Goal: Information Seeking & Learning: Learn about a topic

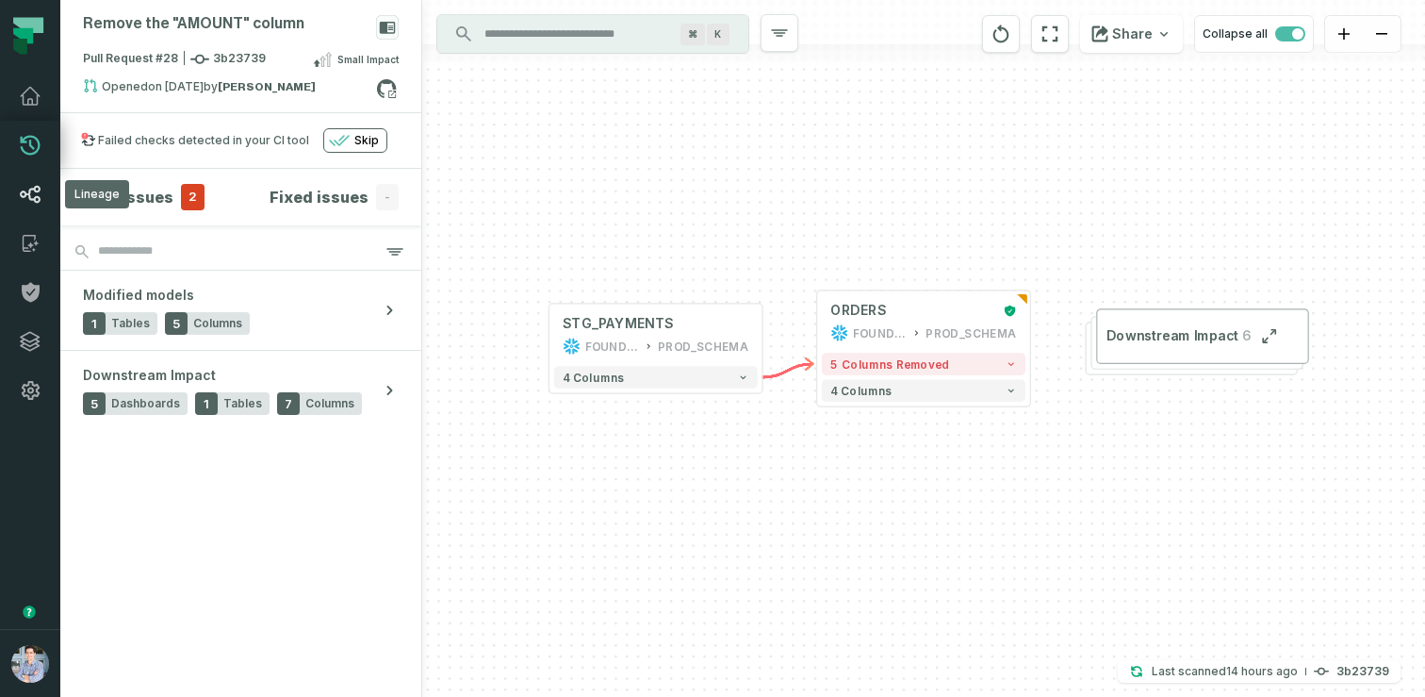
click at [39, 189] on icon at bounding box center [31, 194] width 20 height 17
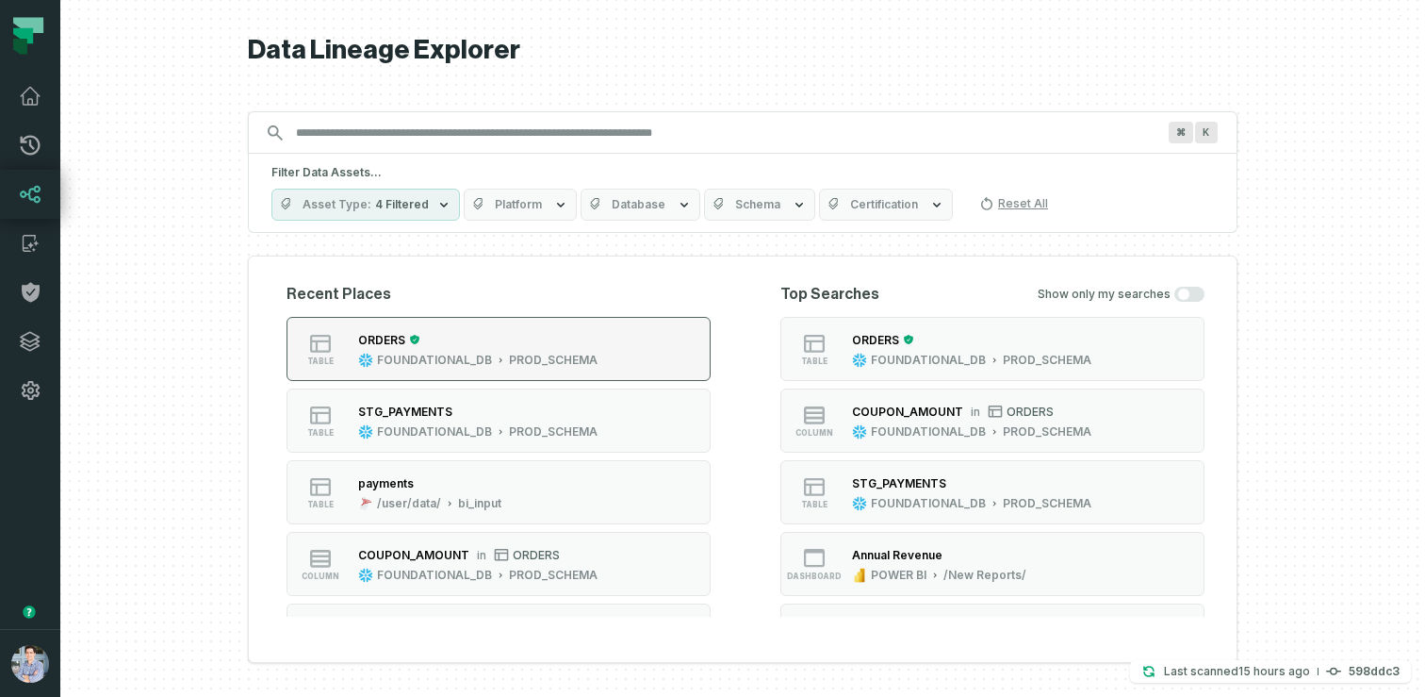
click at [455, 357] on div "FOUNDATIONAL_DB" at bounding box center [434, 360] width 115 height 15
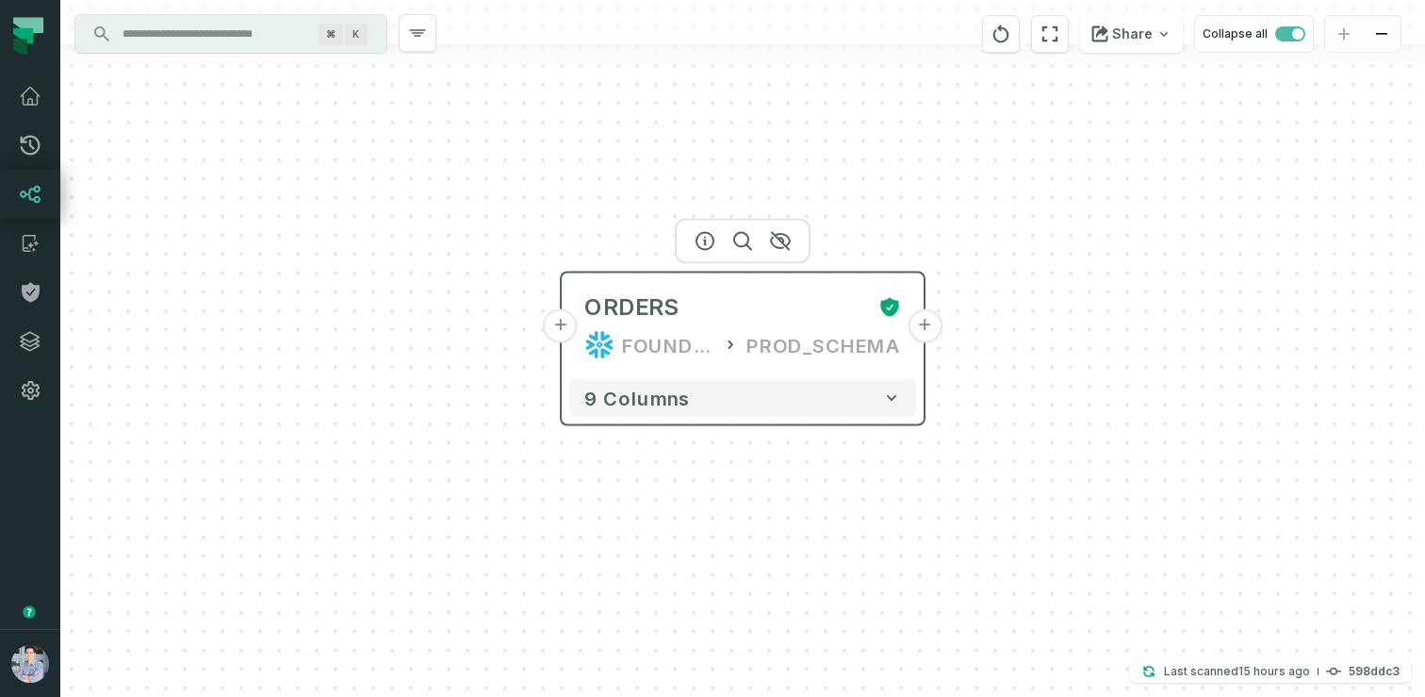
click at [563, 324] on button "+" at bounding box center [561, 326] width 34 height 34
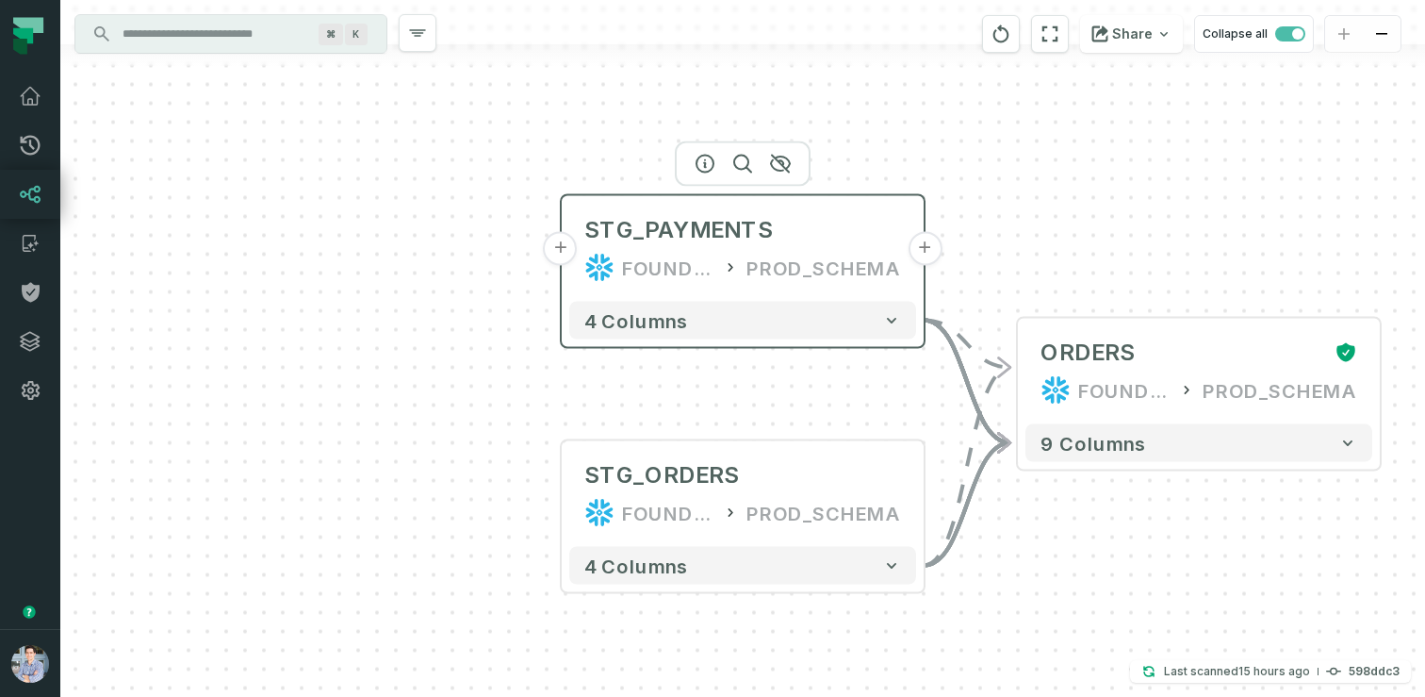
click at [571, 250] on button "+" at bounding box center [561, 249] width 34 height 34
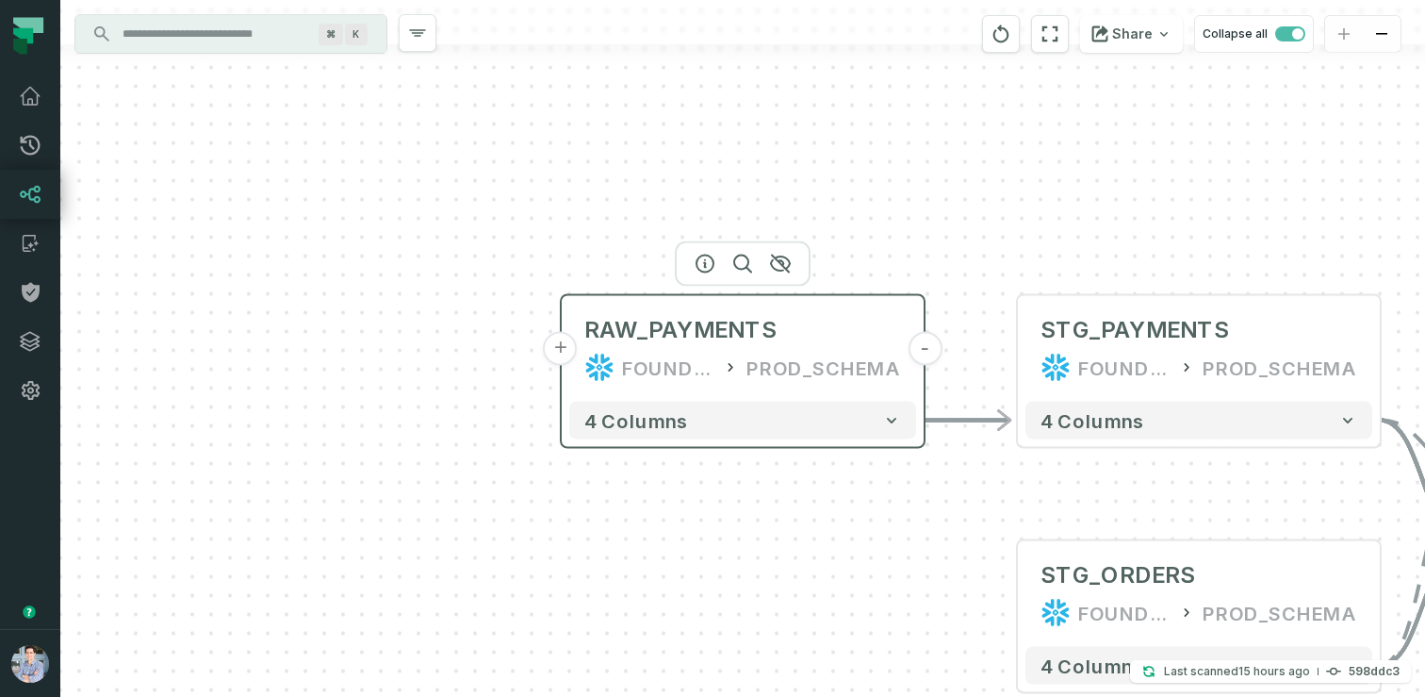
click at [569, 352] on button "+" at bounding box center [561, 349] width 34 height 34
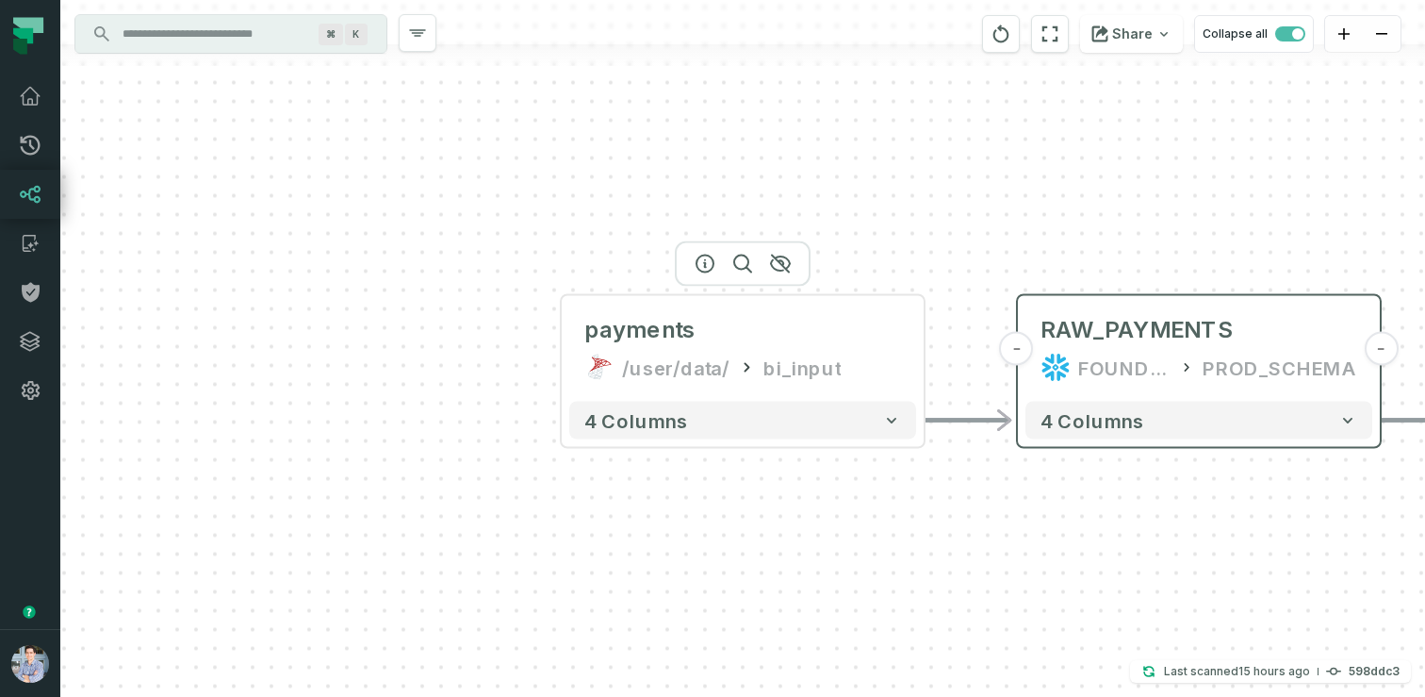
click at [0, 0] on button "+" at bounding box center [0, 0] width 0 height 0
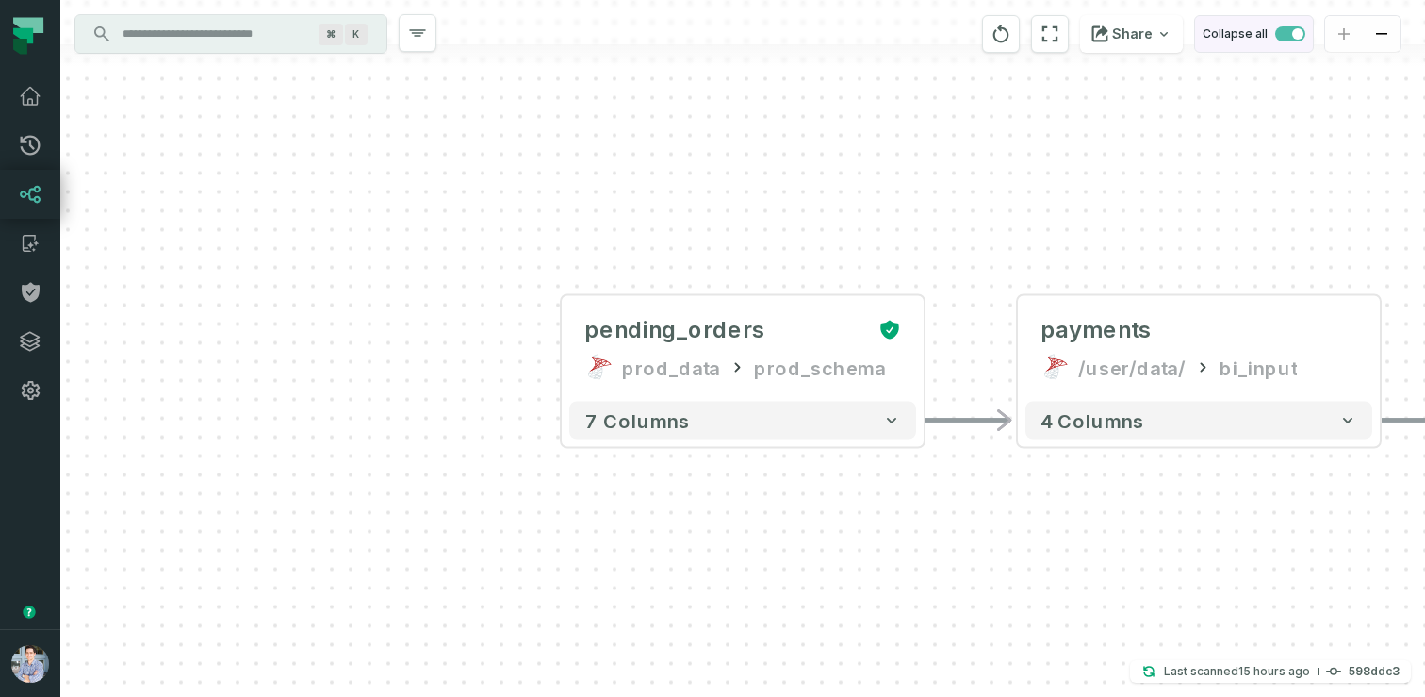
click at [1282, 37] on span "button" at bounding box center [1290, 33] width 30 height 15
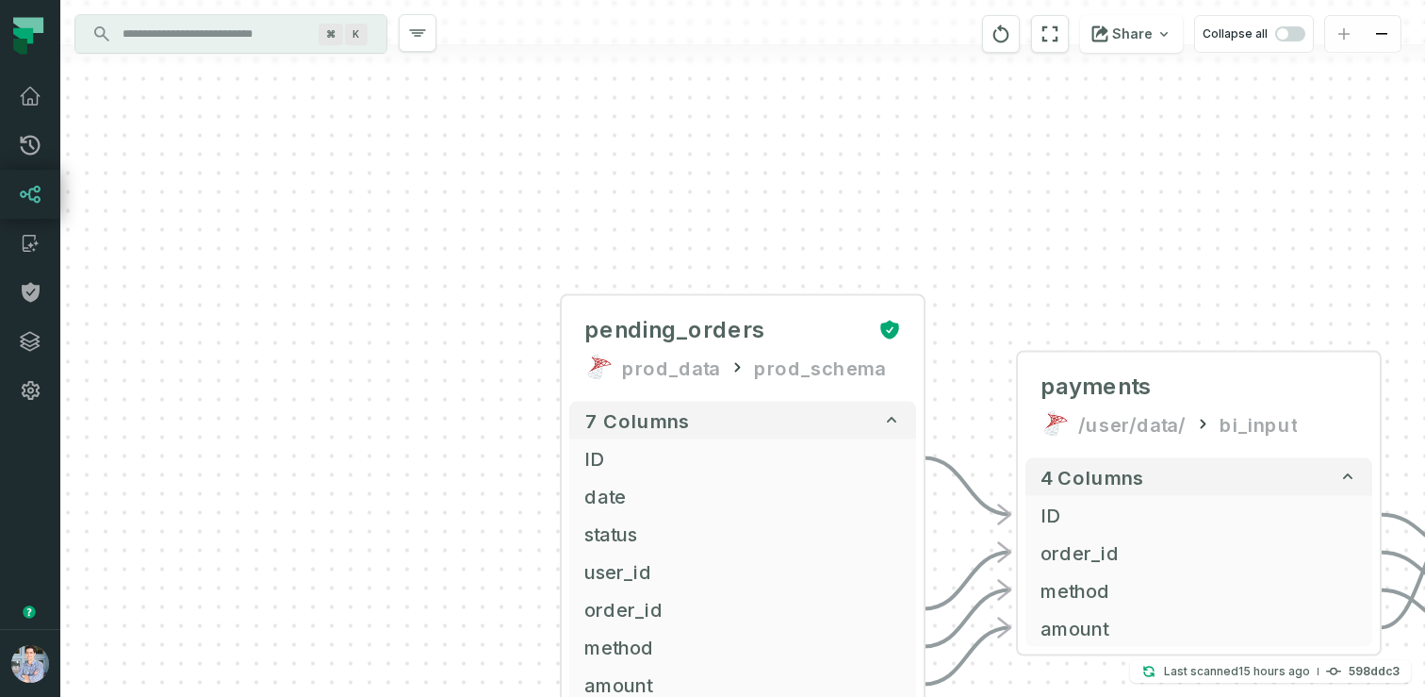
click at [1064, 53] on div "Share Collapse all" at bounding box center [1148, 34] width 362 height 68
click at [1057, 34] on icon "reset" at bounding box center [1050, 34] width 21 height 23
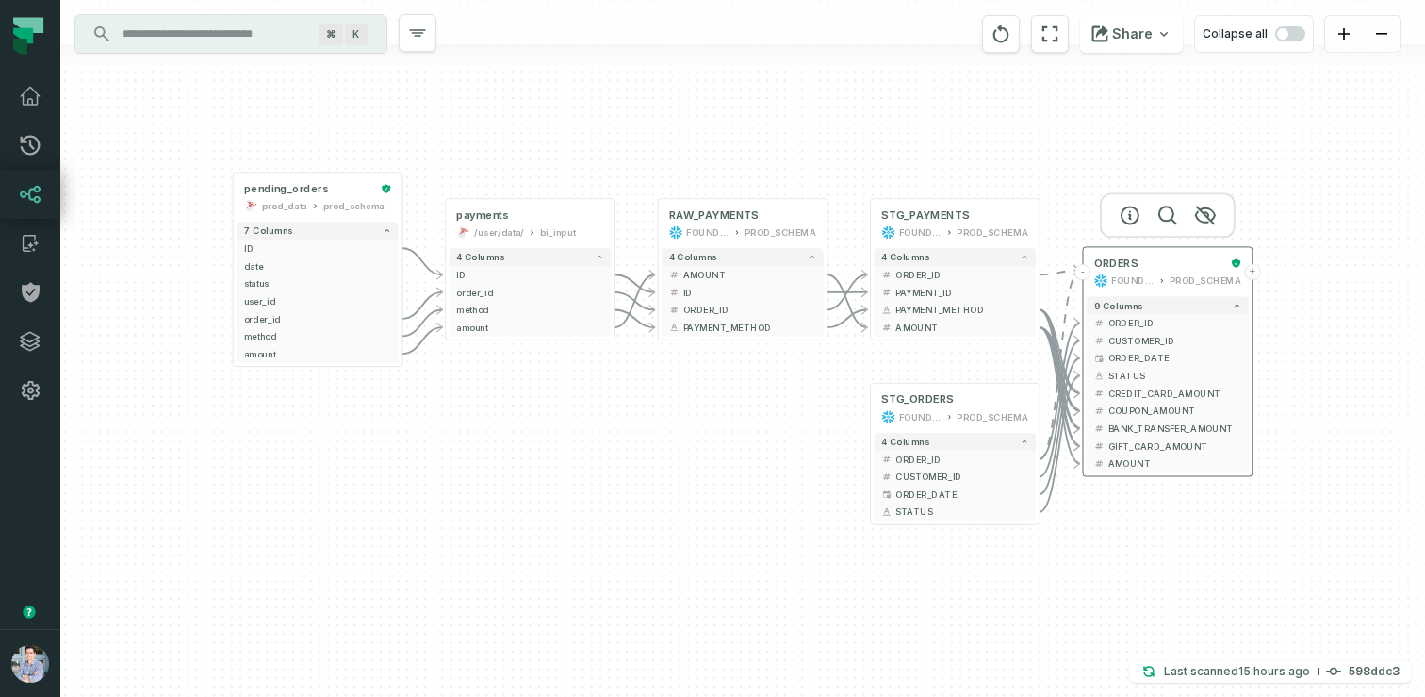
click at [1253, 271] on button "+" at bounding box center [1252, 272] width 16 height 16
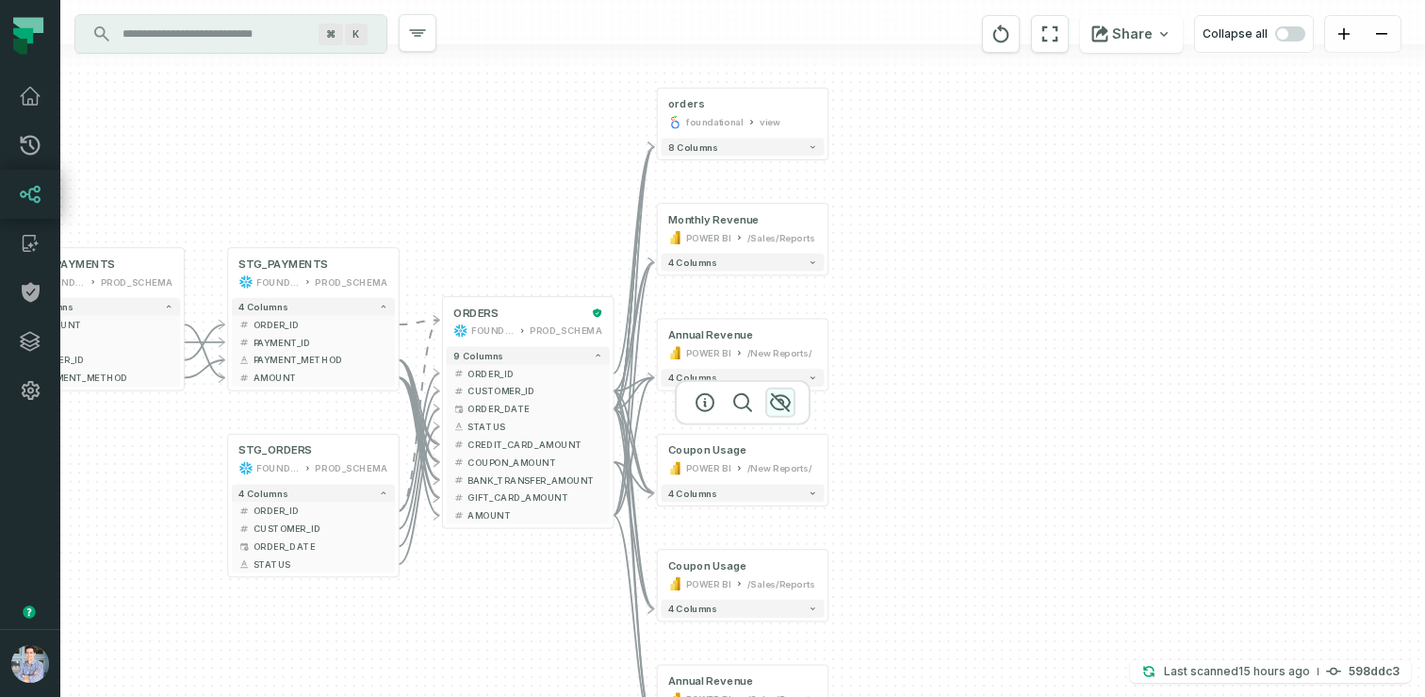
click at [779, 396] on icon "button" at bounding box center [780, 402] width 23 height 23
click at [780, 518] on icon "button" at bounding box center [780, 517] width 19 height 17
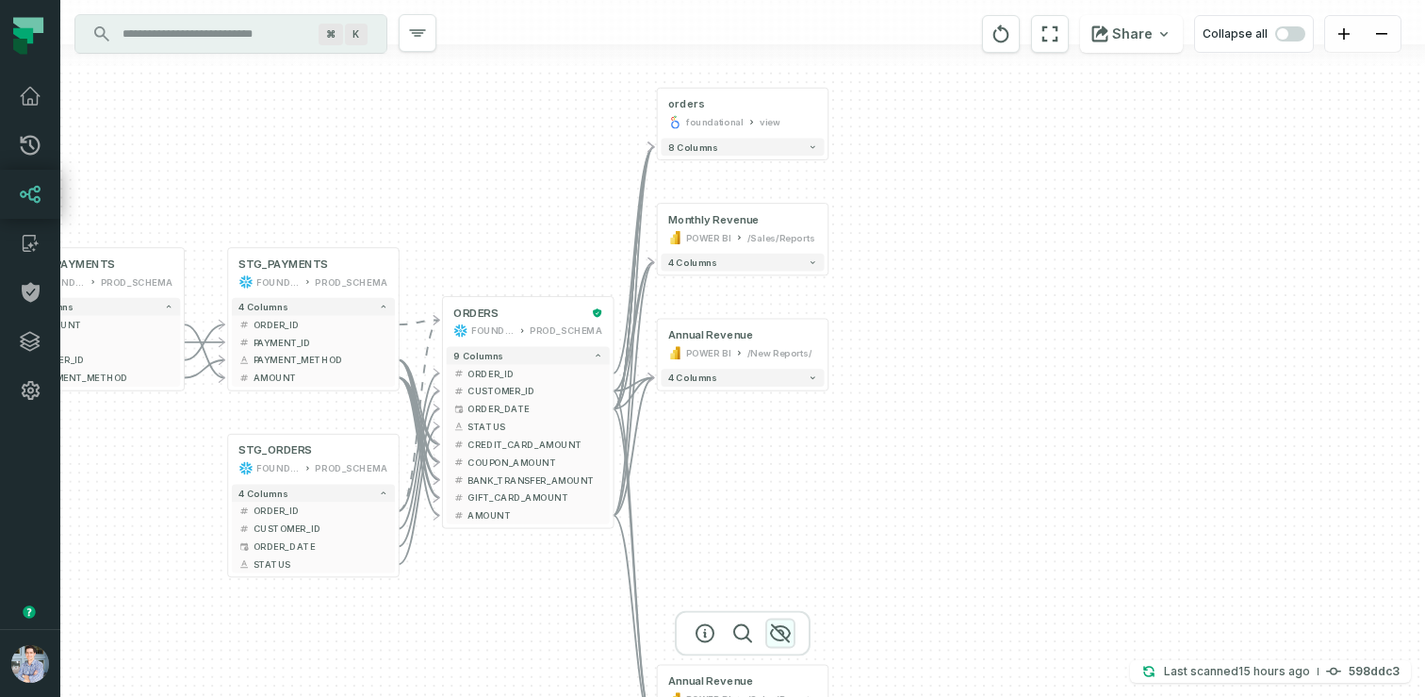
click at [779, 638] on icon "button" at bounding box center [780, 632] width 23 height 23
click at [1066, 34] on button "reset" at bounding box center [1050, 34] width 38 height 38
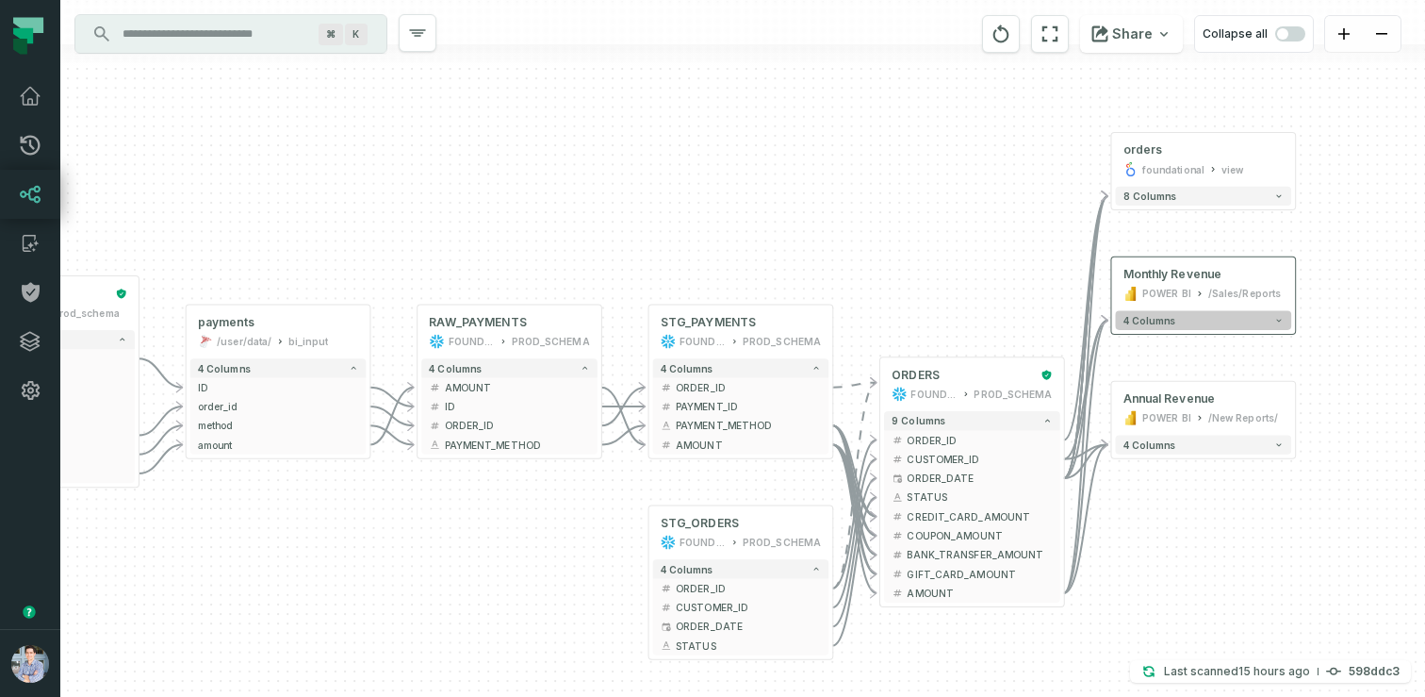
click at [1155, 318] on span "4 columns" at bounding box center [1150, 320] width 53 height 11
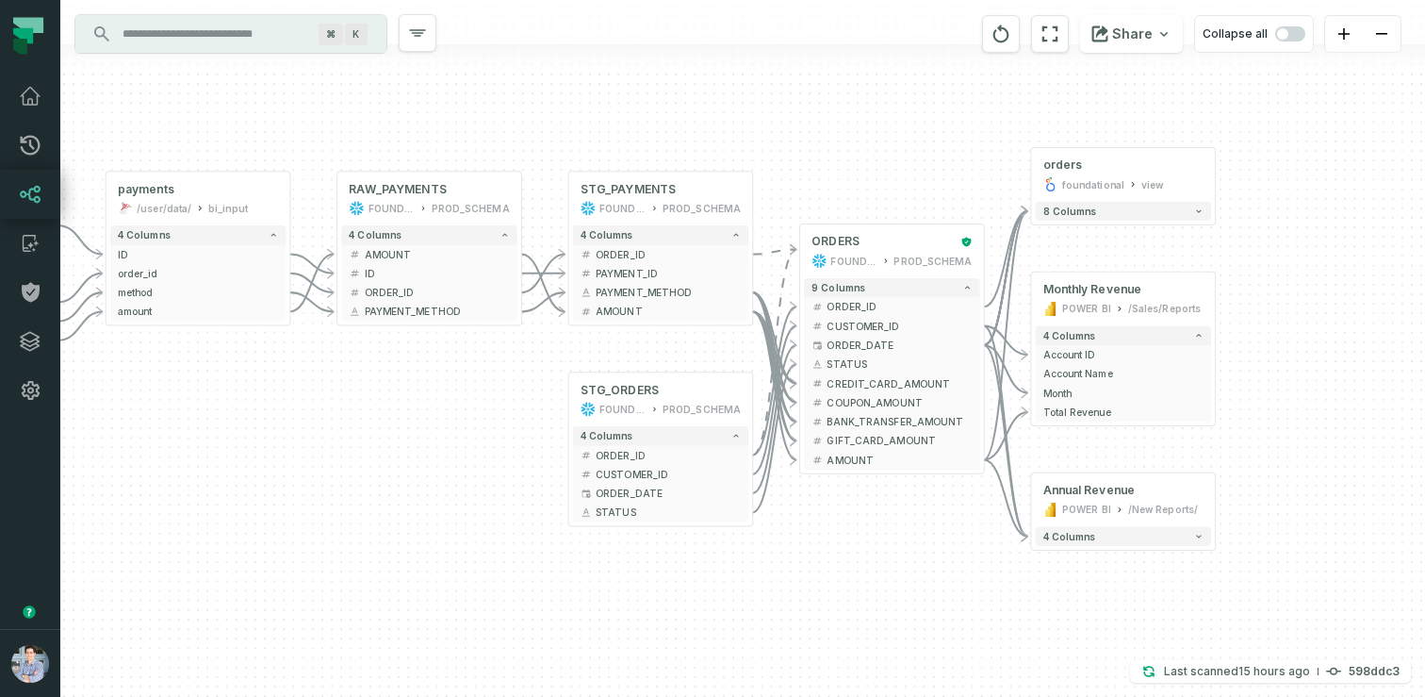
drag, startPoint x: 599, startPoint y: 370, endPoint x: 497, endPoint y: 391, distance: 103.9
click at [497, 391] on div "+ orders foundational view + 8 columns + Monthly Revenue POWER BI /Sales/Report…" at bounding box center [742, 348] width 1365 height 697
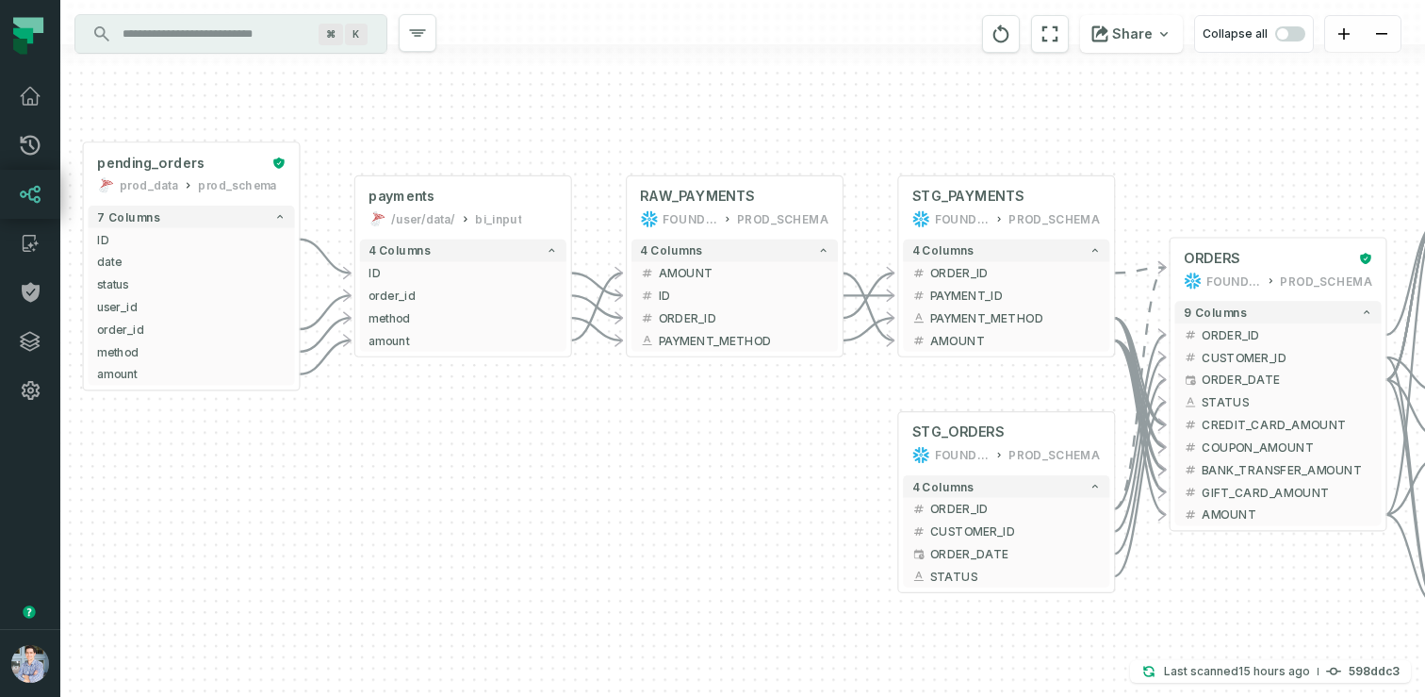
drag, startPoint x: 211, startPoint y: 369, endPoint x: 606, endPoint y: 454, distance: 403.9
click at [606, 454] on div "+ orders foundational view + 8 columns + Monthly Revenue POWER BI /Sales/Report…" at bounding box center [742, 348] width 1365 height 697
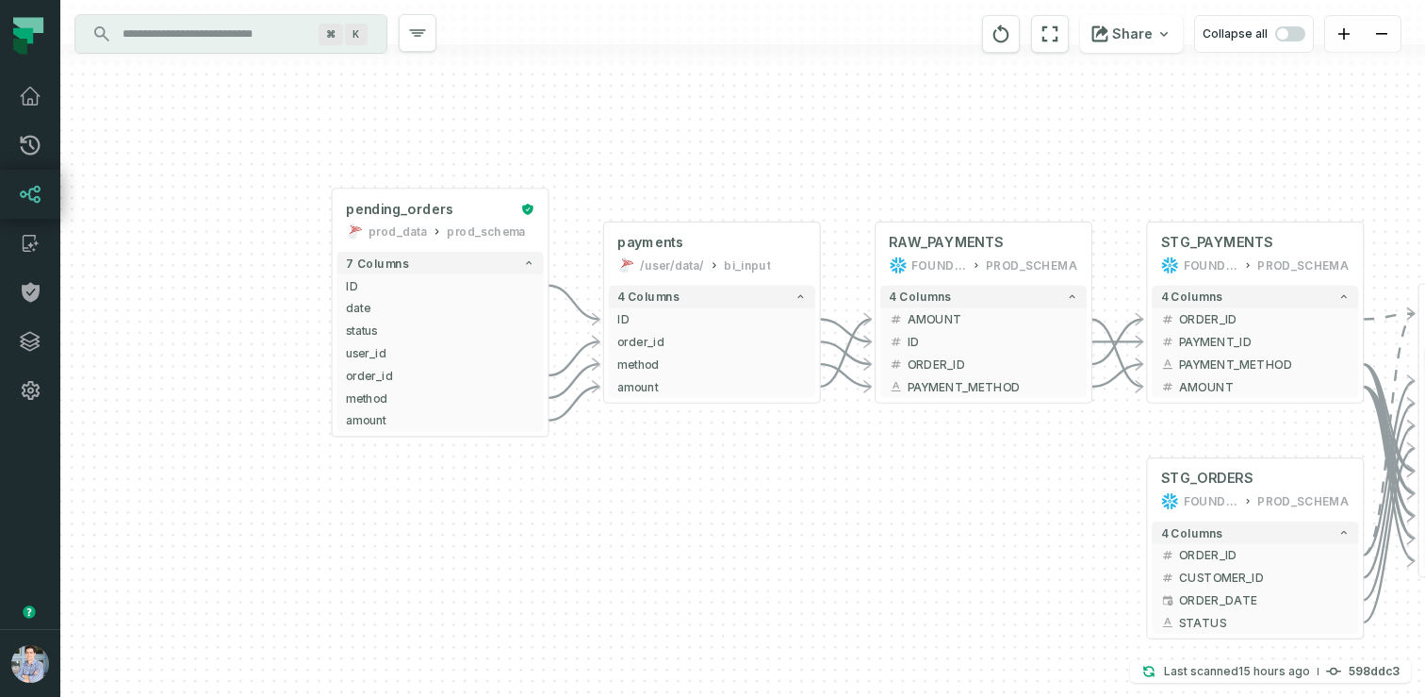
drag, startPoint x: 404, startPoint y: 431, endPoint x: 586, endPoint y: 428, distance: 181.9
click at [586, 428] on div "+ orders foundational view + 8 columns + Monthly Revenue POWER BI /Sales/Report…" at bounding box center [742, 348] width 1365 height 697
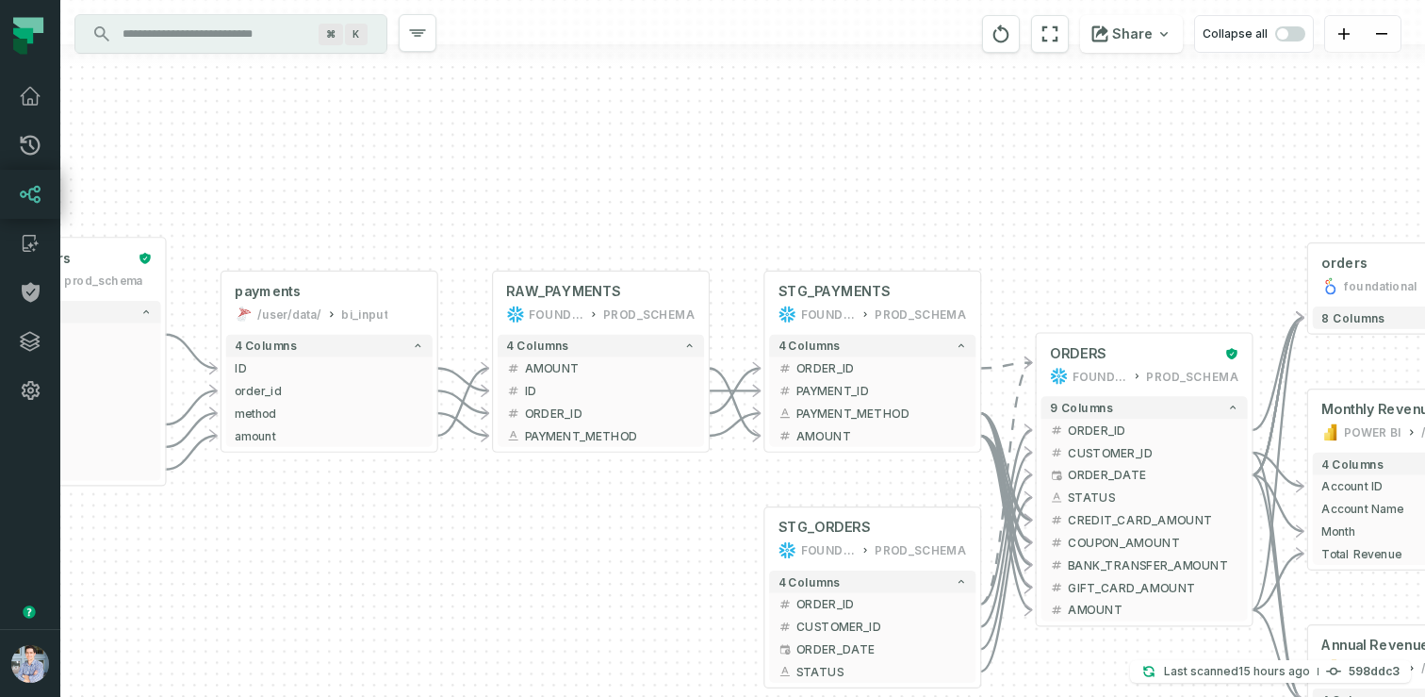
drag, startPoint x: 890, startPoint y: 169, endPoint x: 480, endPoint y: 219, distance: 413.0
click at [480, 219] on div "+ orders foundational view + 8 columns + Monthly Revenue POWER BI /Sales/Report…" at bounding box center [742, 348] width 1365 height 697
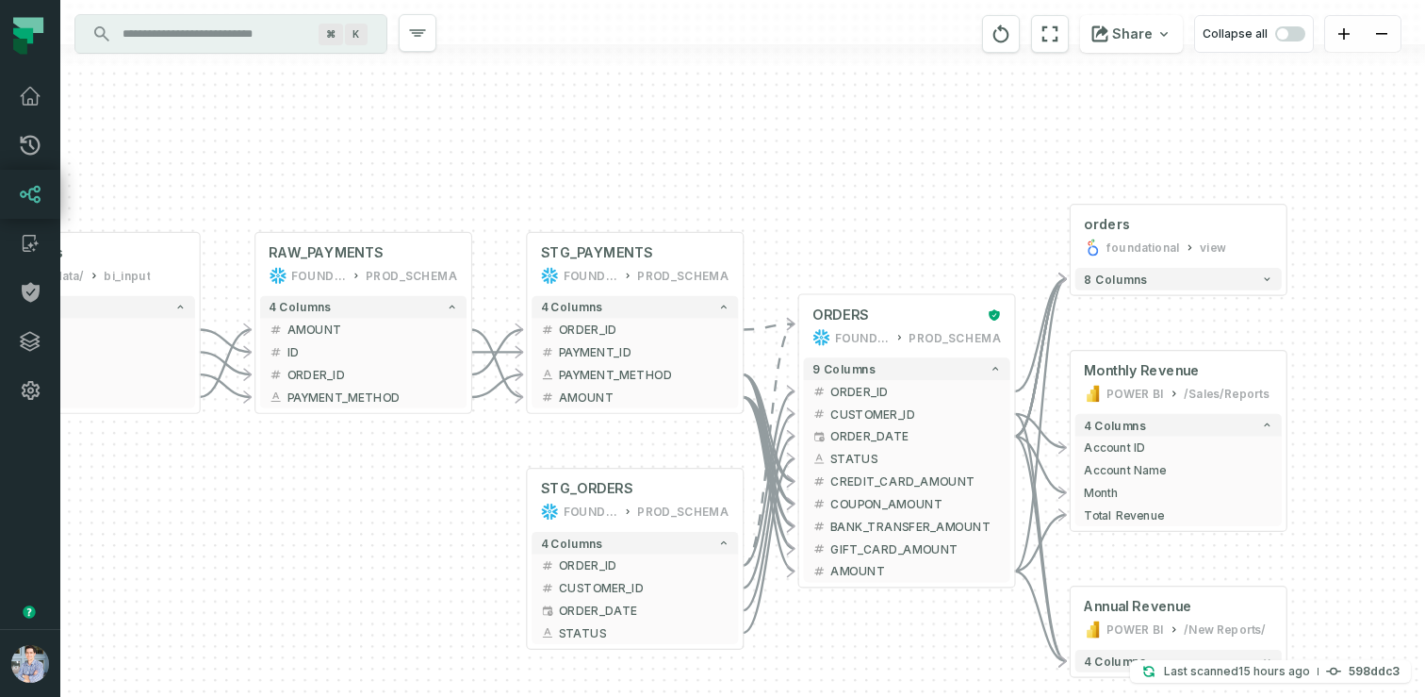
drag, startPoint x: 807, startPoint y: 179, endPoint x: 578, endPoint y: 142, distance: 232.0
click at [578, 139] on div "+ orders foundational view + 8 columns + Monthly Revenue POWER BI /Sales/Report…" at bounding box center [742, 348] width 1365 height 697
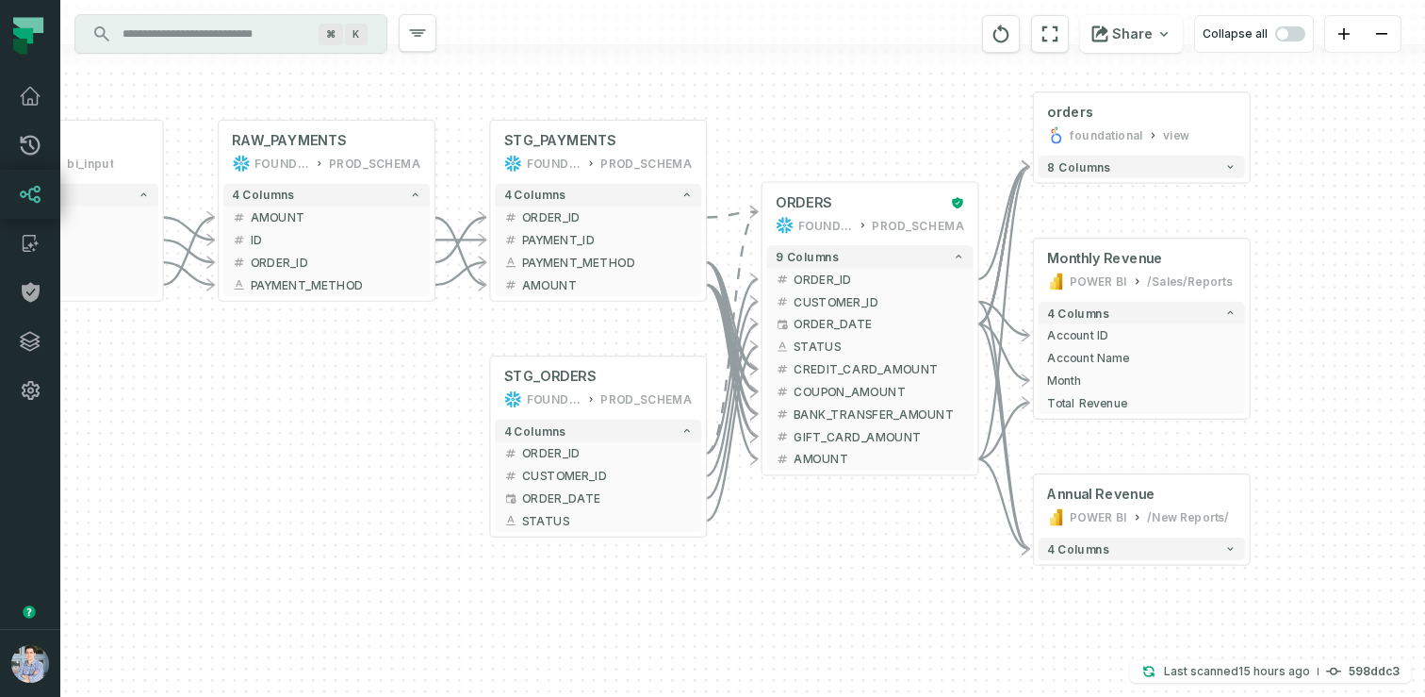
drag, startPoint x: 819, startPoint y: 221, endPoint x: 719, endPoint y: 89, distance: 165.5
click at [726, 87] on div "+ orders foundational view + 8 columns + Monthly Revenue POWER BI /Sales/Report…" at bounding box center [742, 348] width 1365 height 697
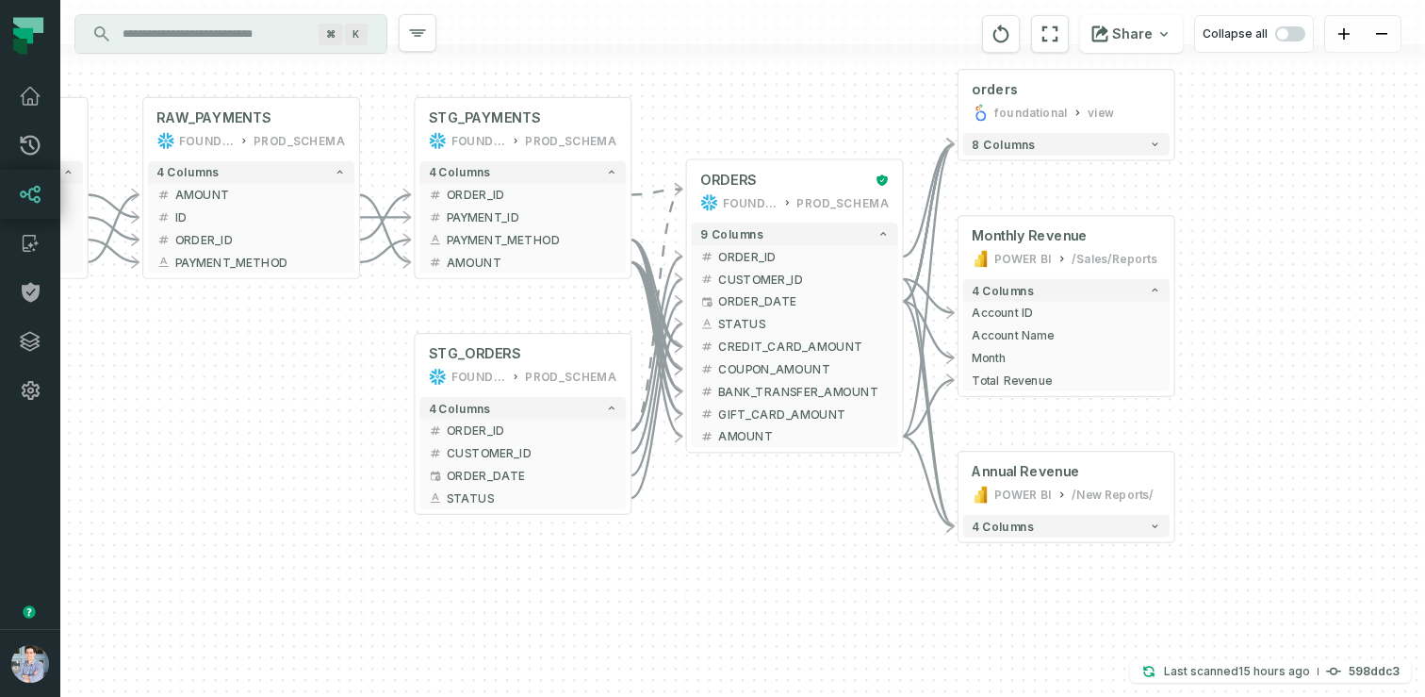
click at [663, 327] on icon "Edge from 065ad36bfe8571d0d37ef1ec05f417fb to 0dd85c77dd217d0afb16c7d4fb3eff19" at bounding box center [657, 309] width 52 height 241
click at [736, 299] on span "ORDER_DATE" at bounding box center [803, 301] width 171 height 17
click at [1066, 91] on div "orders" at bounding box center [1067, 90] width 189 height 18
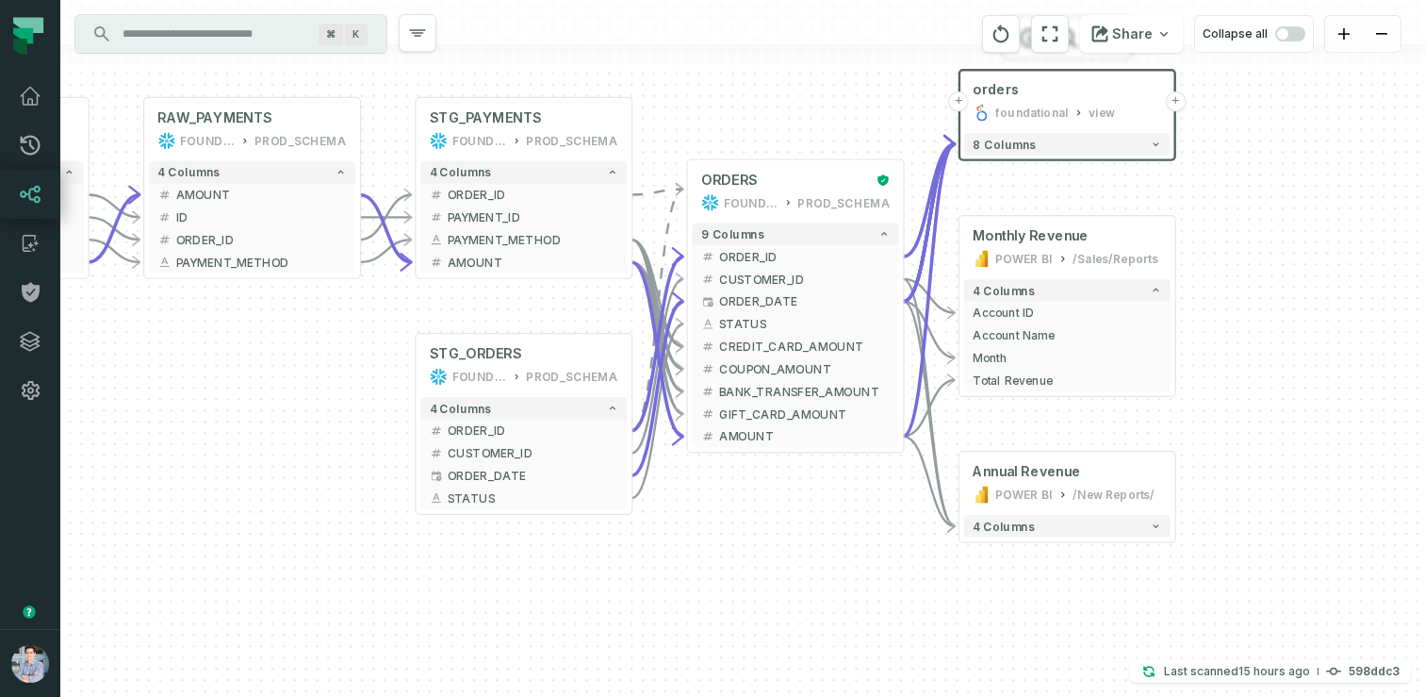
click at [1058, 123] on div "orders foundational view" at bounding box center [1067, 101] width 206 height 54
click at [1026, 189] on icon "button" at bounding box center [1029, 183] width 23 height 23
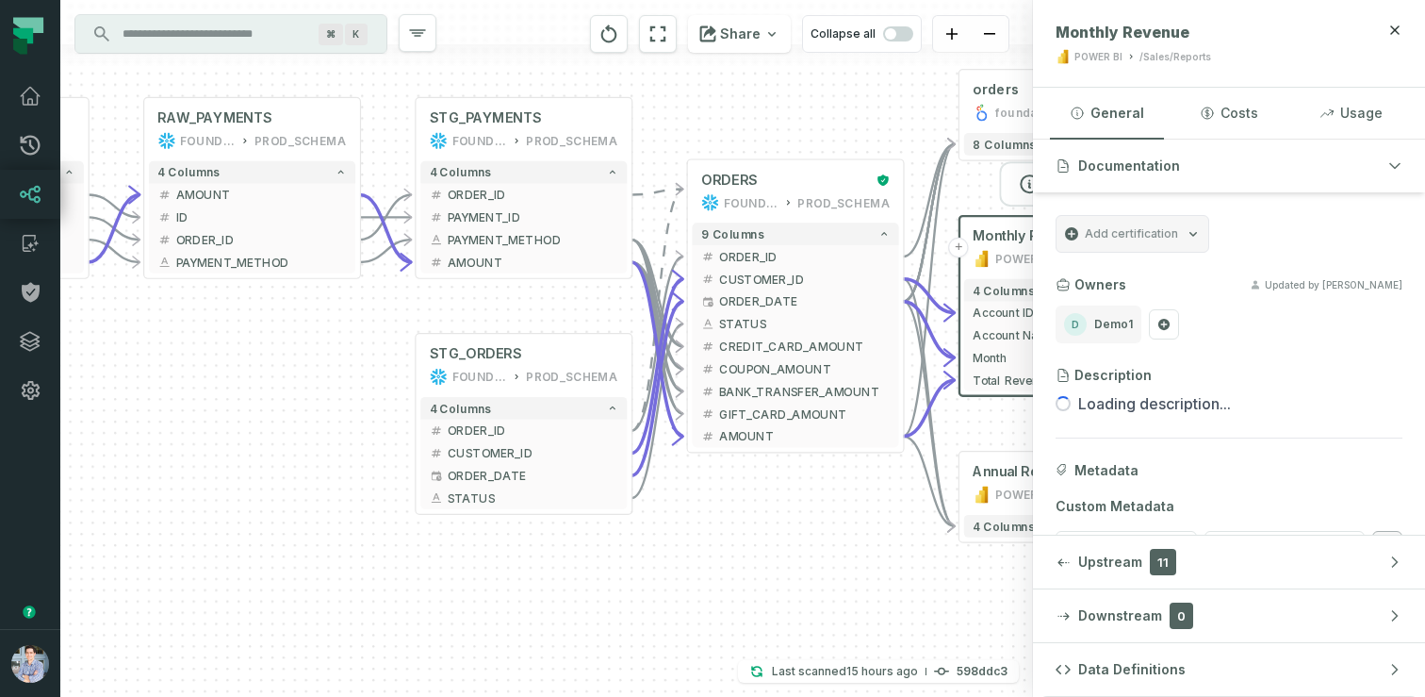
scroll to position [49, 0]
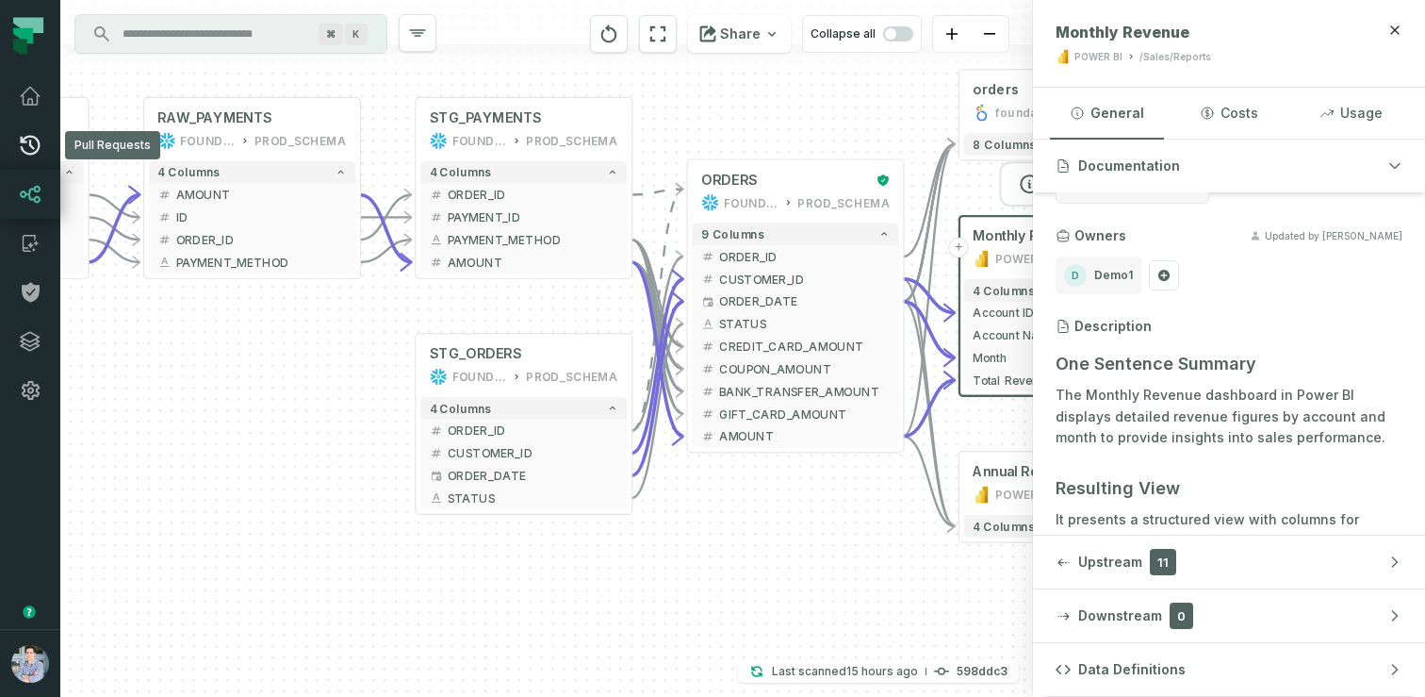
click at [29, 139] on icon at bounding box center [30, 145] width 23 height 23
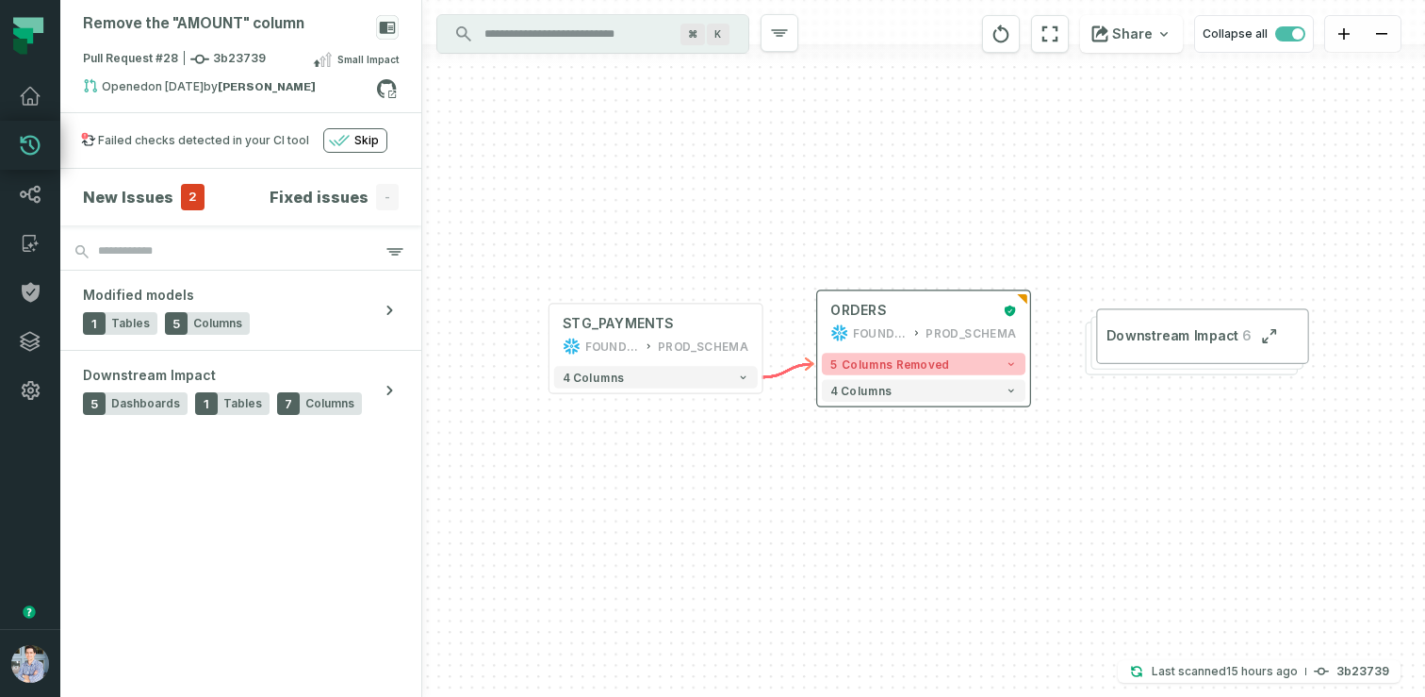
click at [1016, 362] on icon "button" at bounding box center [1011, 363] width 11 height 11
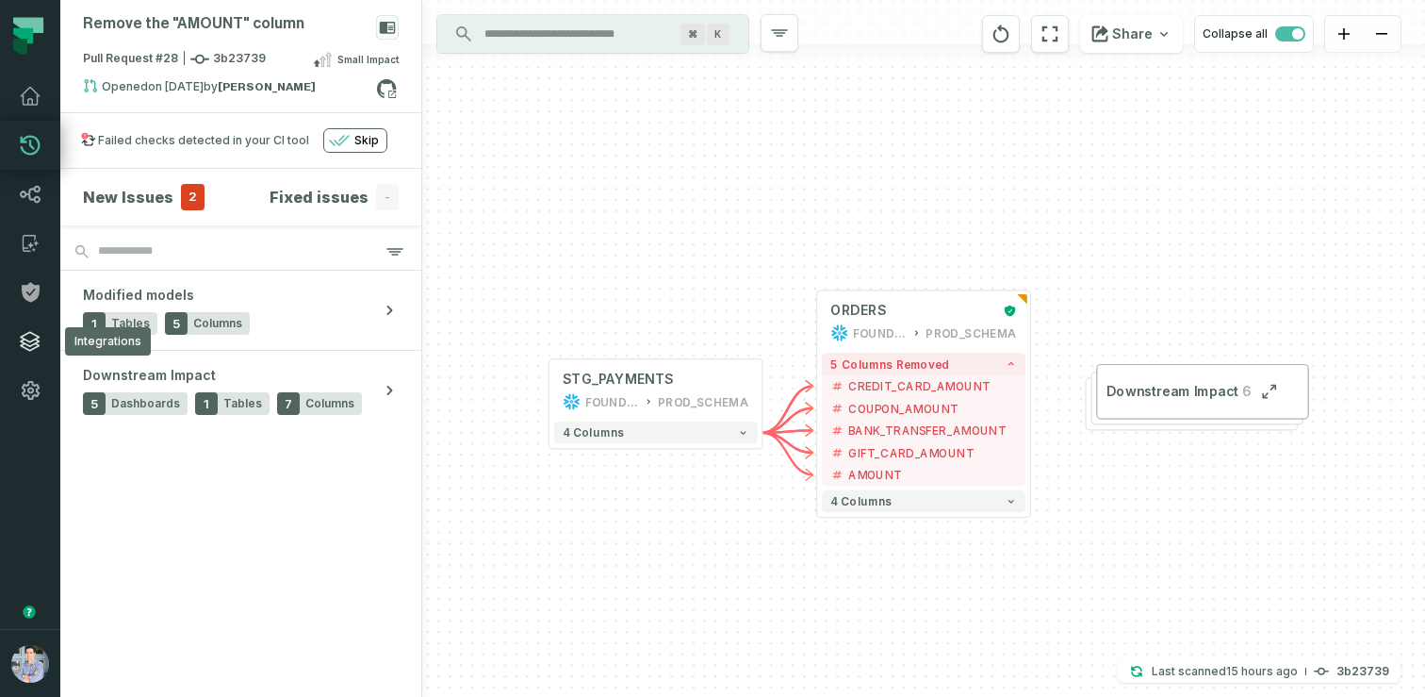
click at [27, 336] on icon at bounding box center [30, 341] width 23 height 23
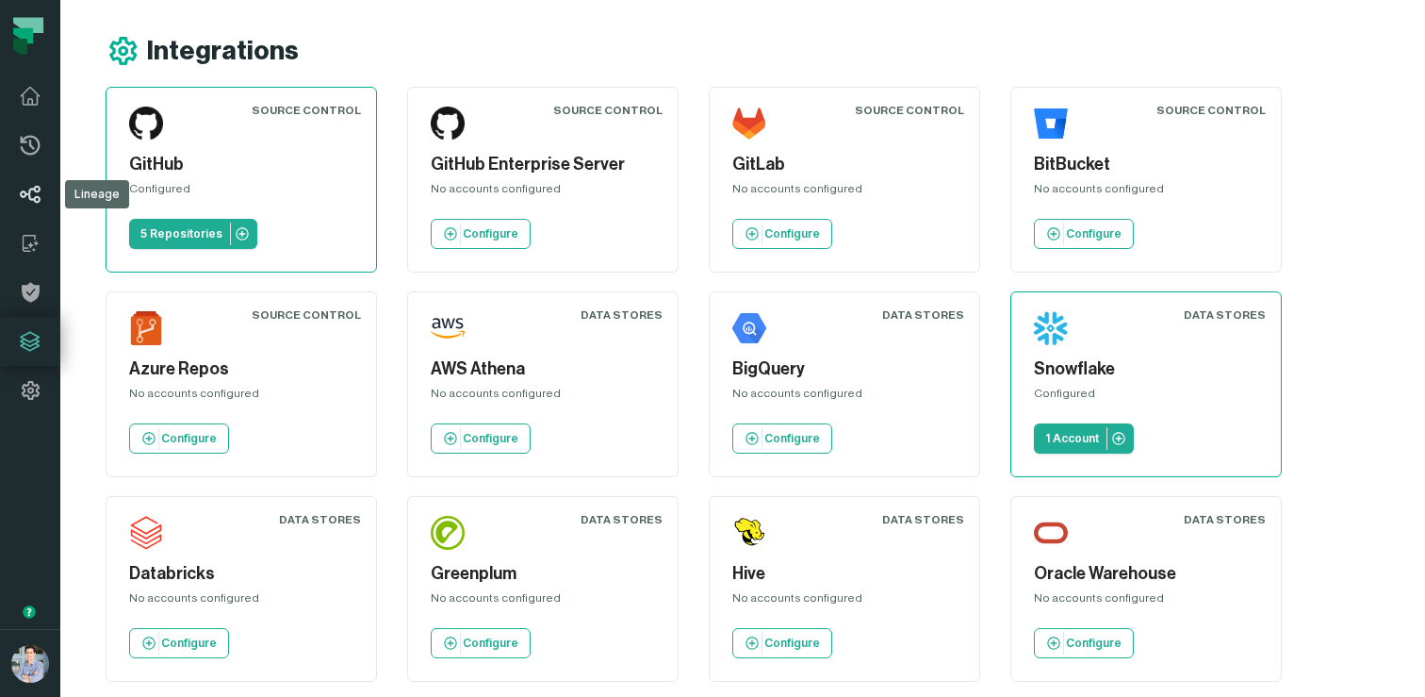
click at [41, 202] on icon at bounding box center [30, 194] width 23 height 23
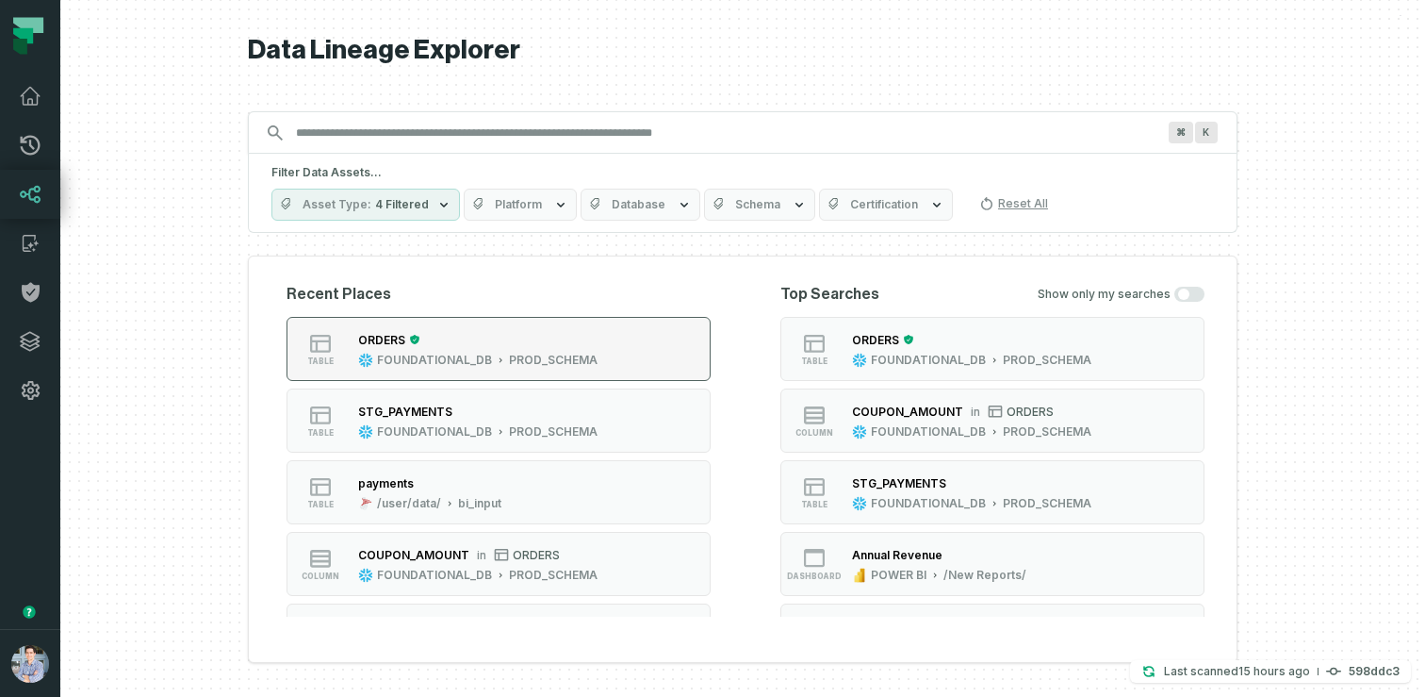
click at [484, 347] on div "ORDERS" at bounding box center [477, 339] width 239 height 19
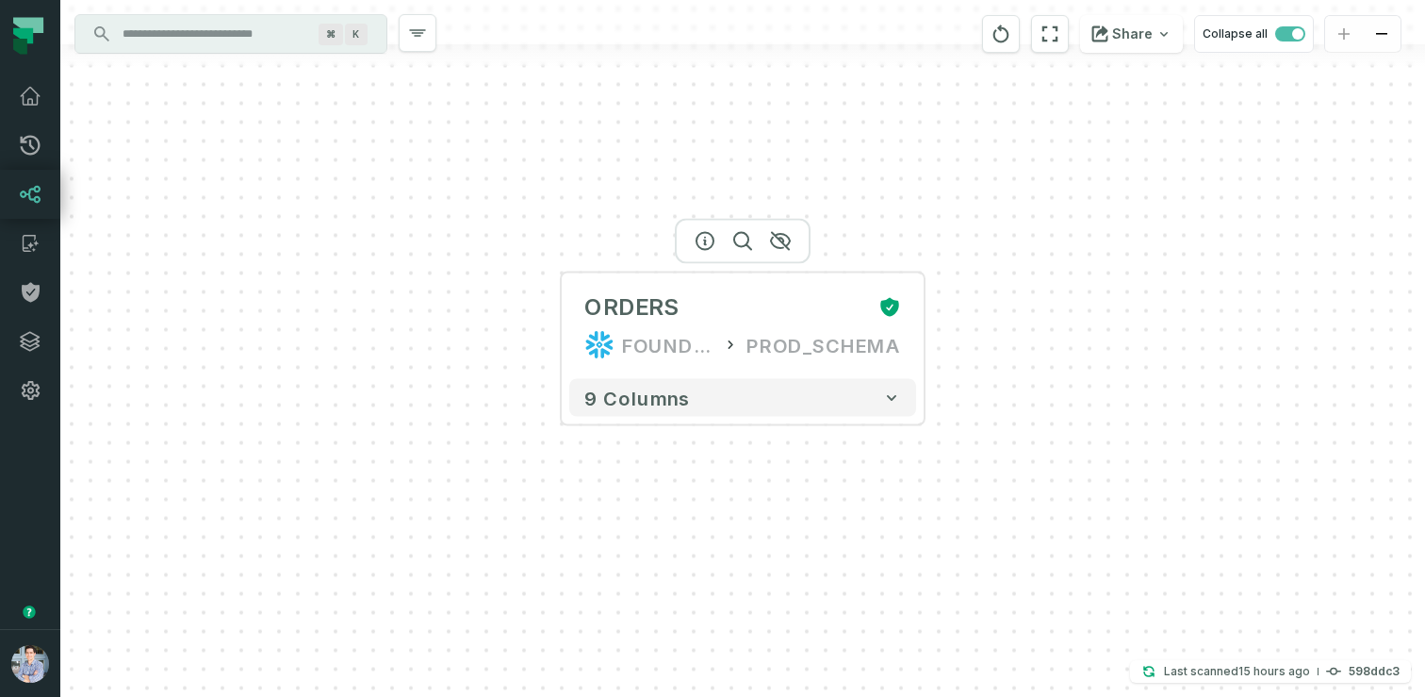
click at [701, 253] on div at bounding box center [743, 241] width 136 height 45
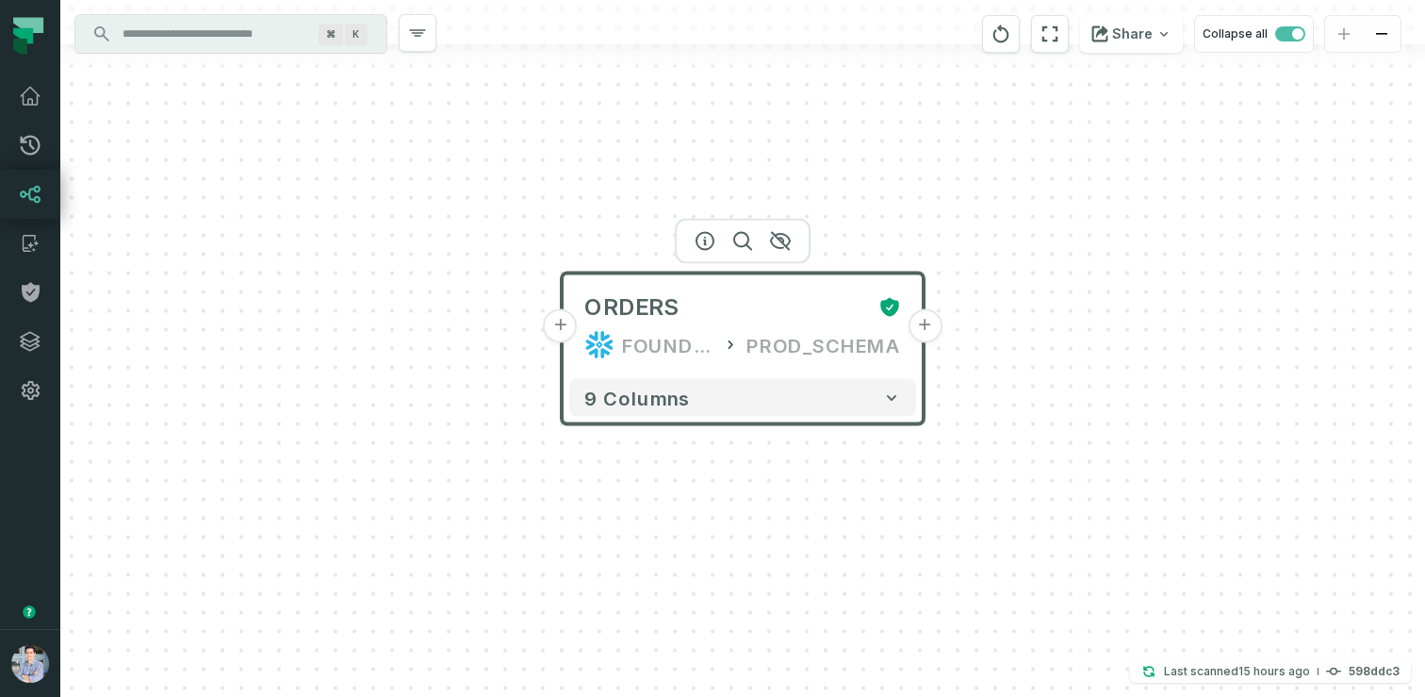
click at [701, 250] on div at bounding box center [743, 241] width 136 height 45
click at [710, 223] on div at bounding box center [743, 241] width 136 height 45
click at [699, 244] on icon "button" at bounding box center [705, 241] width 23 height 23
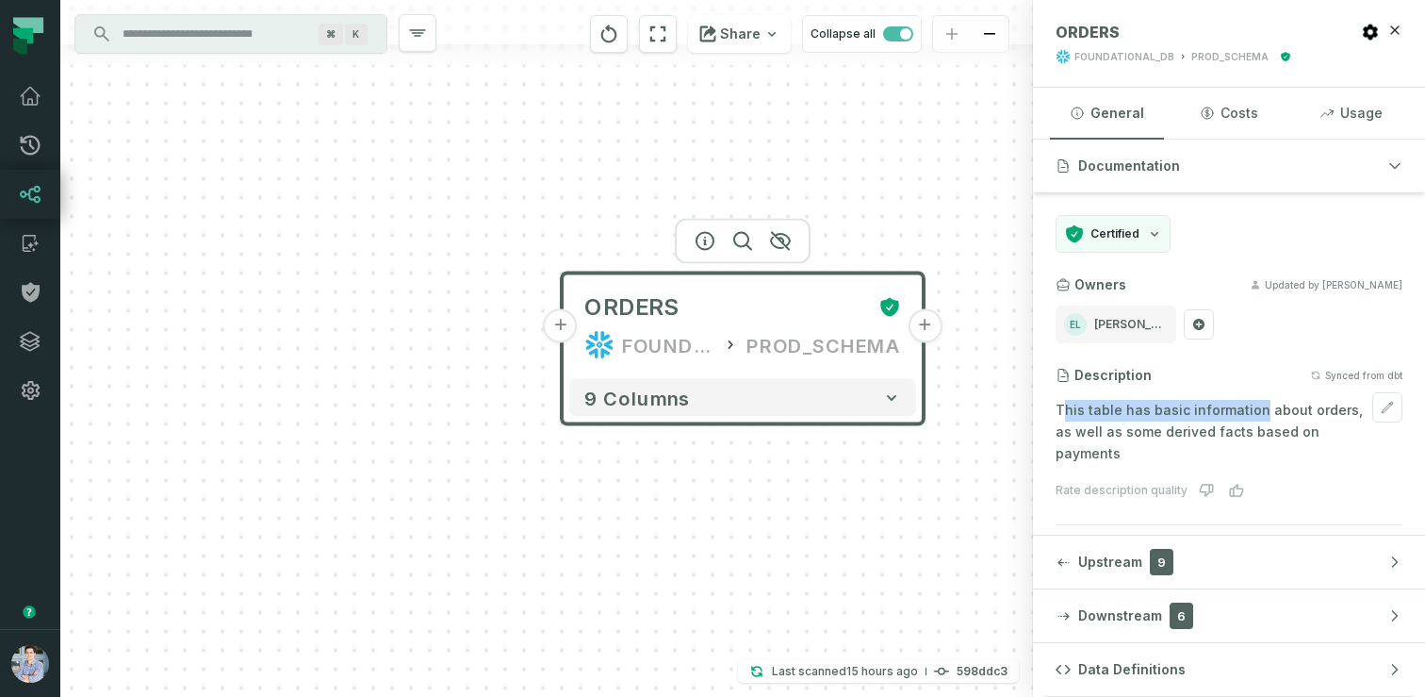
drag, startPoint x: 1254, startPoint y: 416, endPoint x: 1061, endPoint y: 411, distance: 192.3
click at [1061, 411] on p "This table has basic information about orders, as well as some derived facts ba…" at bounding box center [1229, 432] width 347 height 64
click at [572, 334] on button "+" at bounding box center [561, 326] width 34 height 34
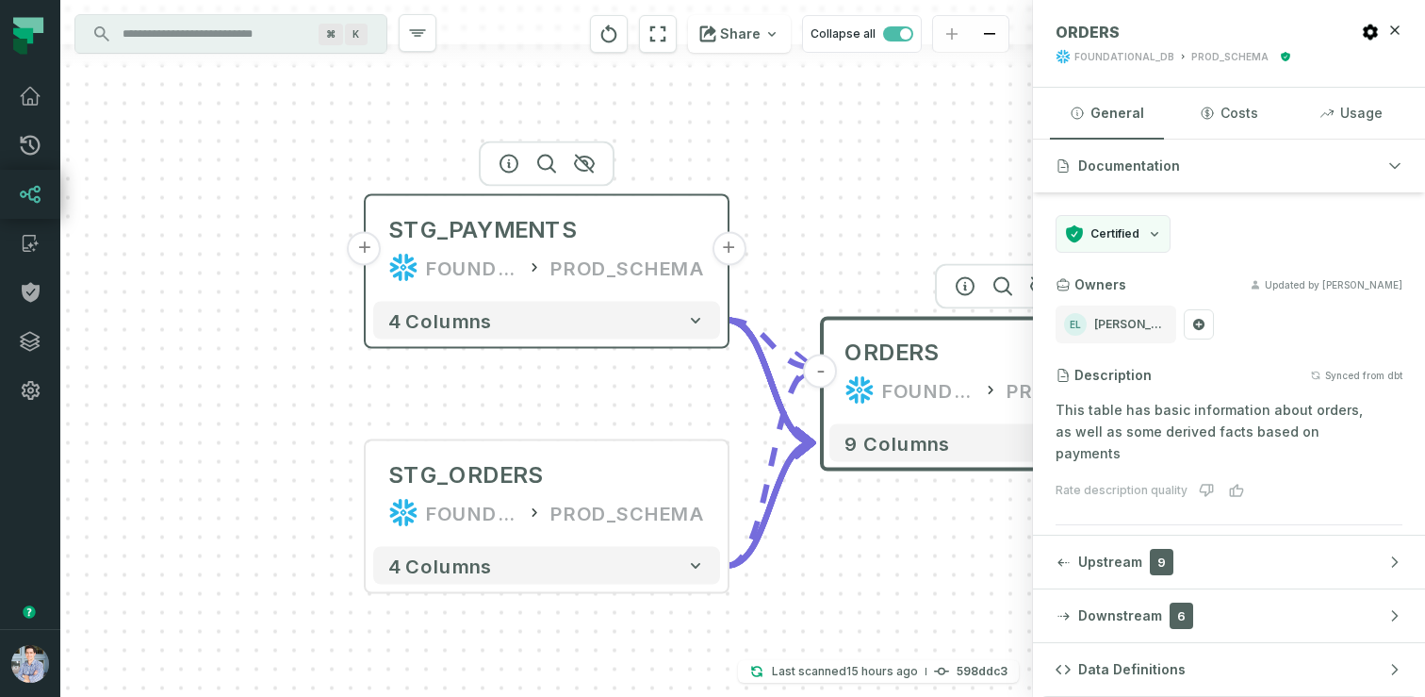
click at [517, 271] on div "FOUNDATIONAL_DB" at bounding box center [472, 268] width 92 height 30
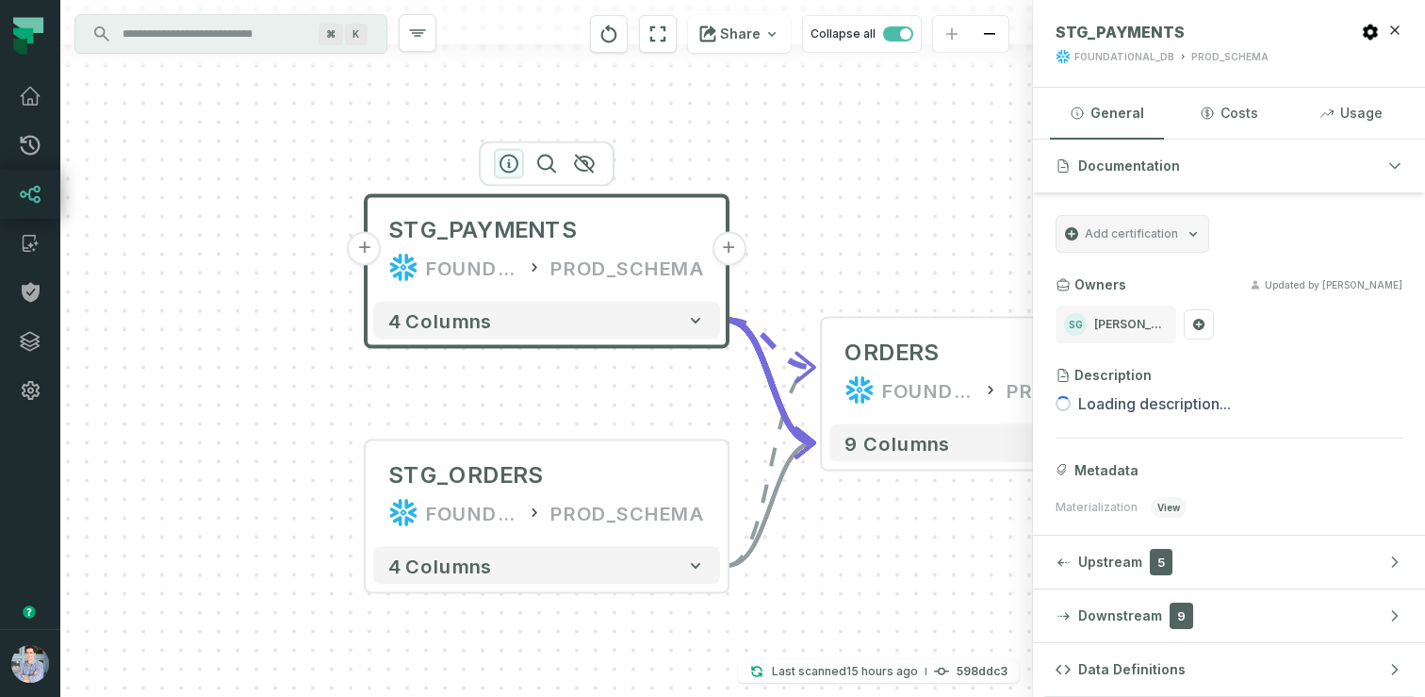
click at [513, 169] on icon "button" at bounding box center [509, 164] width 23 height 23
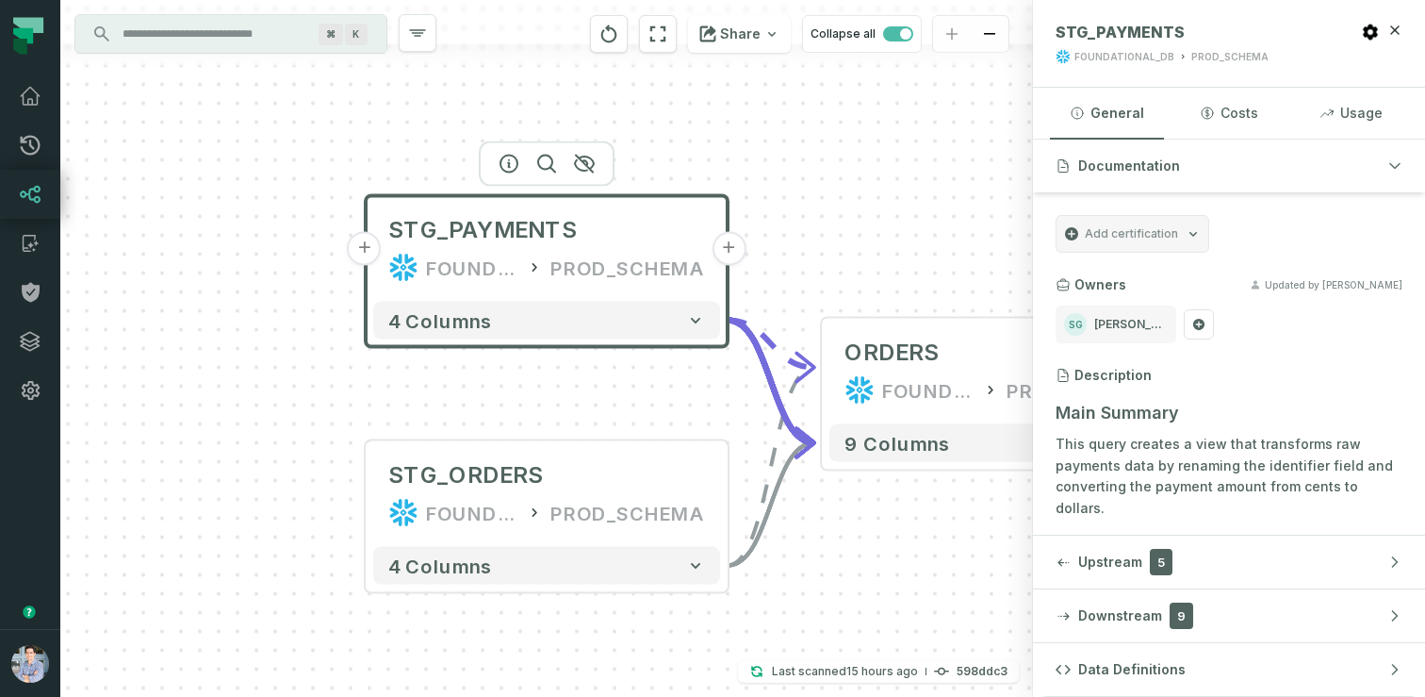
click at [368, 254] on button "+" at bounding box center [365, 249] width 34 height 34
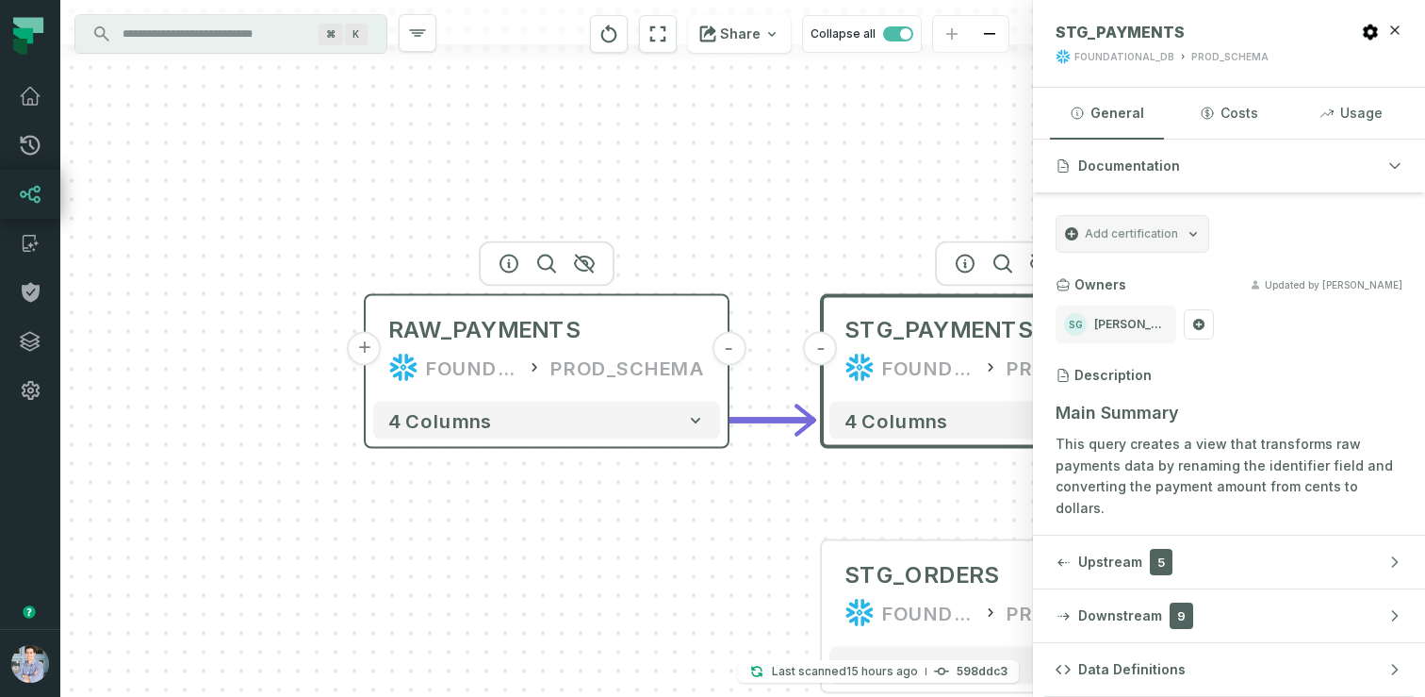
click at [369, 346] on button "+" at bounding box center [365, 349] width 34 height 34
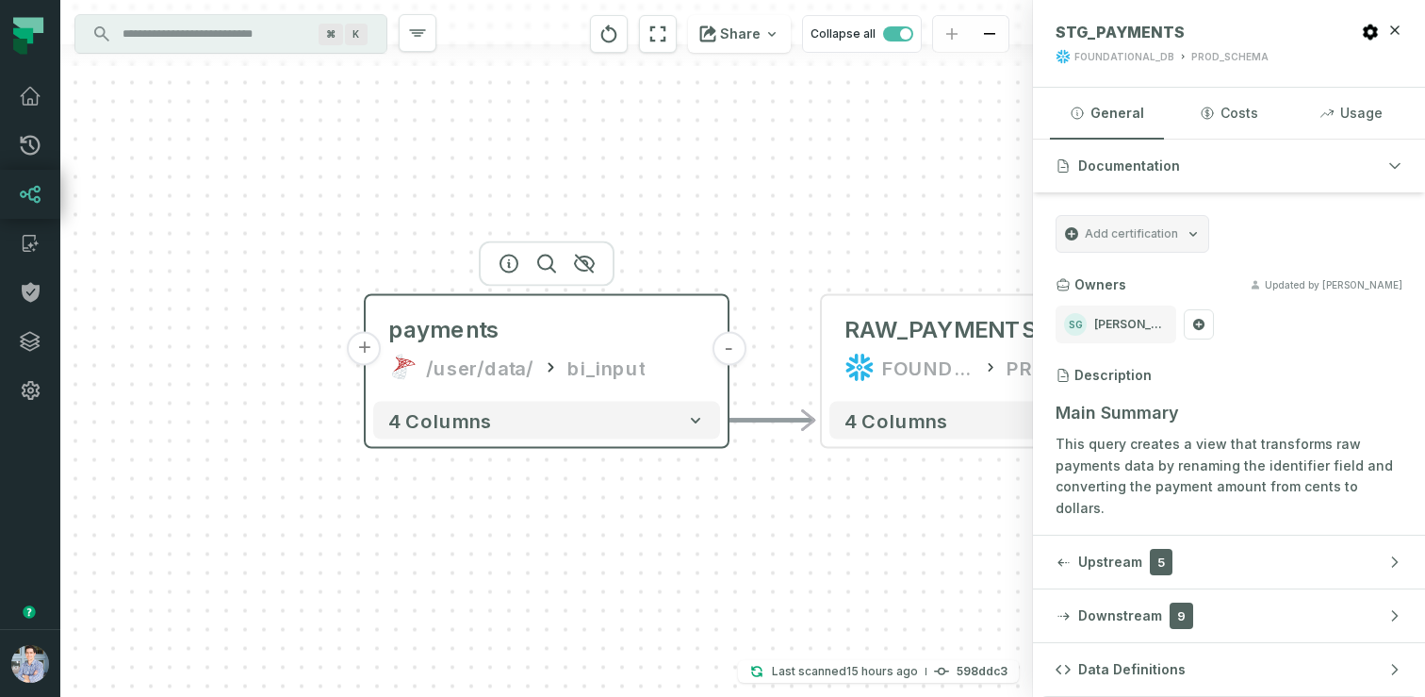
click at [369, 349] on button "+" at bounding box center [365, 349] width 34 height 34
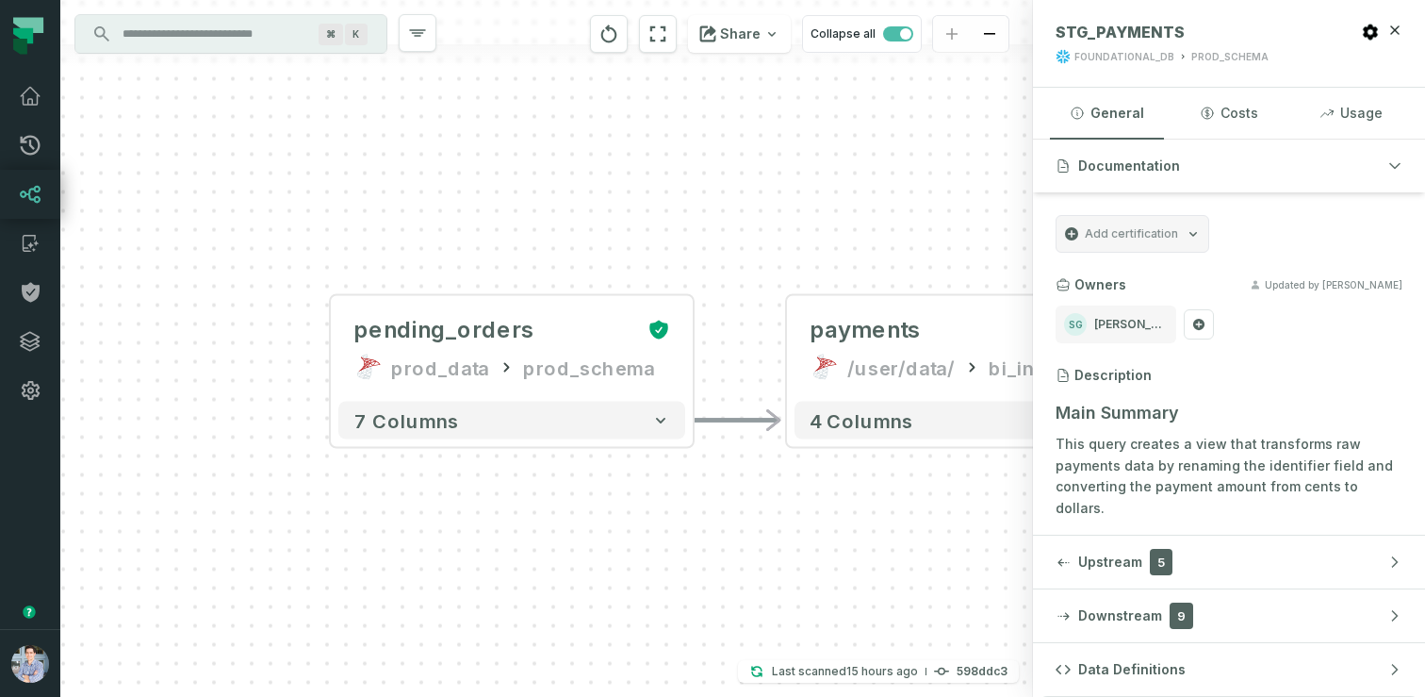
drag, startPoint x: 767, startPoint y: 503, endPoint x: 402, endPoint y: 428, distance: 372.5
click at [402, 428] on div "+ pending_orders prod_data prod_schema + 7 columns - payments /user/data/ bi_in…" at bounding box center [546, 348] width 973 height 697
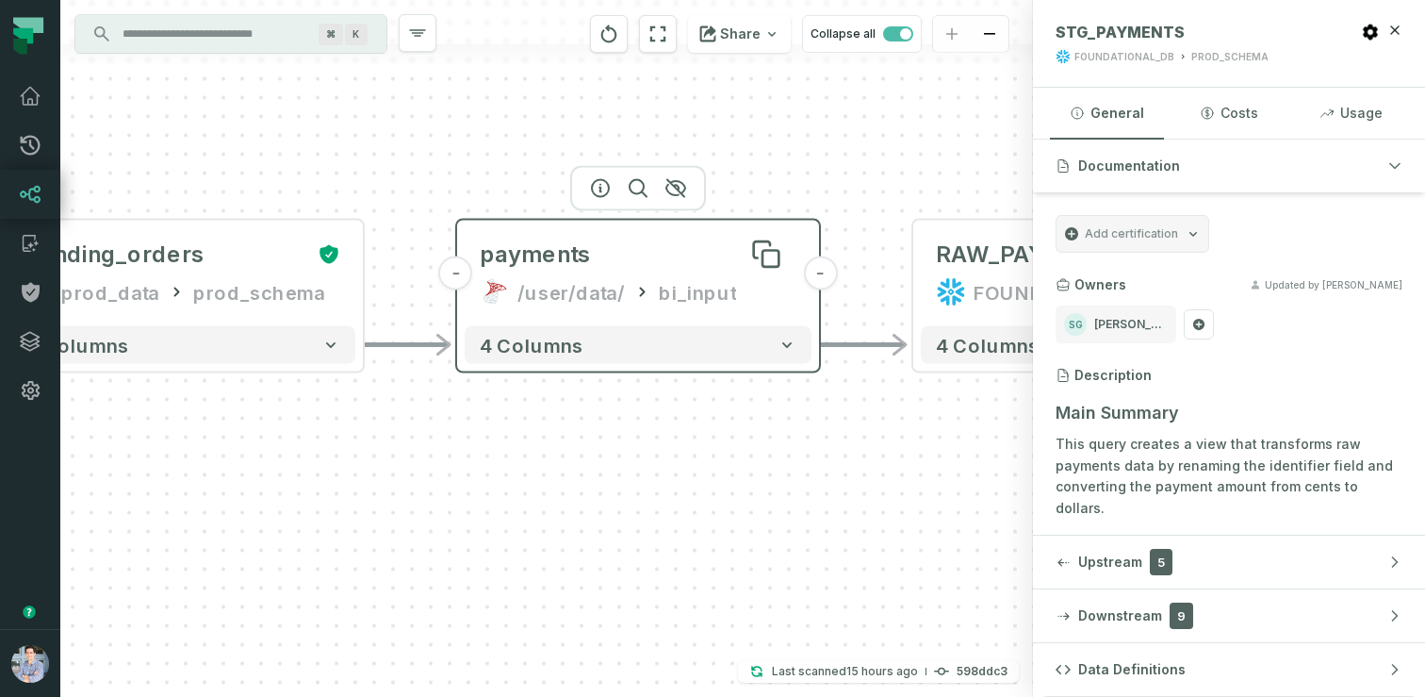
click at [618, 267] on div "payments" at bounding box center [638, 254] width 317 height 30
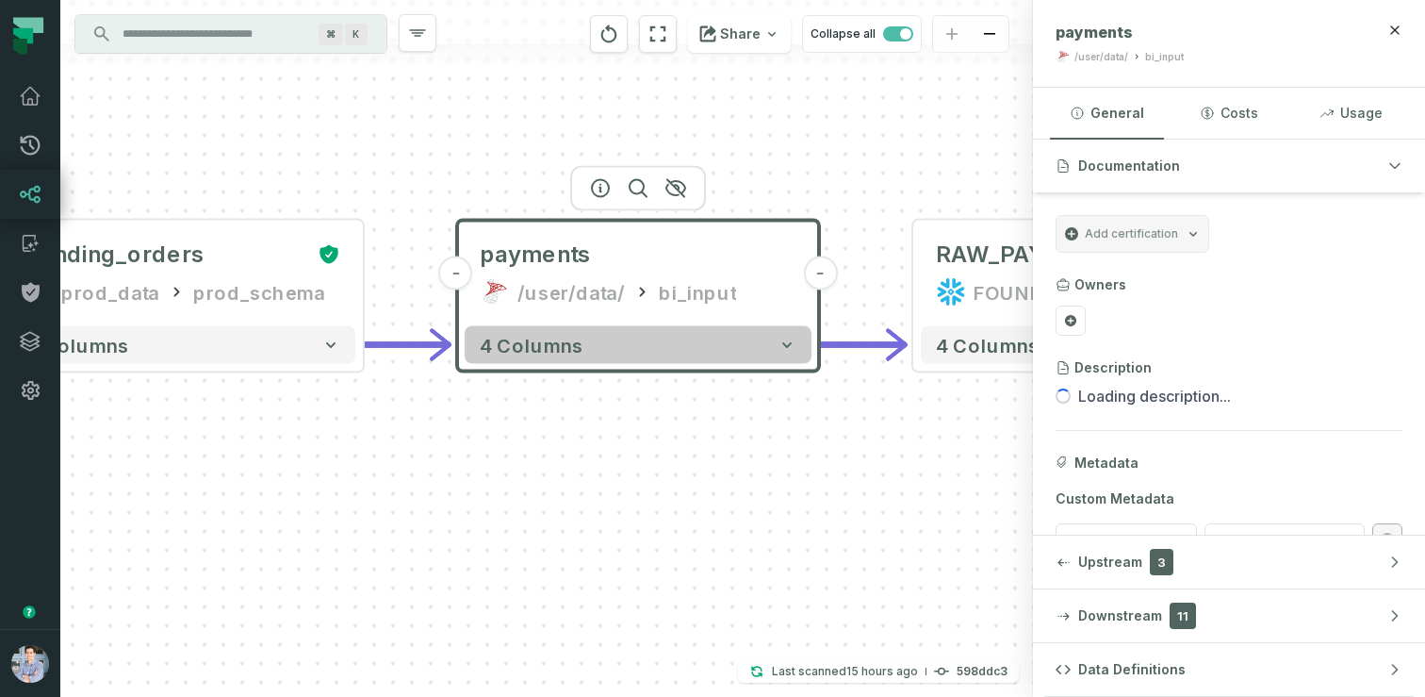
click at [626, 352] on button "4 columns" at bounding box center [638, 345] width 347 height 38
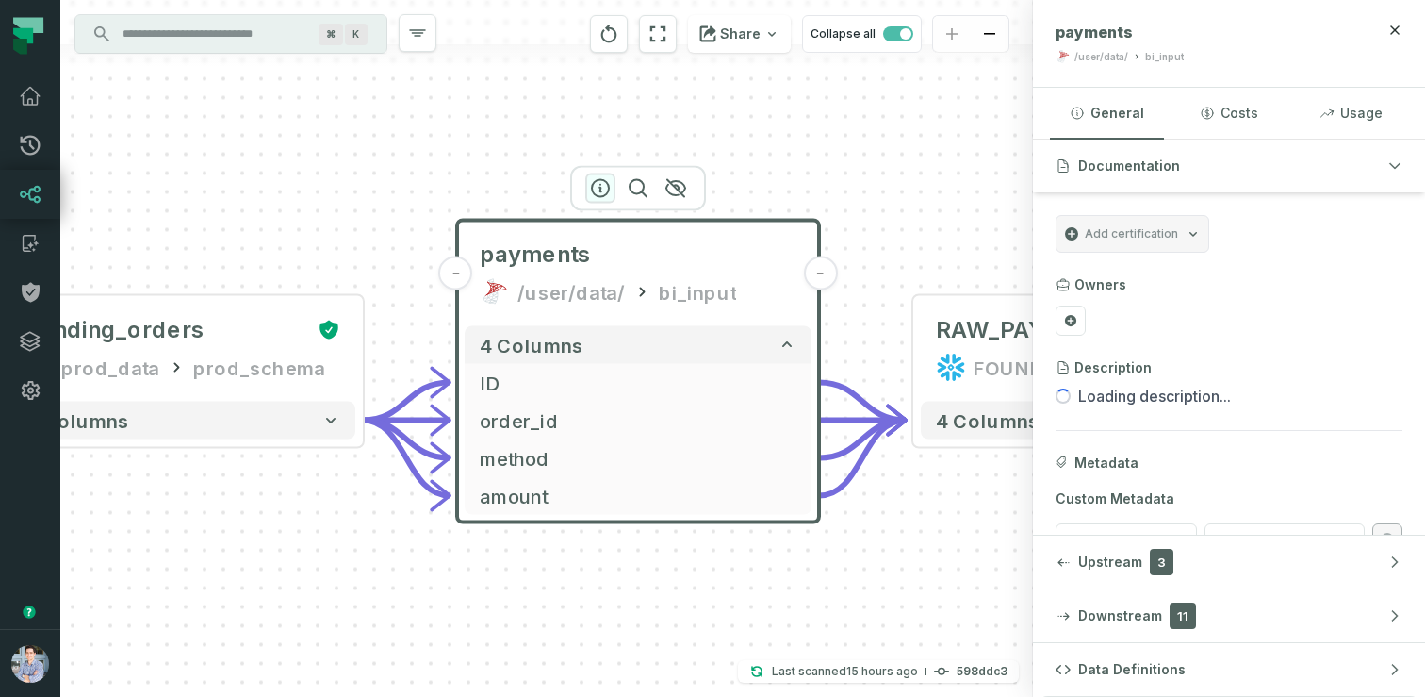
click at [602, 188] on icon "button" at bounding box center [600, 188] width 23 height 23
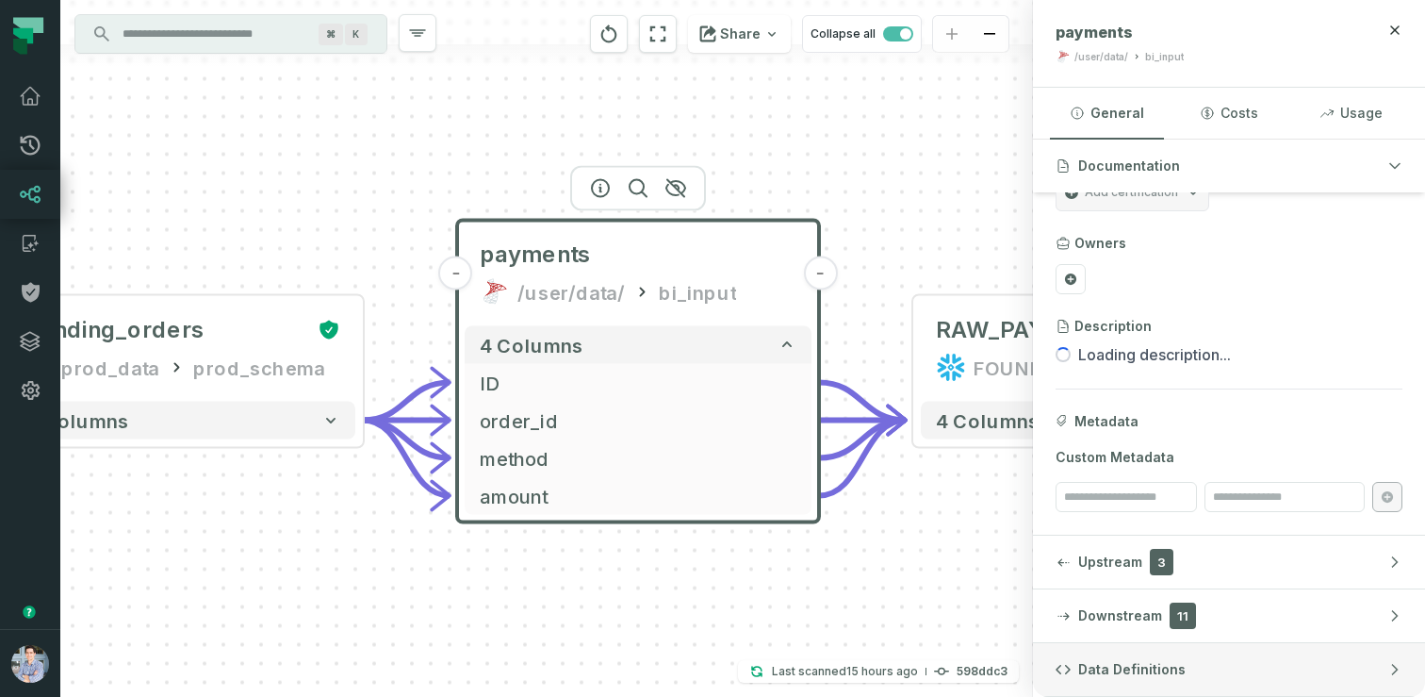
click at [1152, 662] on span "Data Definitions" at bounding box center [1131, 669] width 107 height 19
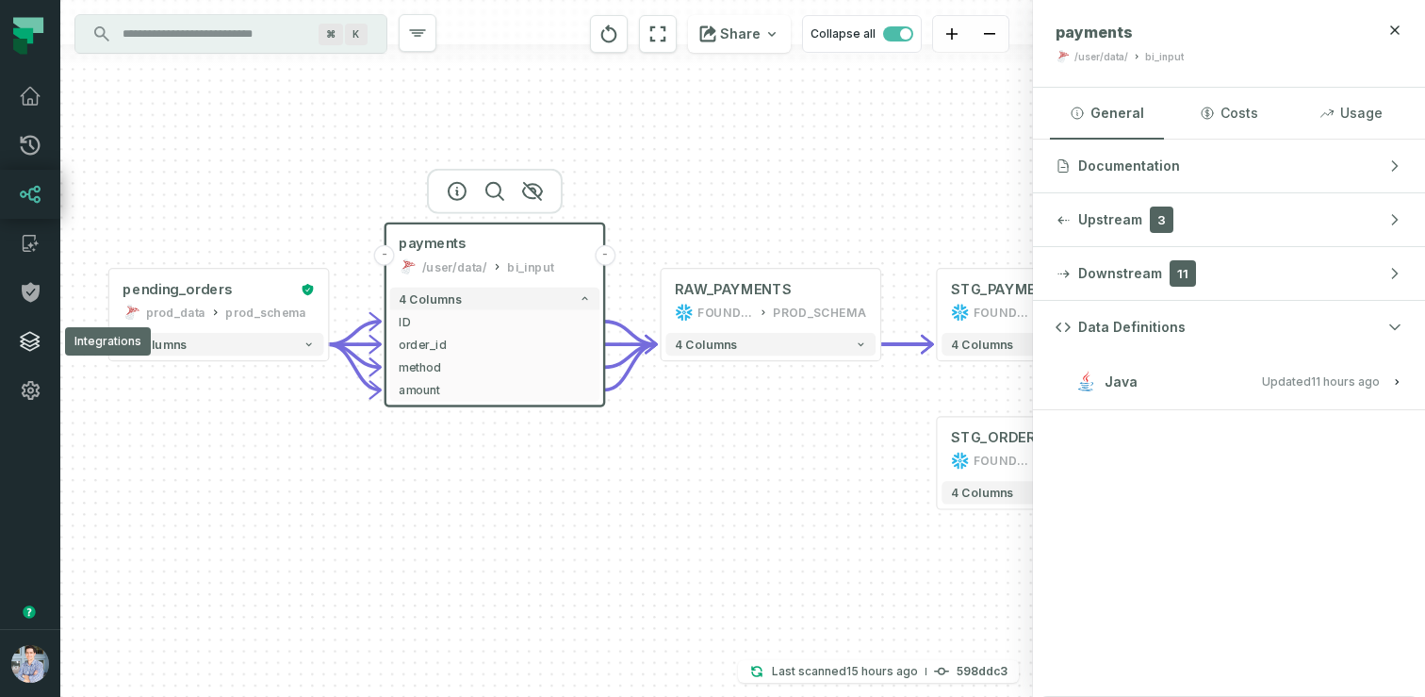
click at [36, 334] on icon at bounding box center [30, 341] width 23 height 23
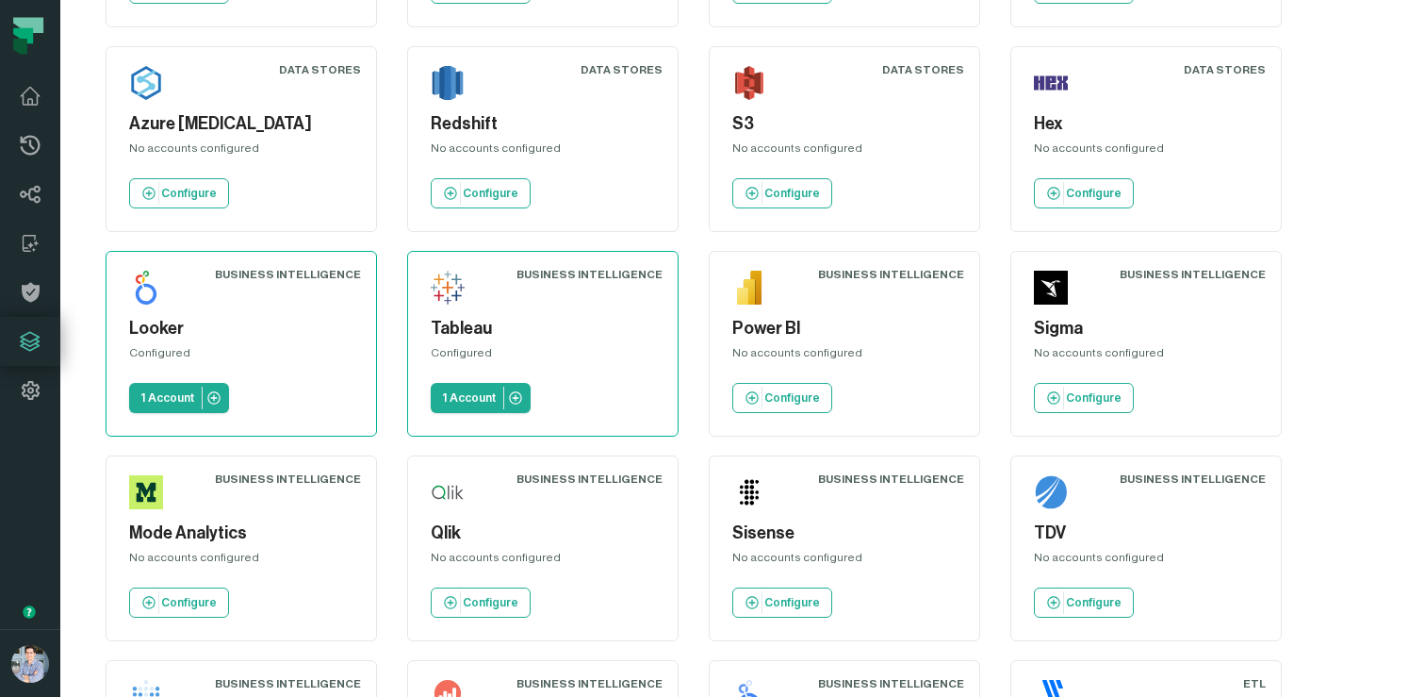
scroll to position [681, 0]
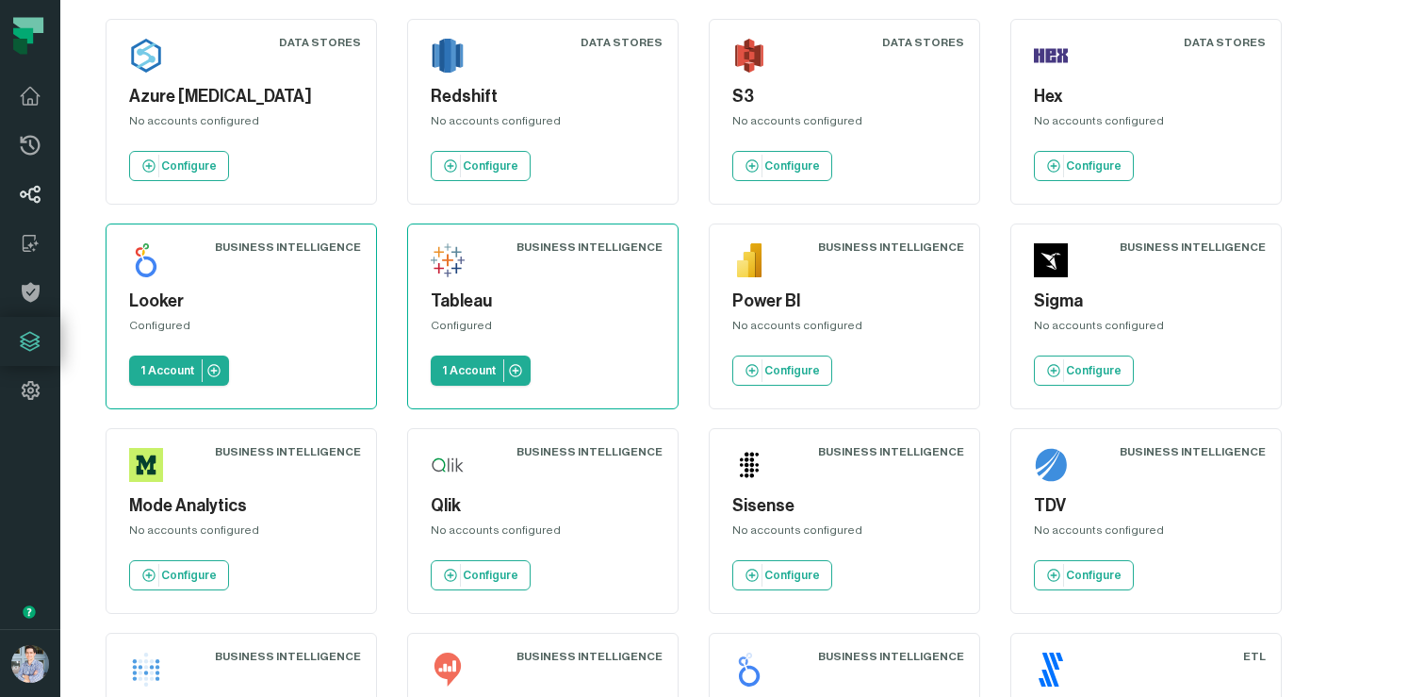
click at [27, 190] on icon at bounding box center [30, 194] width 23 height 23
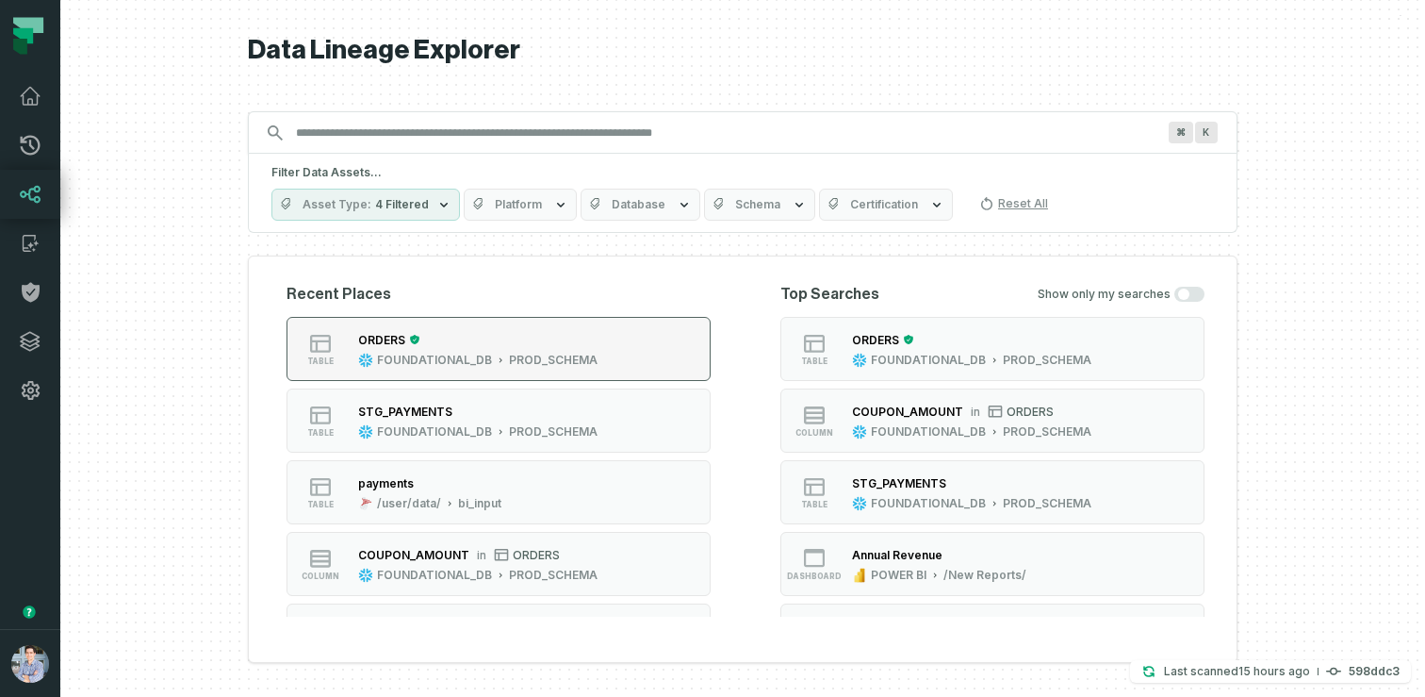
click at [396, 333] on div "ORDERS" at bounding box center [381, 340] width 47 height 14
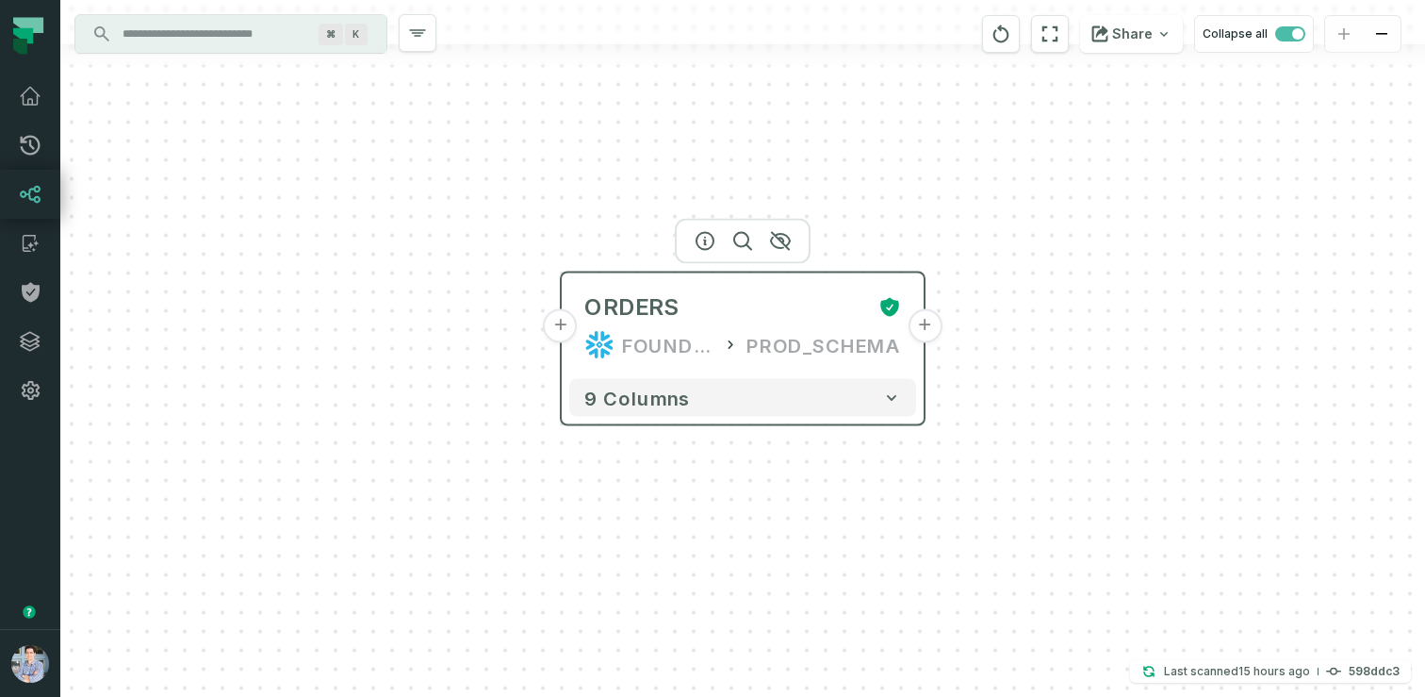
click at [570, 333] on button "+" at bounding box center [561, 326] width 34 height 34
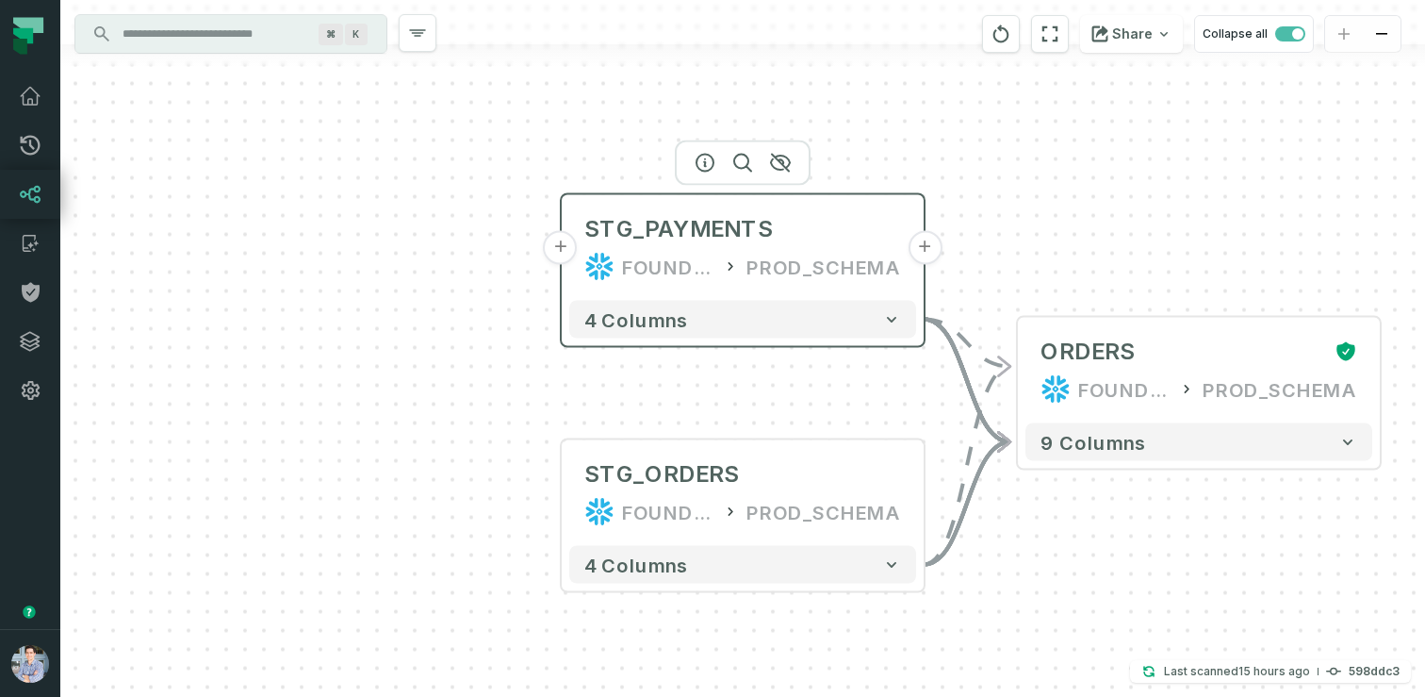
click at [562, 261] on button "+" at bounding box center [561, 248] width 34 height 34
click at [564, 245] on button "+" at bounding box center [561, 248] width 34 height 34
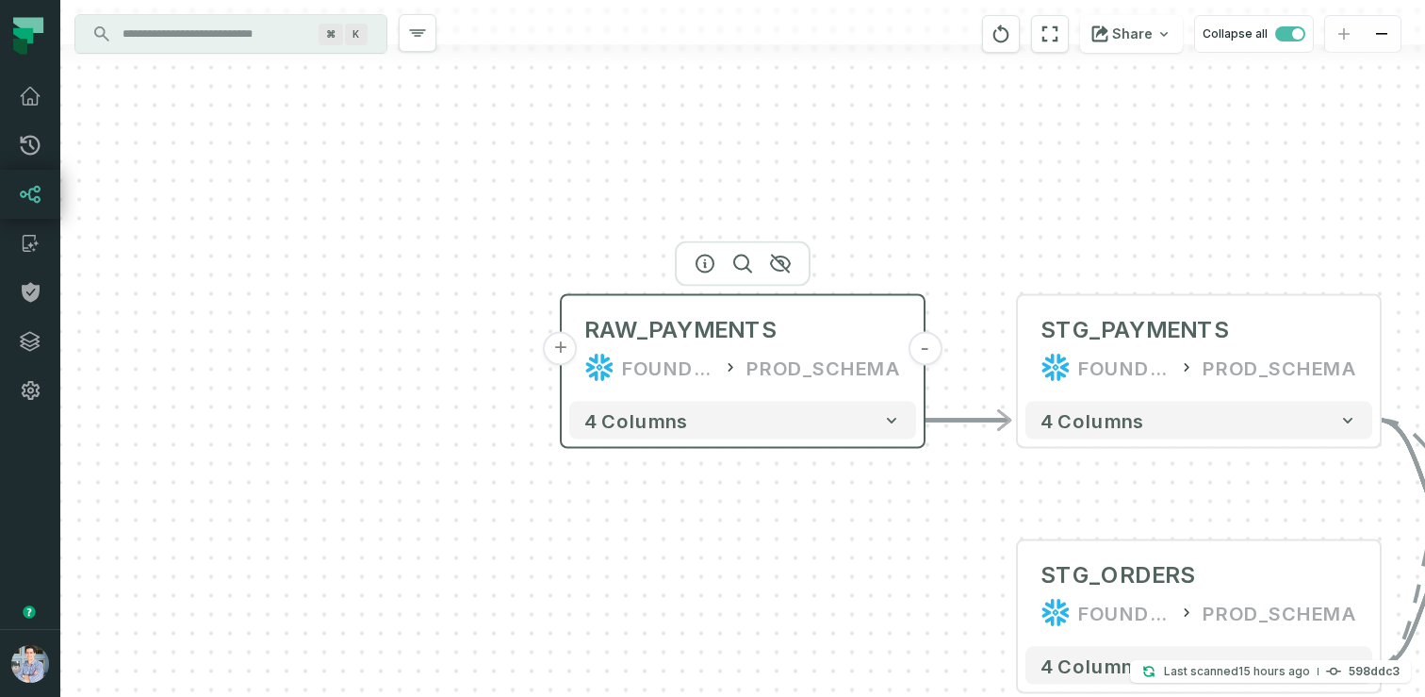
click at [563, 338] on button "+" at bounding box center [561, 349] width 34 height 34
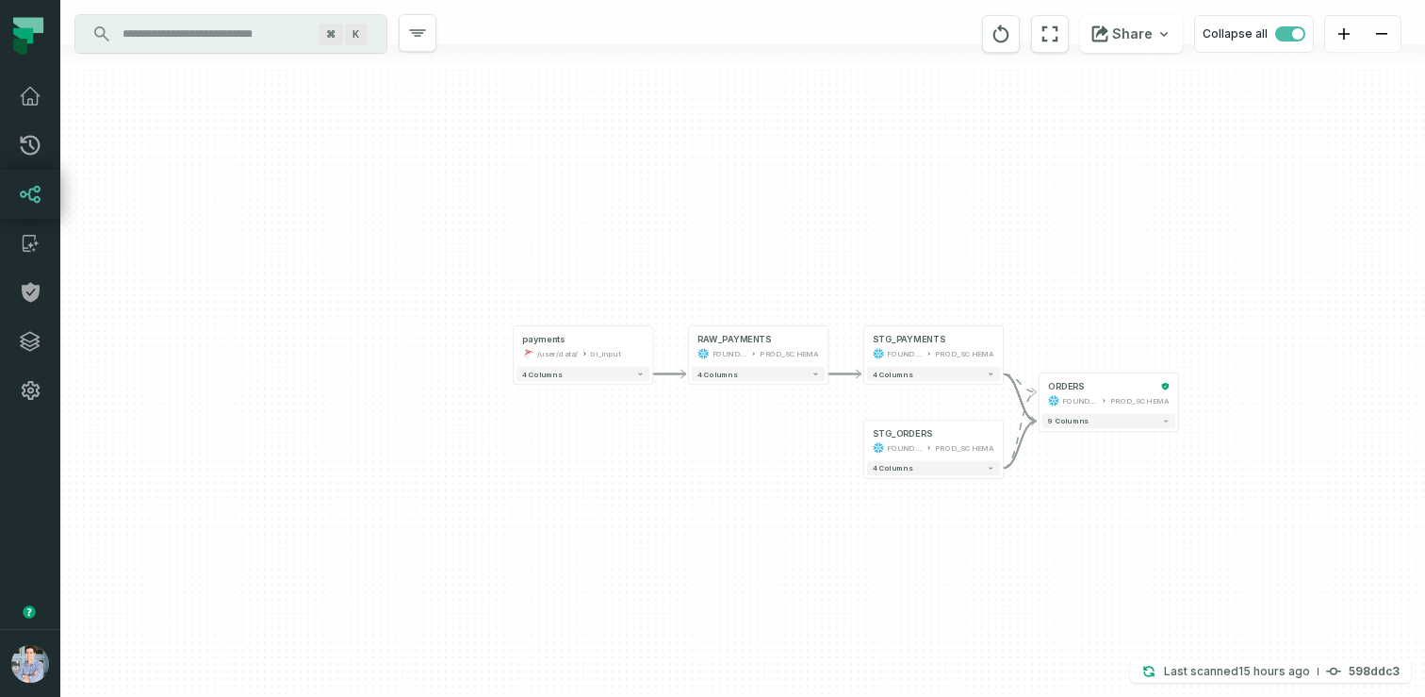
click at [633, 391] on div "+ payments /user/data/ bi_input - 4 columns - RAW_PAYMENTS FOUNDATIONAL_DB PROD…" at bounding box center [742, 348] width 1365 height 697
click at [638, 376] on icon "button" at bounding box center [641, 374] width 8 height 8
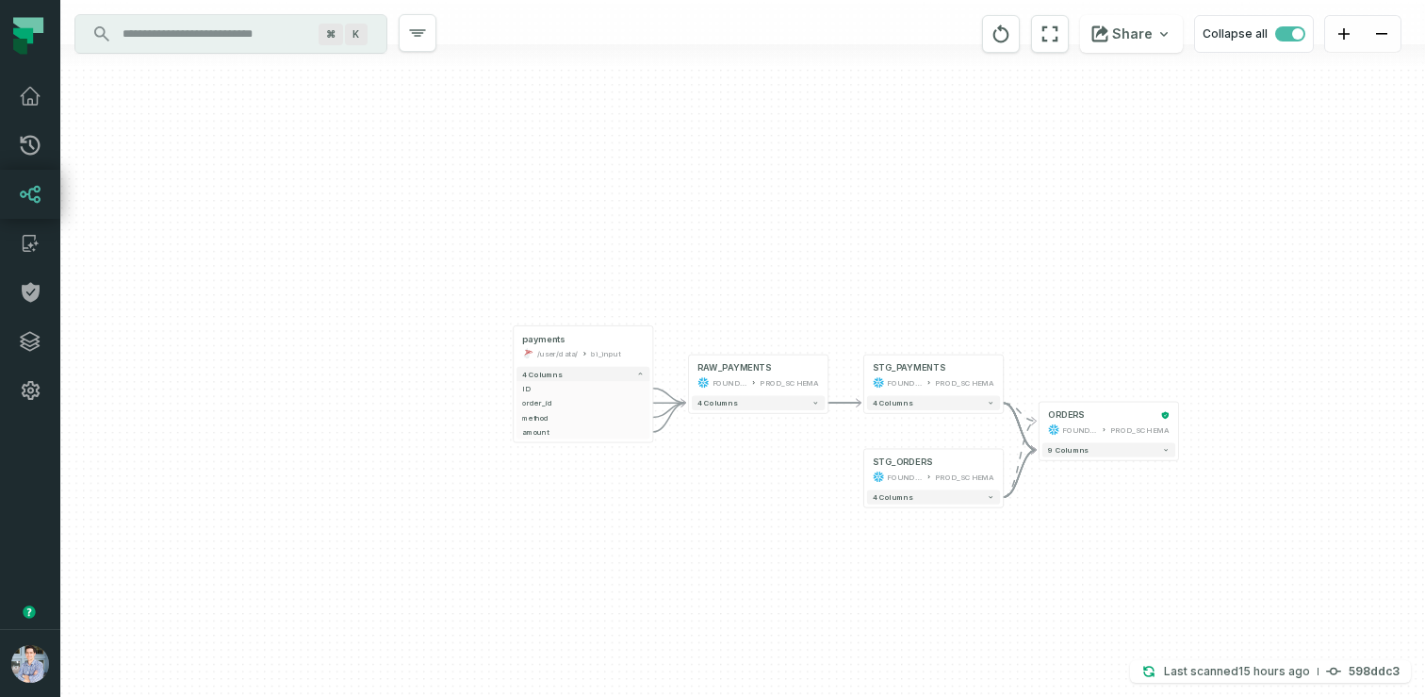
click at [818, 415] on div "+ payments /user/data/ bi_input - 4 columns + ID - + order_id - + method - + am…" at bounding box center [742, 348] width 1365 height 697
click at [815, 400] on icon "button" at bounding box center [816, 403] width 8 height 8
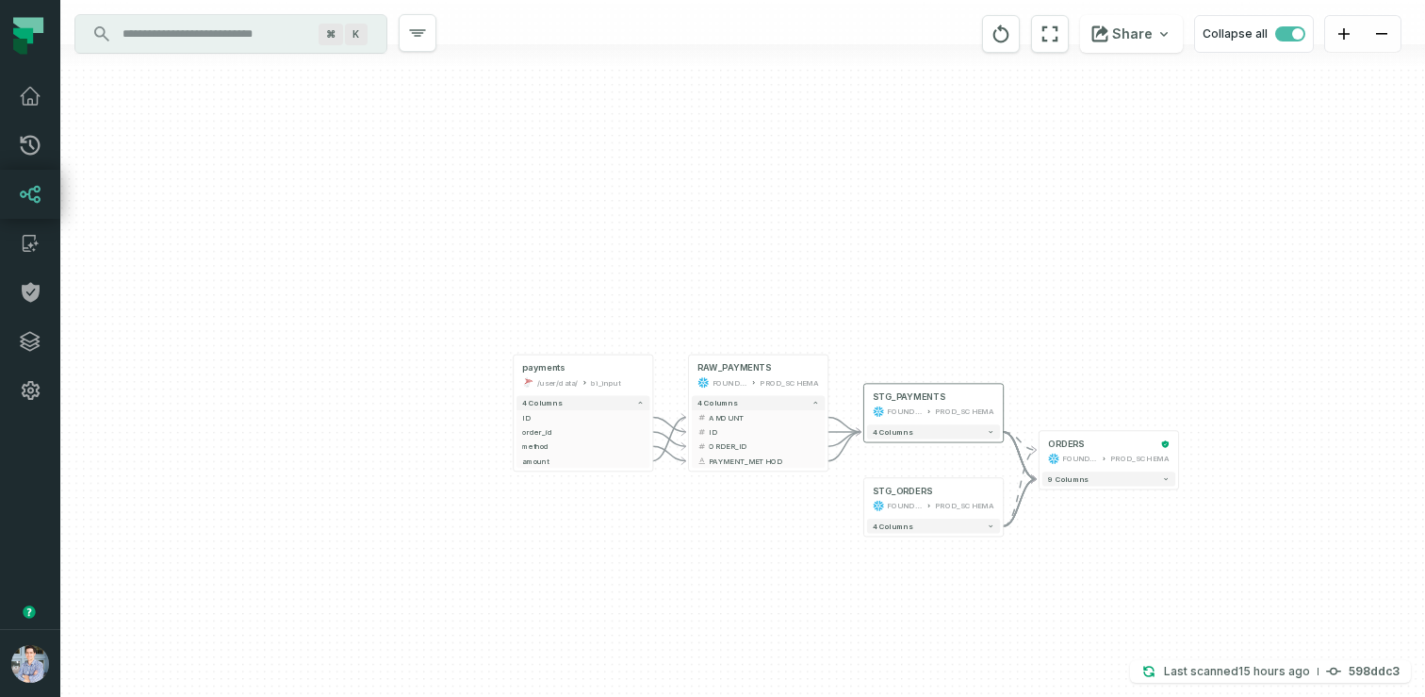
click at [999, 440] on div "4 columns" at bounding box center [933, 431] width 139 height 21
click at [992, 433] on icon "button" at bounding box center [991, 432] width 8 height 8
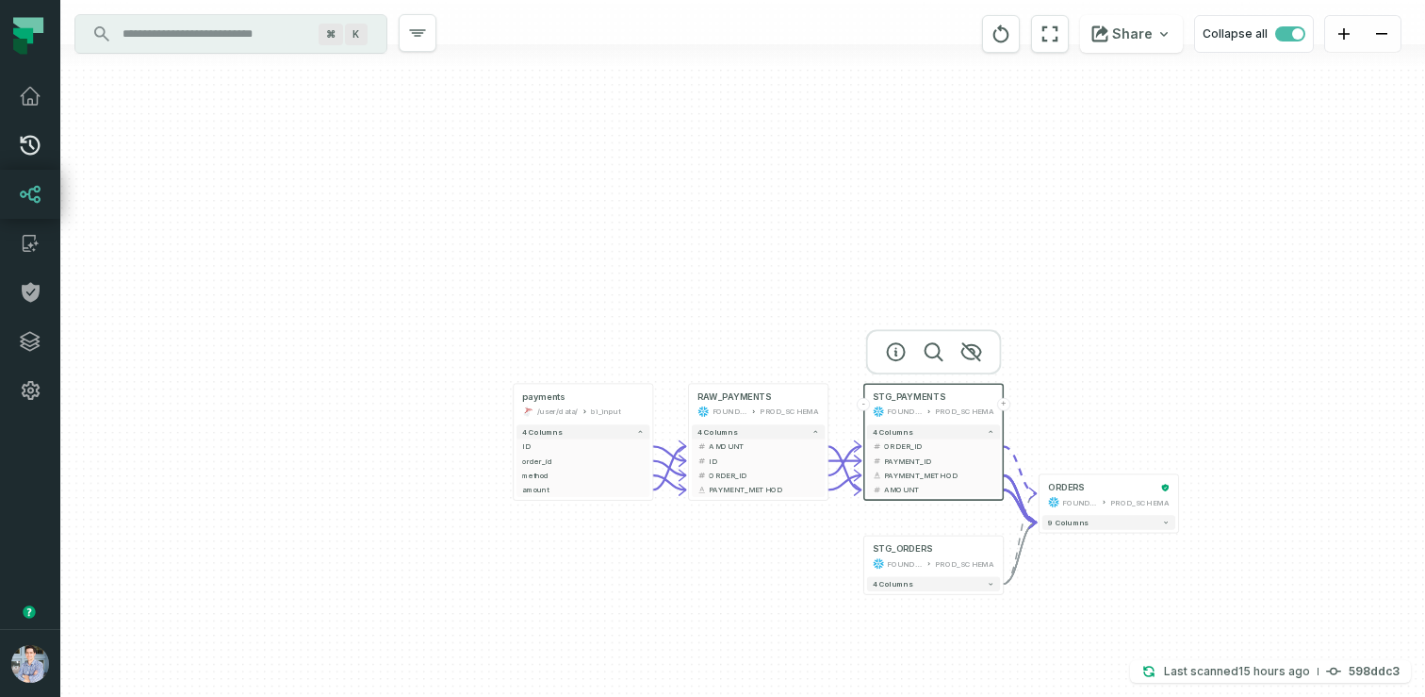
click at [37, 137] on icon at bounding box center [30, 145] width 23 height 23
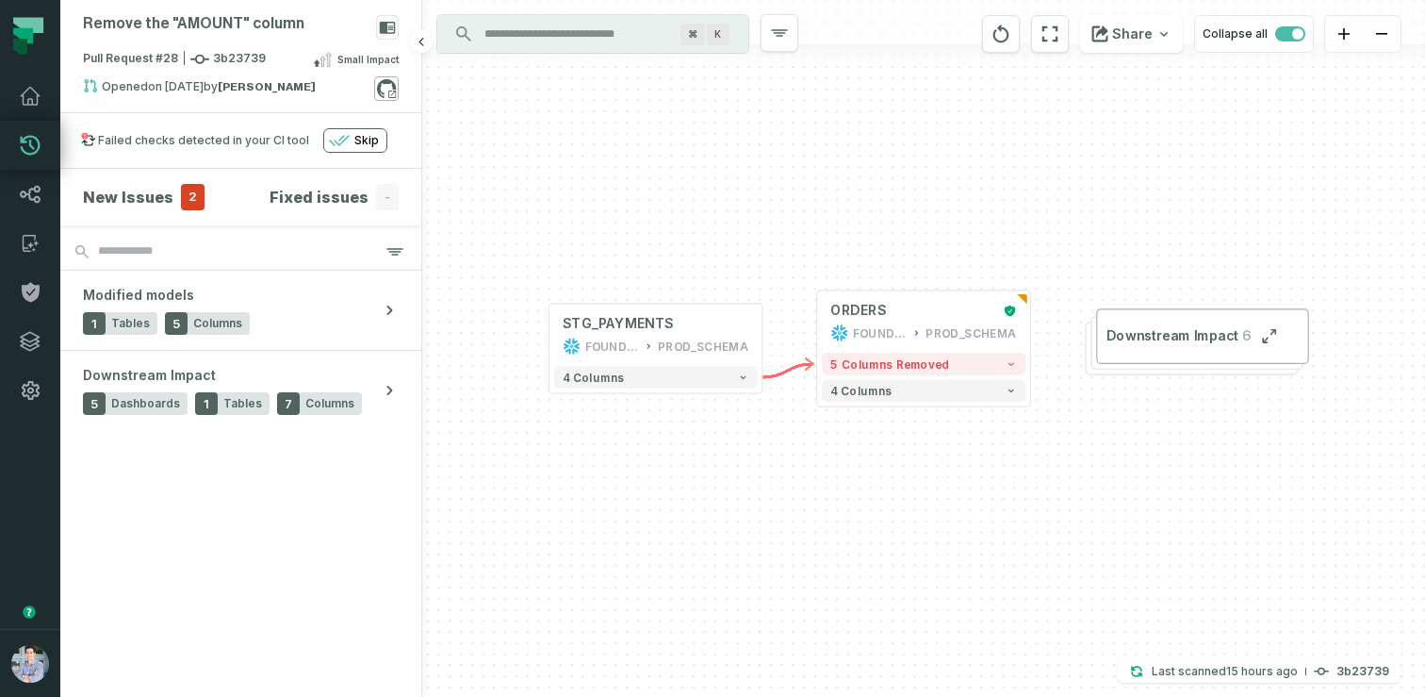
click at [387, 89] on icon at bounding box center [386, 88] width 25 height 25
click at [34, 195] on icon at bounding box center [30, 194] width 23 height 23
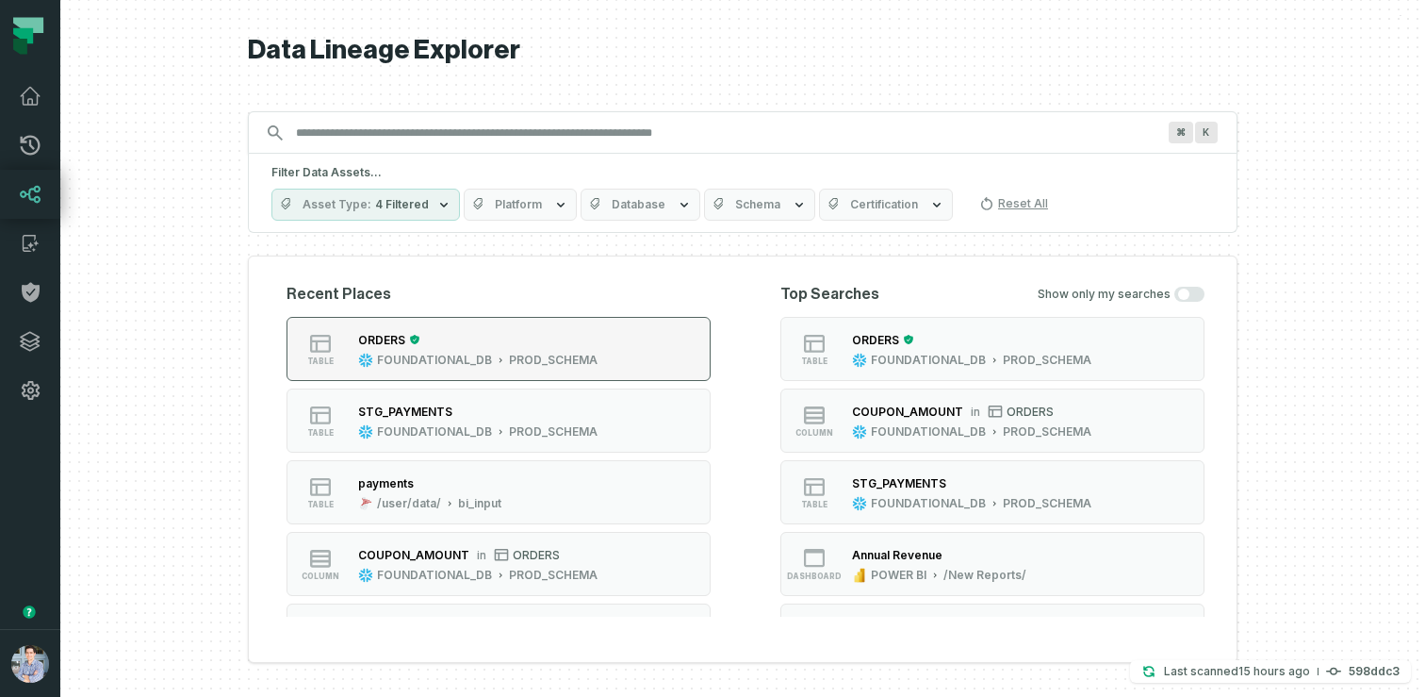
click at [374, 353] on div "FOUNDATIONAL_DB PROD_SCHEMA" at bounding box center [477, 360] width 239 height 15
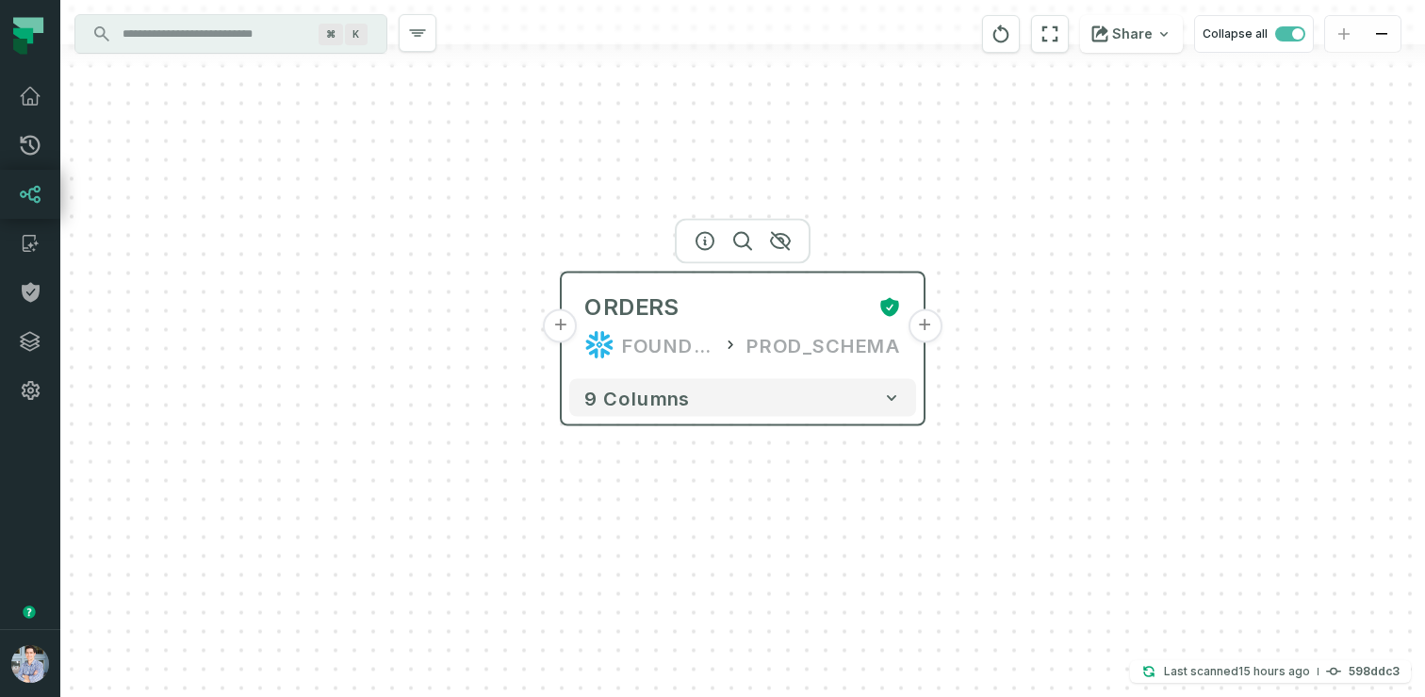
click at [917, 345] on header "+ ORDERS FOUNDATIONAL_DB PROD_SCHEMA +" at bounding box center [743, 322] width 362 height 98
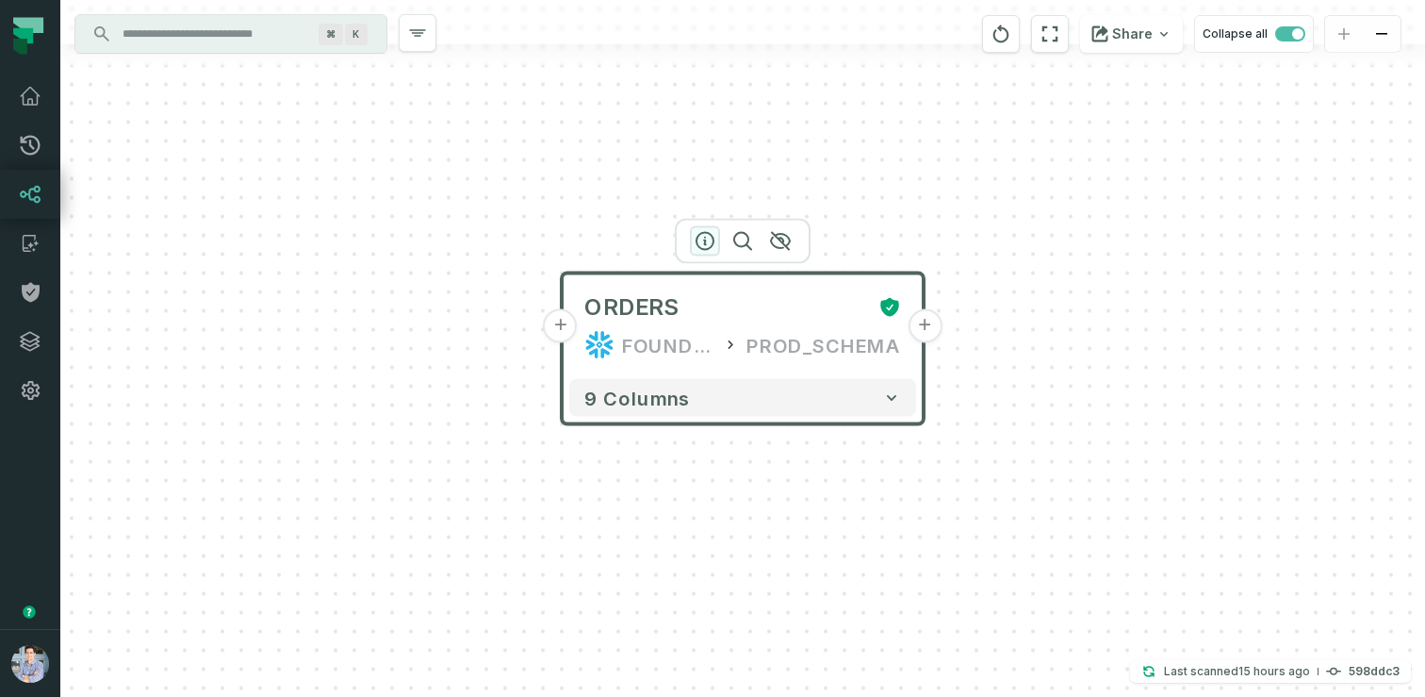
click at [702, 243] on icon "button" at bounding box center [705, 241] width 23 height 23
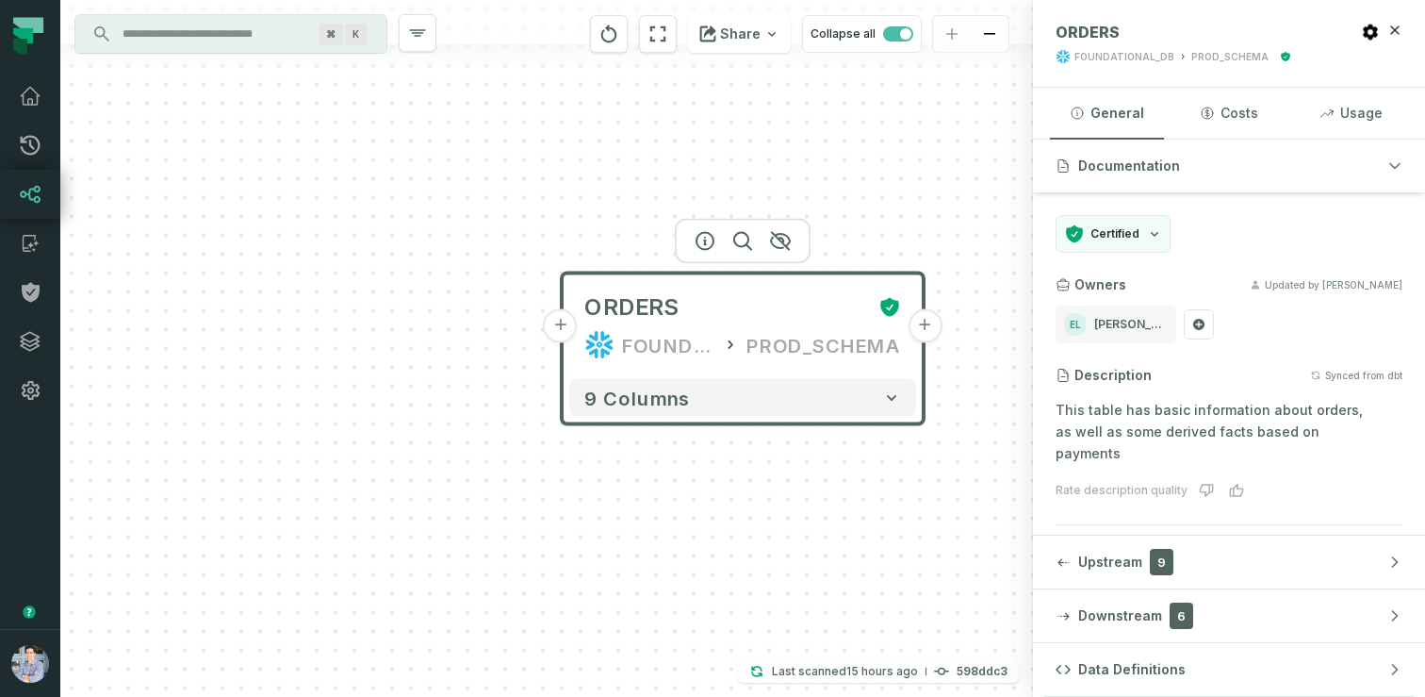
click at [934, 331] on button "+" at bounding box center [925, 326] width 34 height 34
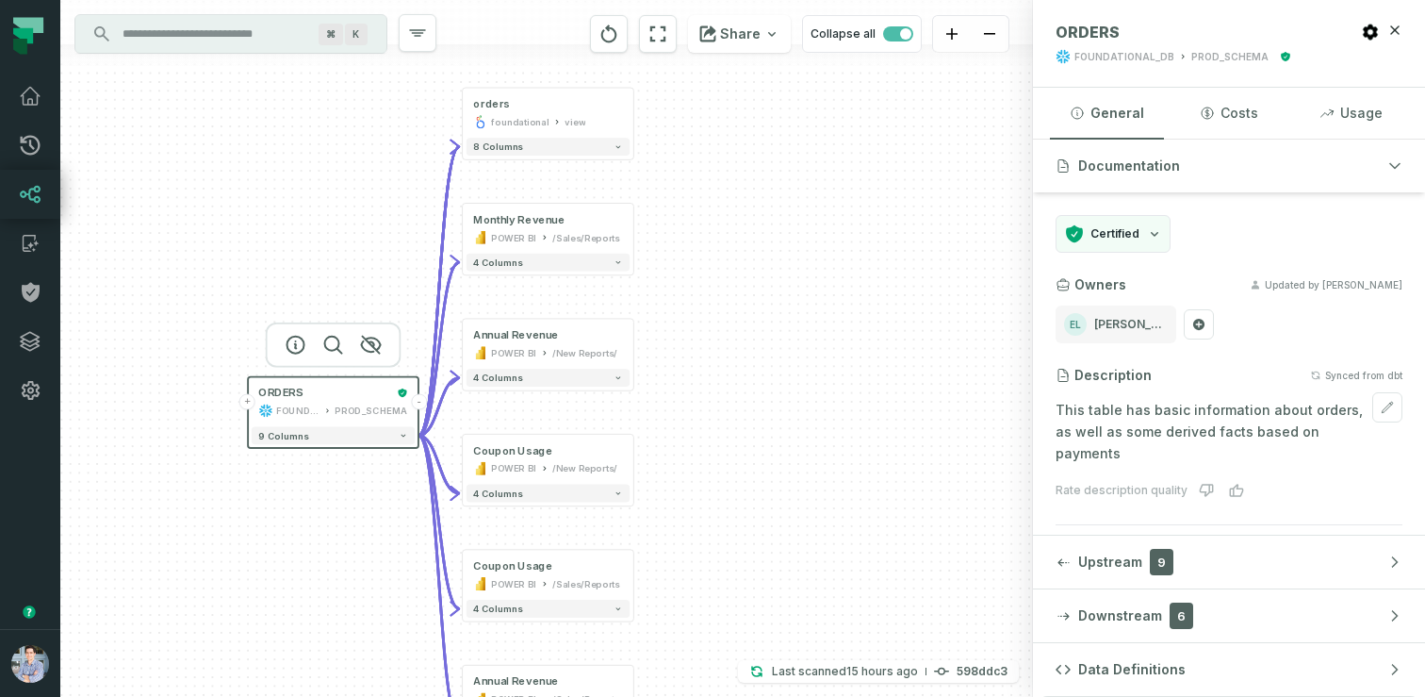
click at [1165, 417] on p "This table has basic information about orders, as well as some derived facts ba…" at bounding box center [1229, 432] width 347 height 64
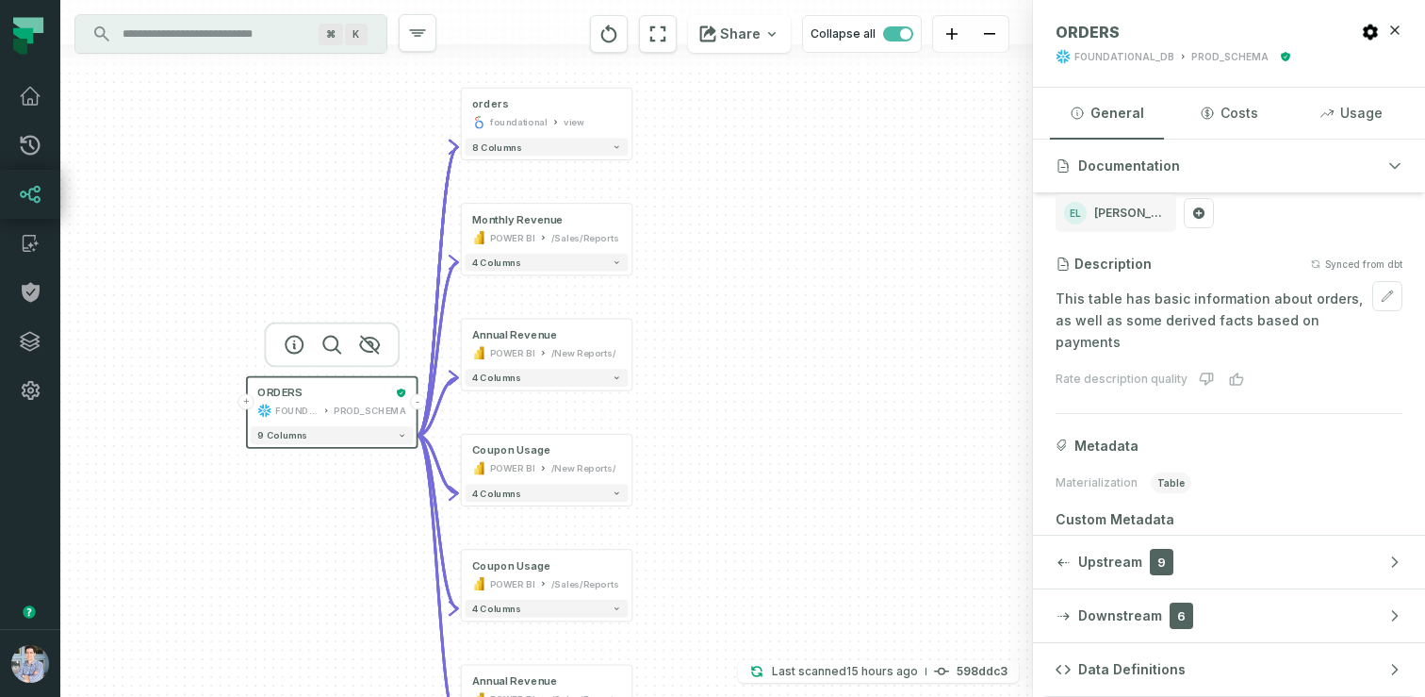
scroll to position [115, 0]
click at [40, 90] on icon at bounding box center [30, 96] width 23 height 23
click at [24, 99] on icon at bounding box center [30, 96] width 23 height 23
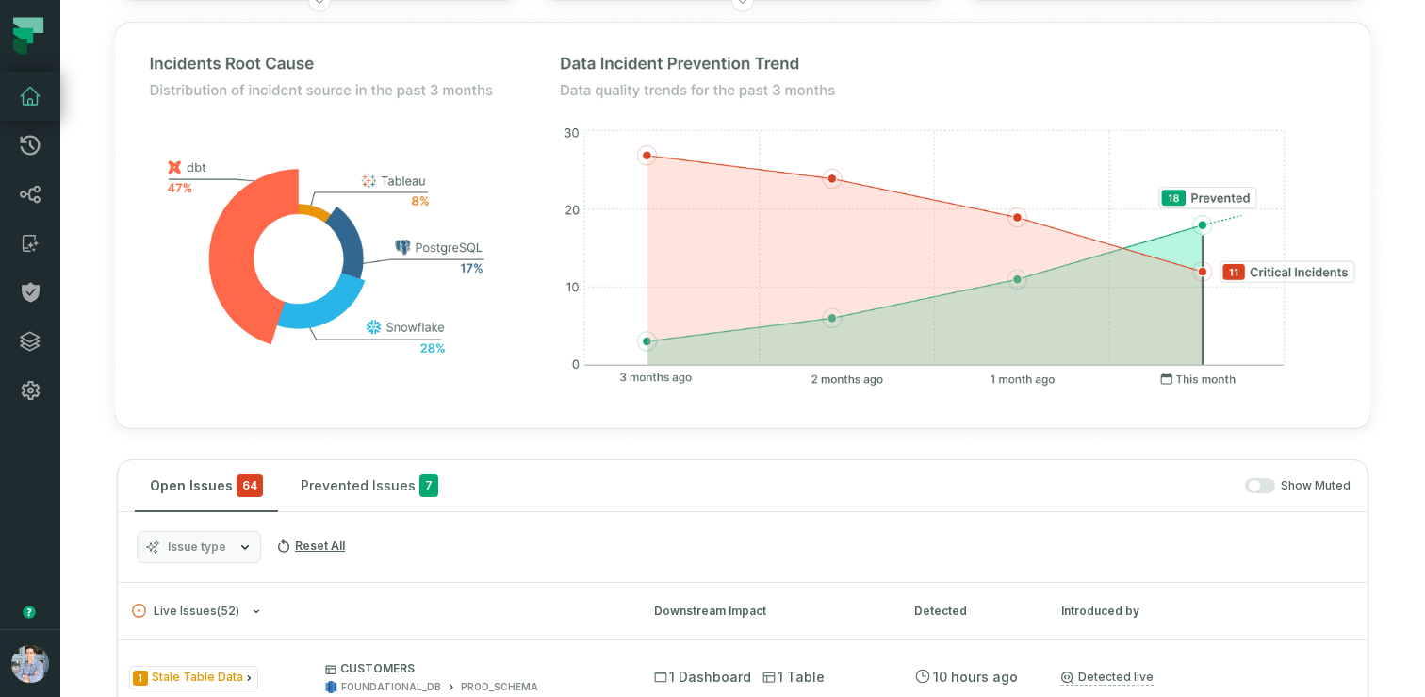
scroll to position [343, 0]
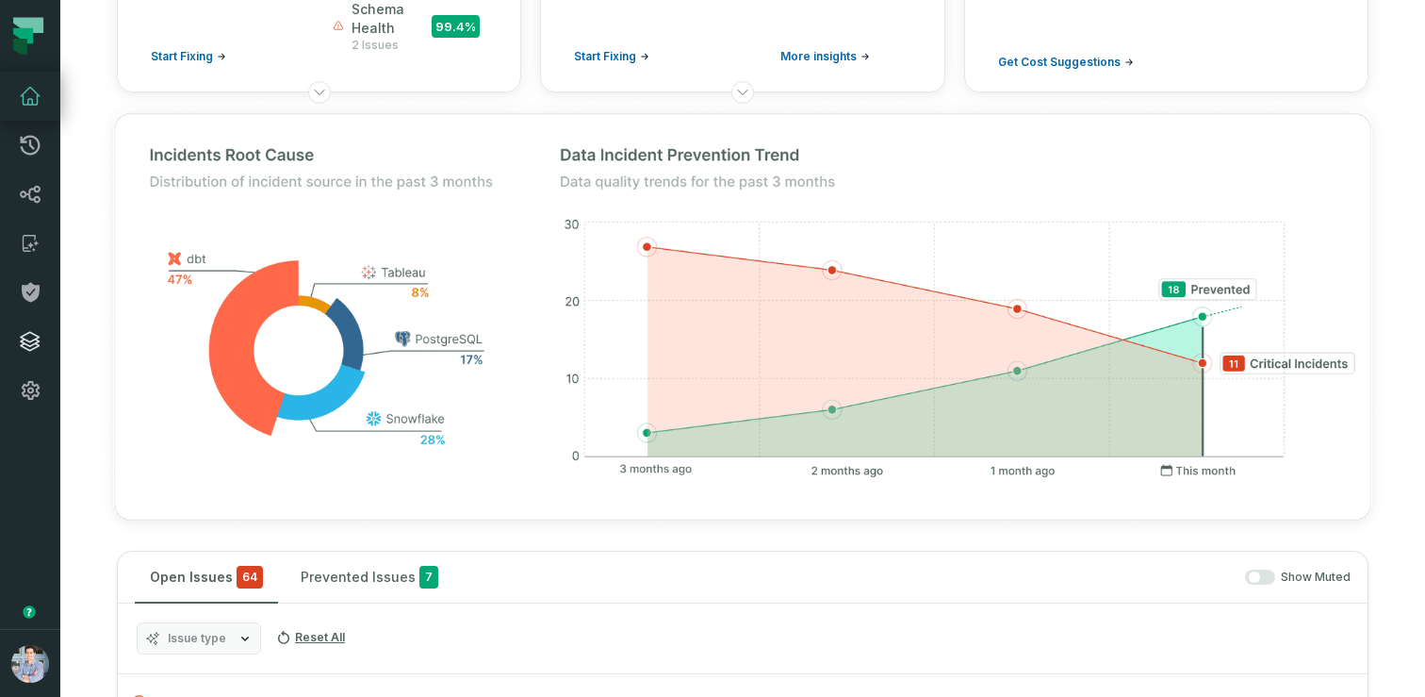
click at [26, 338] on icon at bounding box center [30, 341] width 23 height 23
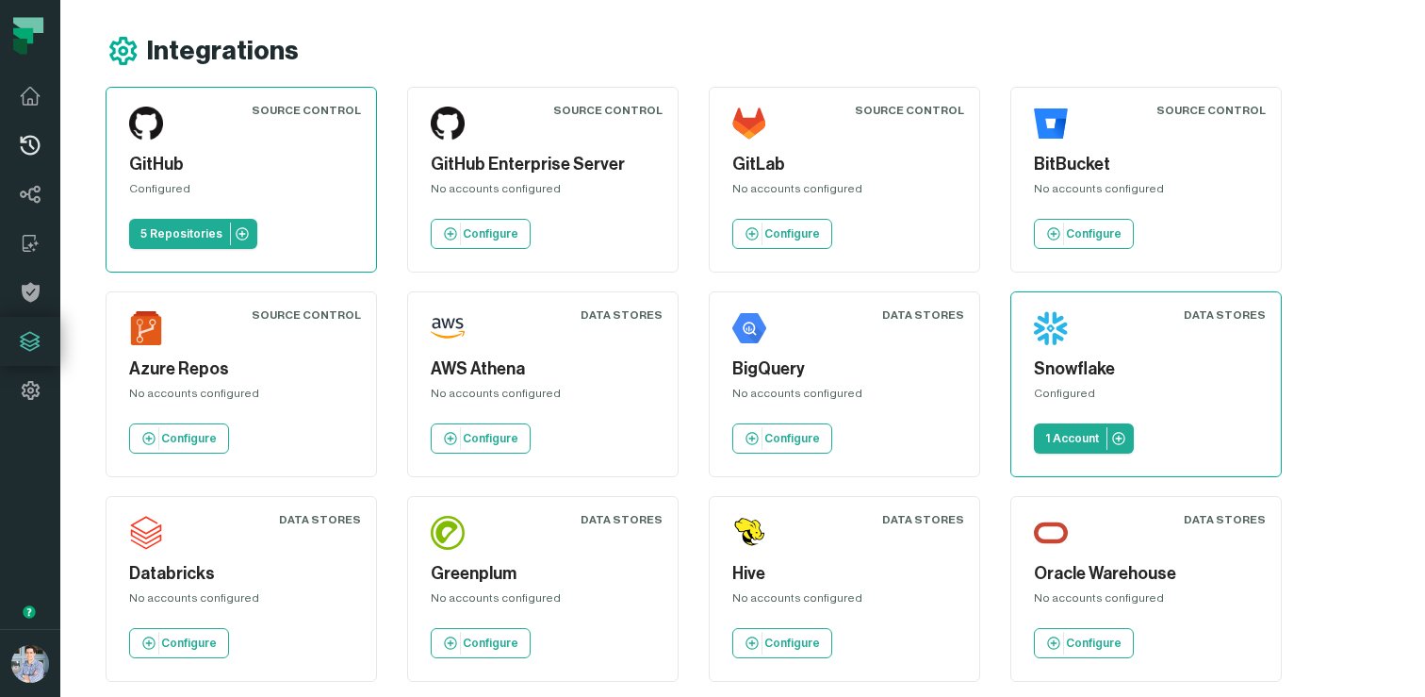
click at [31, 138] on icon at bounding box center [30, 145] width 23 height 23
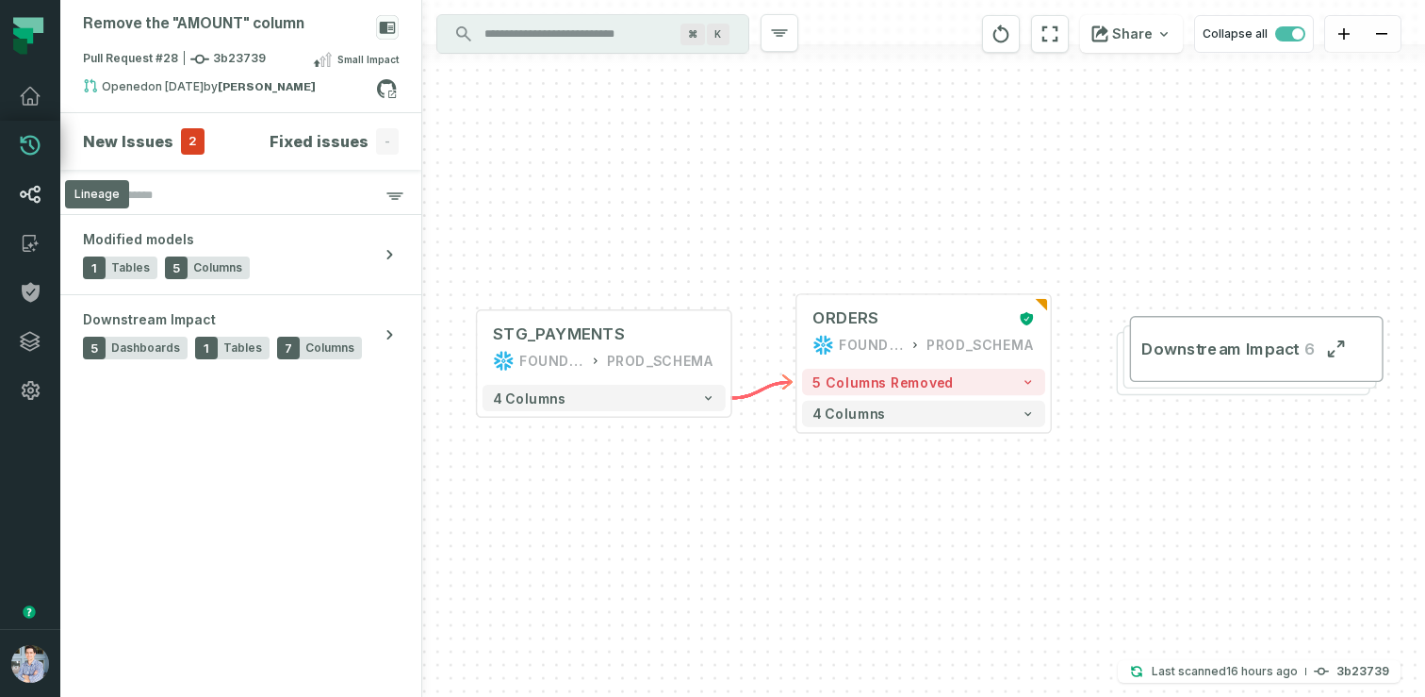
click at [44, 185] on link "Lineage" at bounding box center [30, 194] width 60 height 49
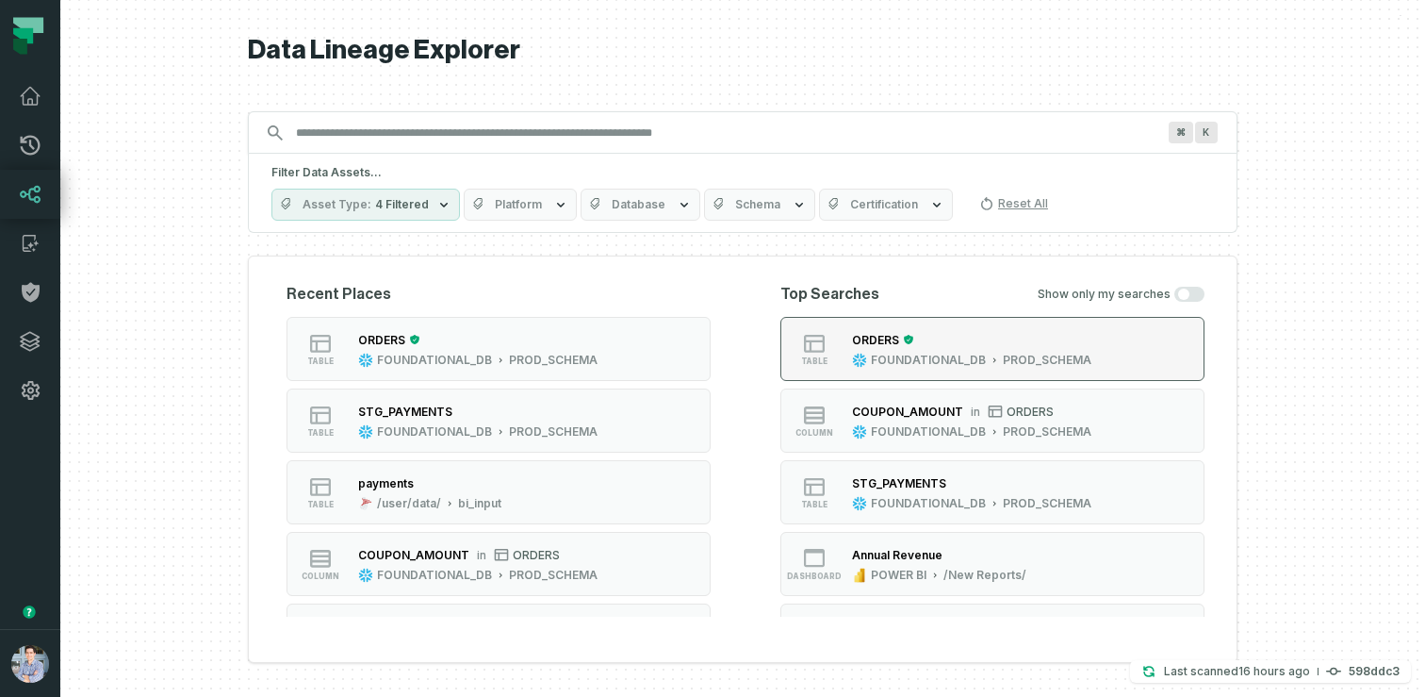
click at [977, 353] on div "FOUNDATIONAL_DB" at bounding box center [928, 360] width 115 height 15
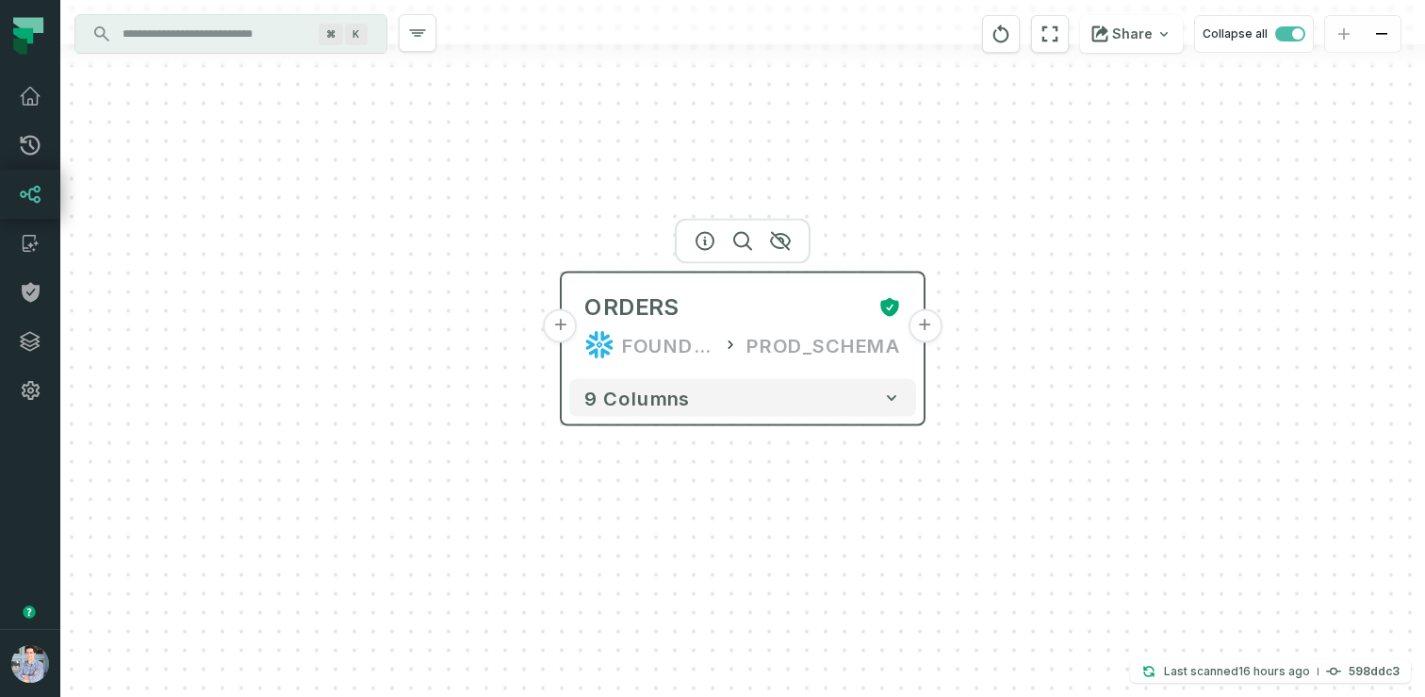
click at [560, 335] on button "+" at bounding box center [561, 326] width 34 height 34
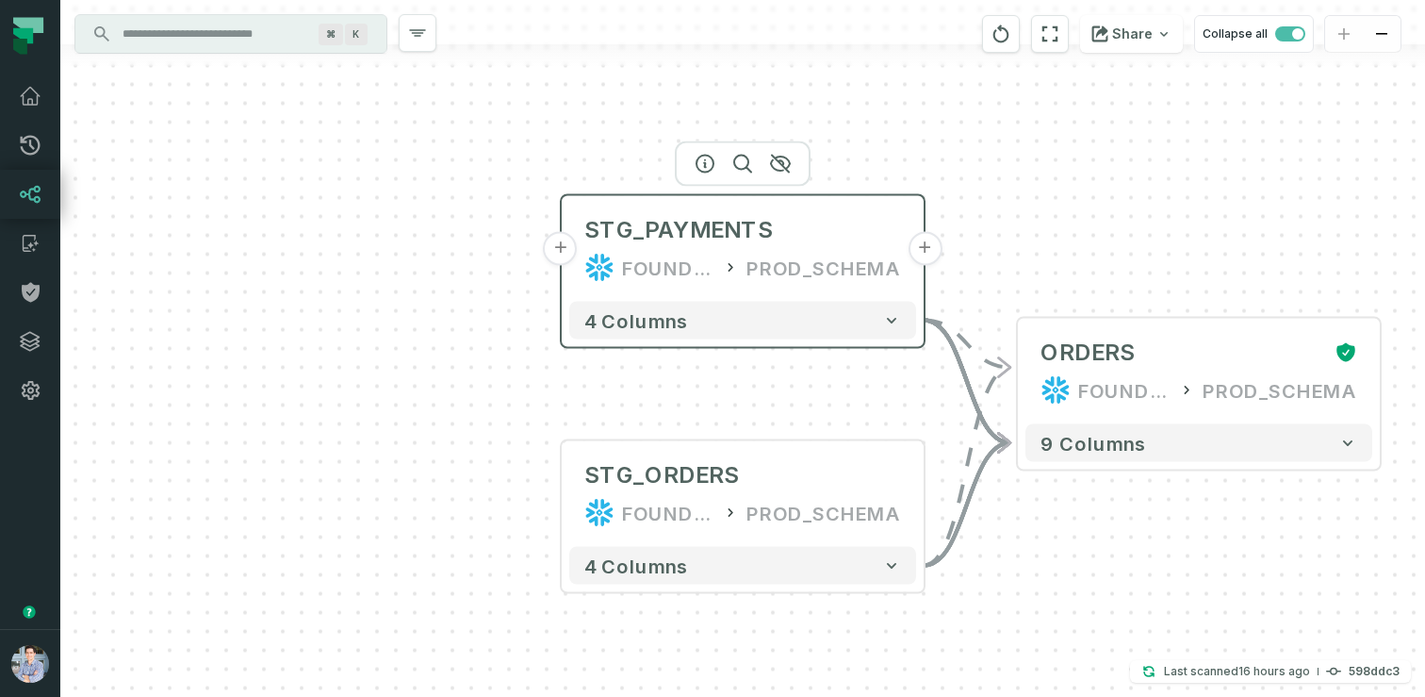
click at [552, 250] on button "+" at bounding box center [561, 249] width 34 height 34
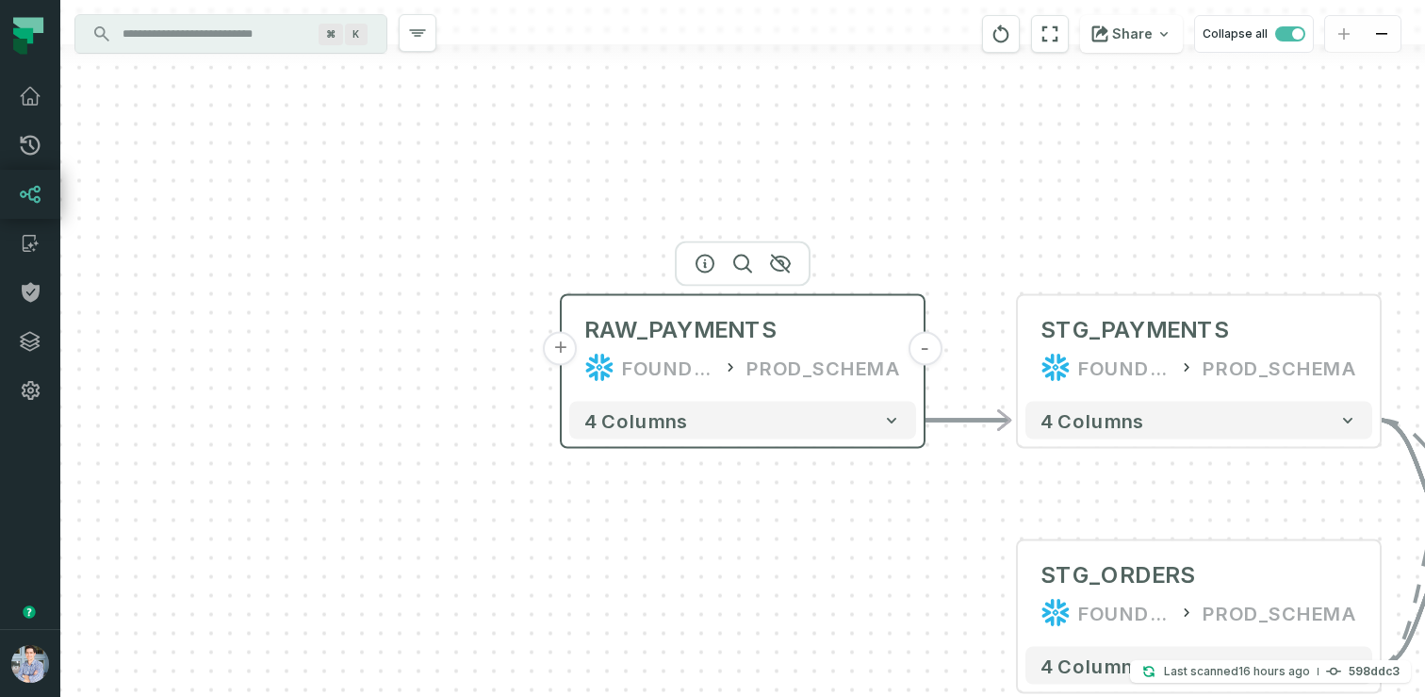
click at [563, 353] on button "+" at bounding box center [561, 349] width 34 height 34
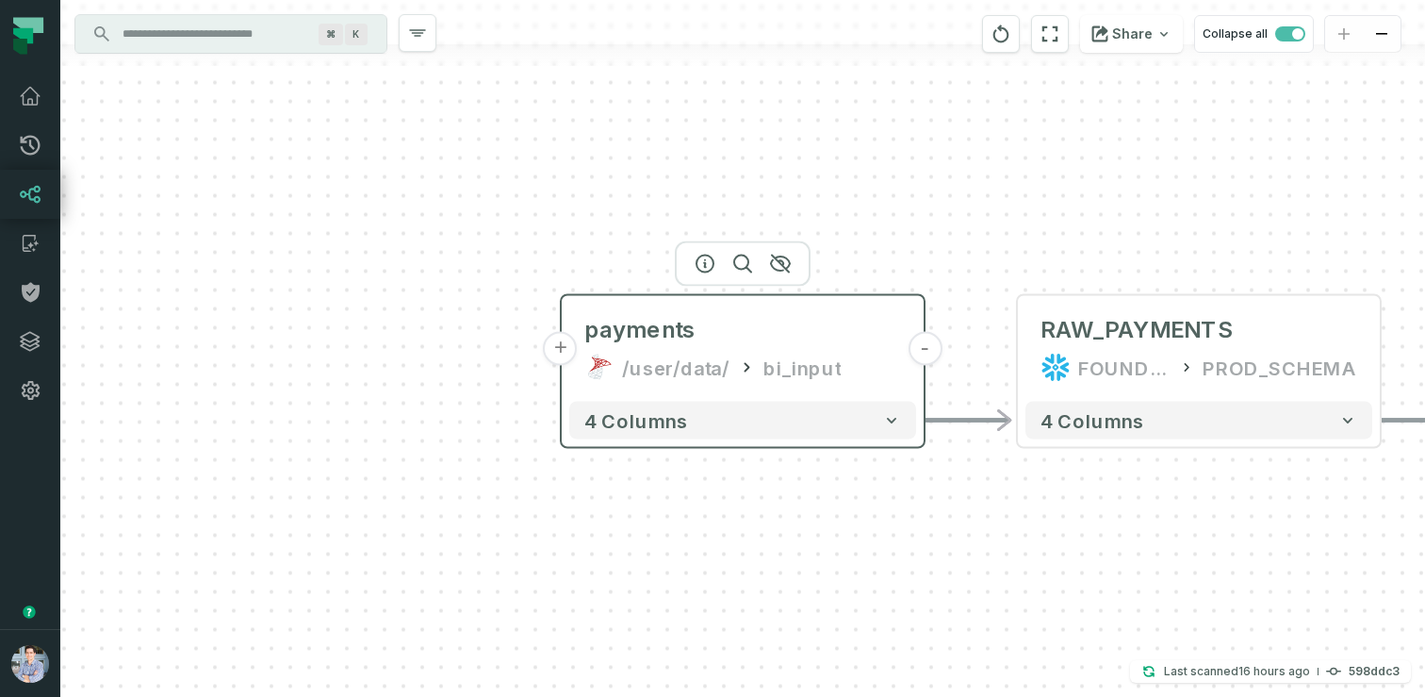
click at [555, 353] on button "+" at bounding box center [561, 349] width 34 height 34
click at [555, 349] on button "+" at bounding box center [561, 349] width 34 height 34
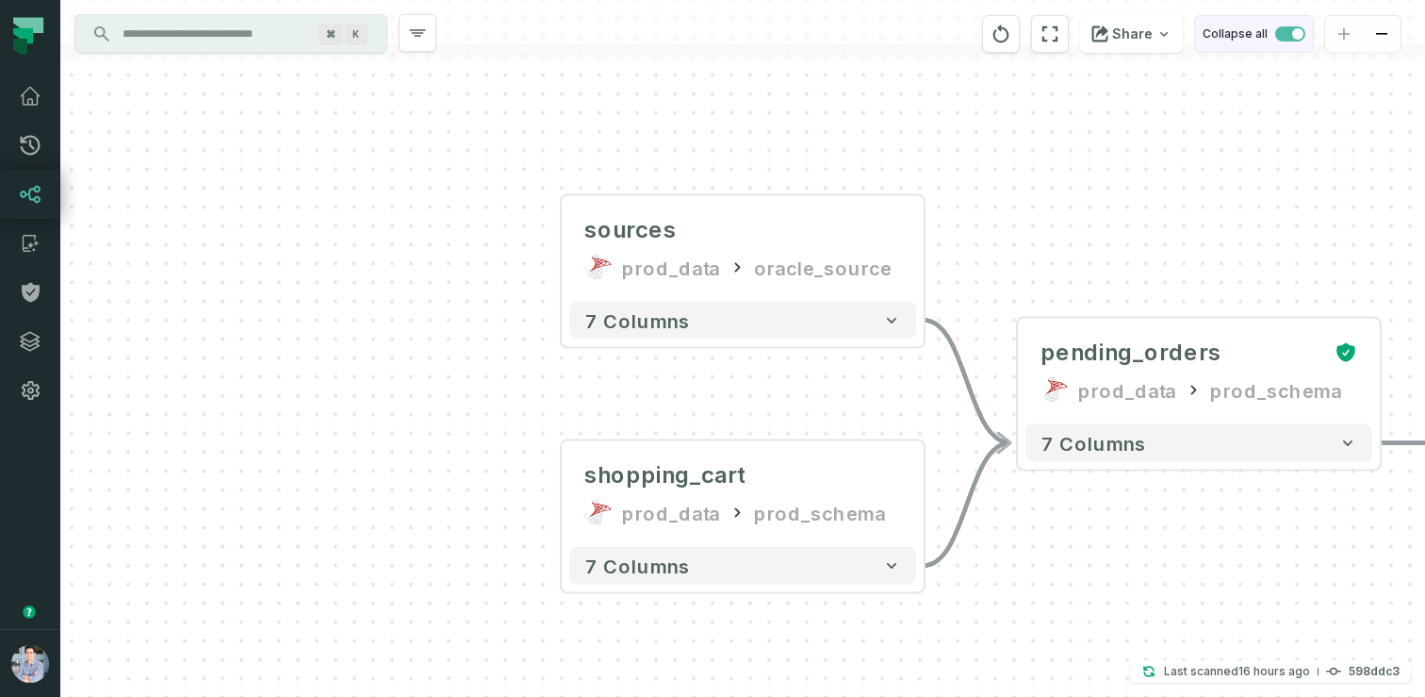
click at [1276, 33] on span "button" at bounding box center [1290, 33] width 30 height 15
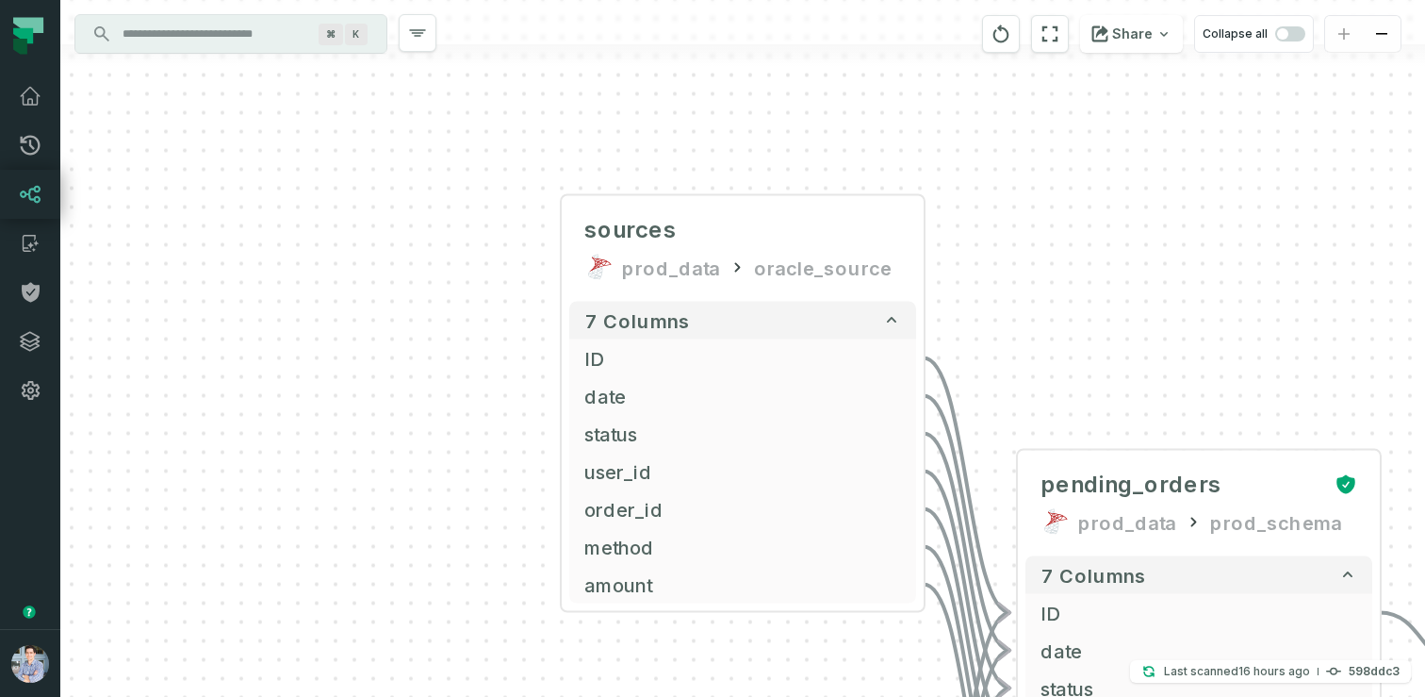
click at [1075, 31] on div "Share Collapse all" at bounding box center [1148, 34] width 362 height 68
click at [1057, 30] on icon "reset" at bounding box center [1050, 34] width 21 height 23
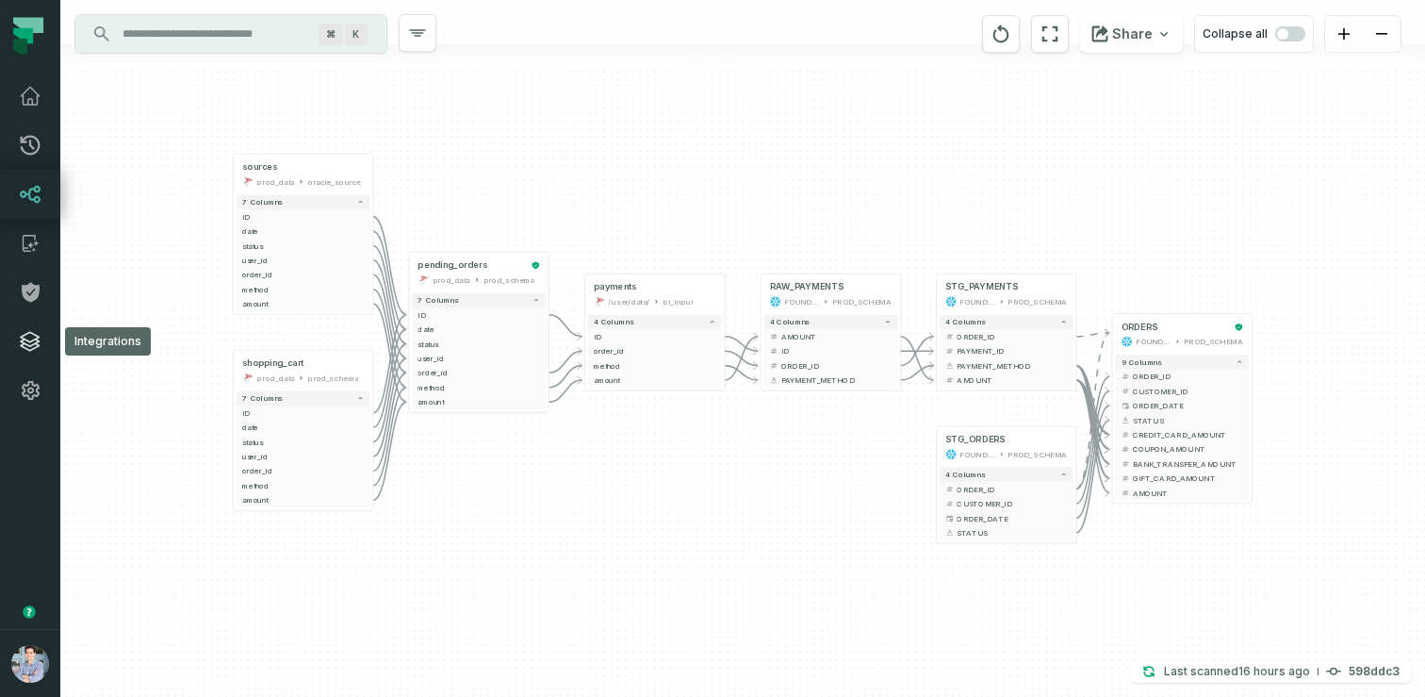
click at [25, 348] on icon at bounding box center [30, 341] width 23 height 23
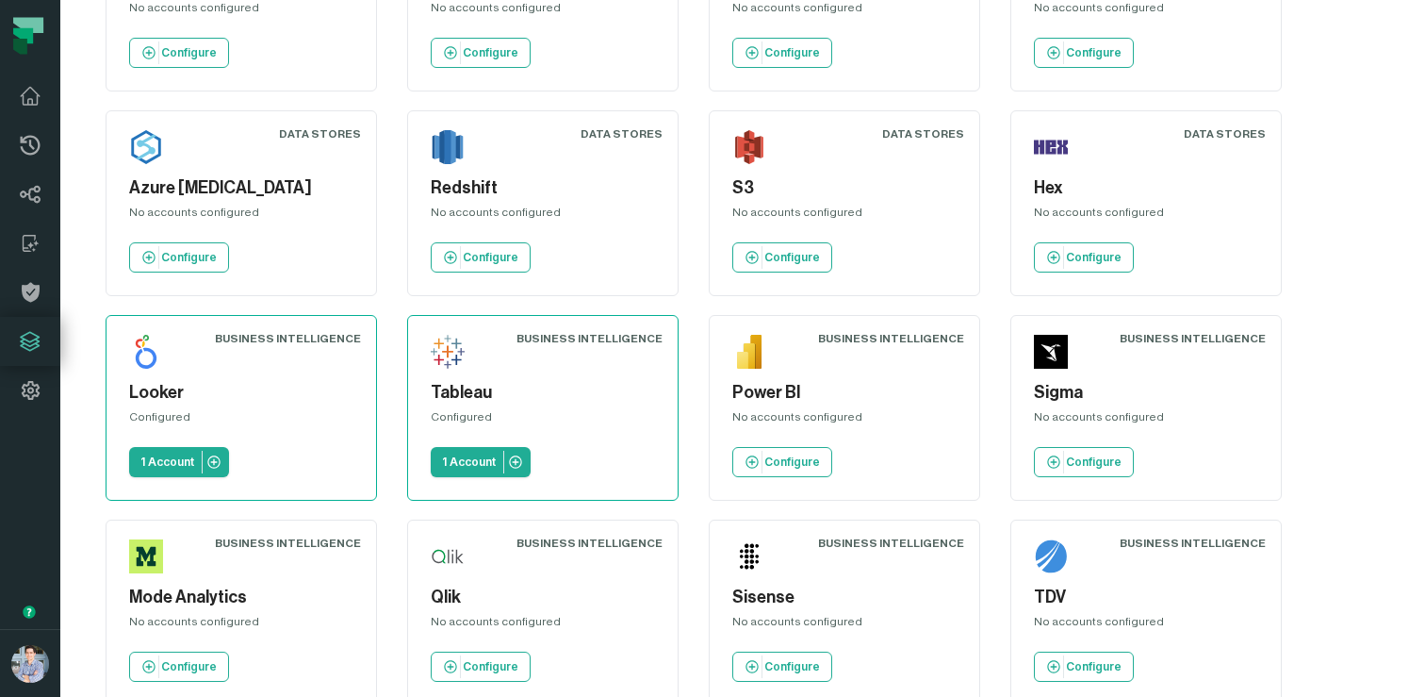
scroll to position [592, 0]
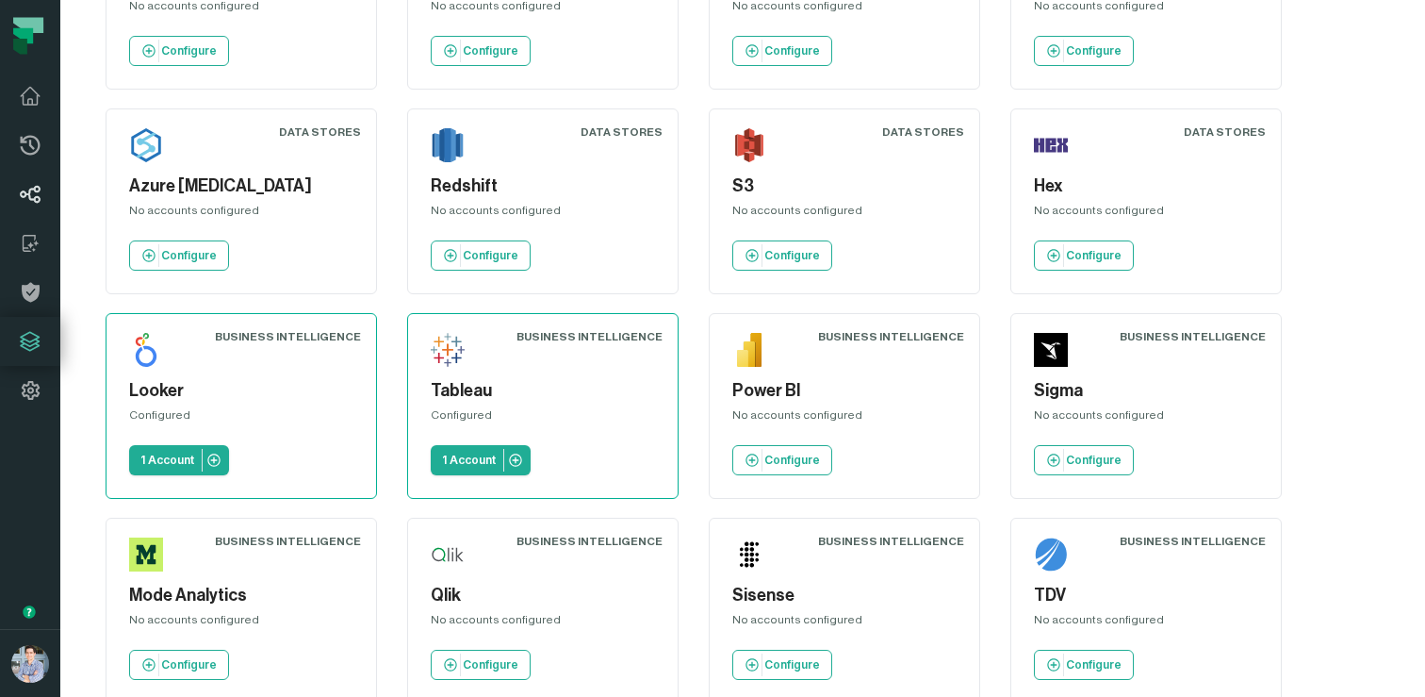
click at [28, 193] on icon at bounding box center [31, 194] width 20 height 17
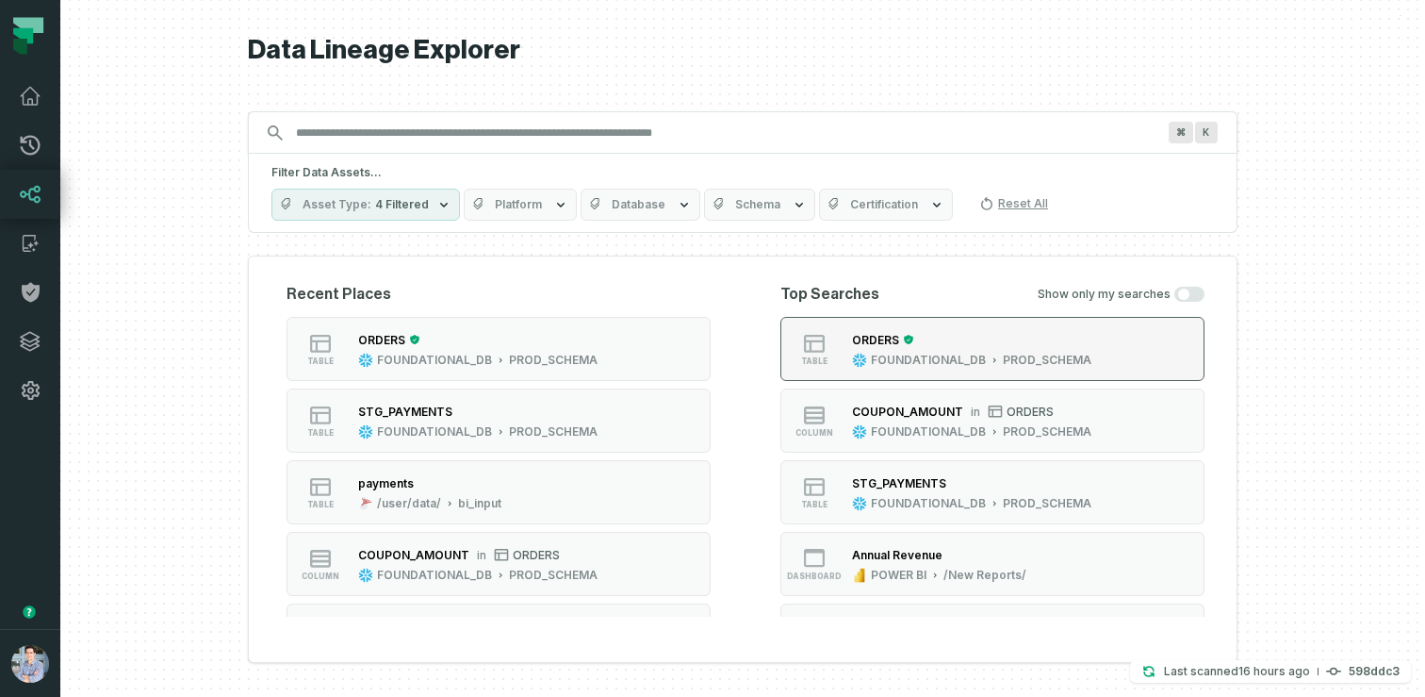
click at [881, 323] on button "table ORDERS FOUNDATIONAL_DB PROD_SCHEMA" at bounding box center [992, 349] width 424 height 64
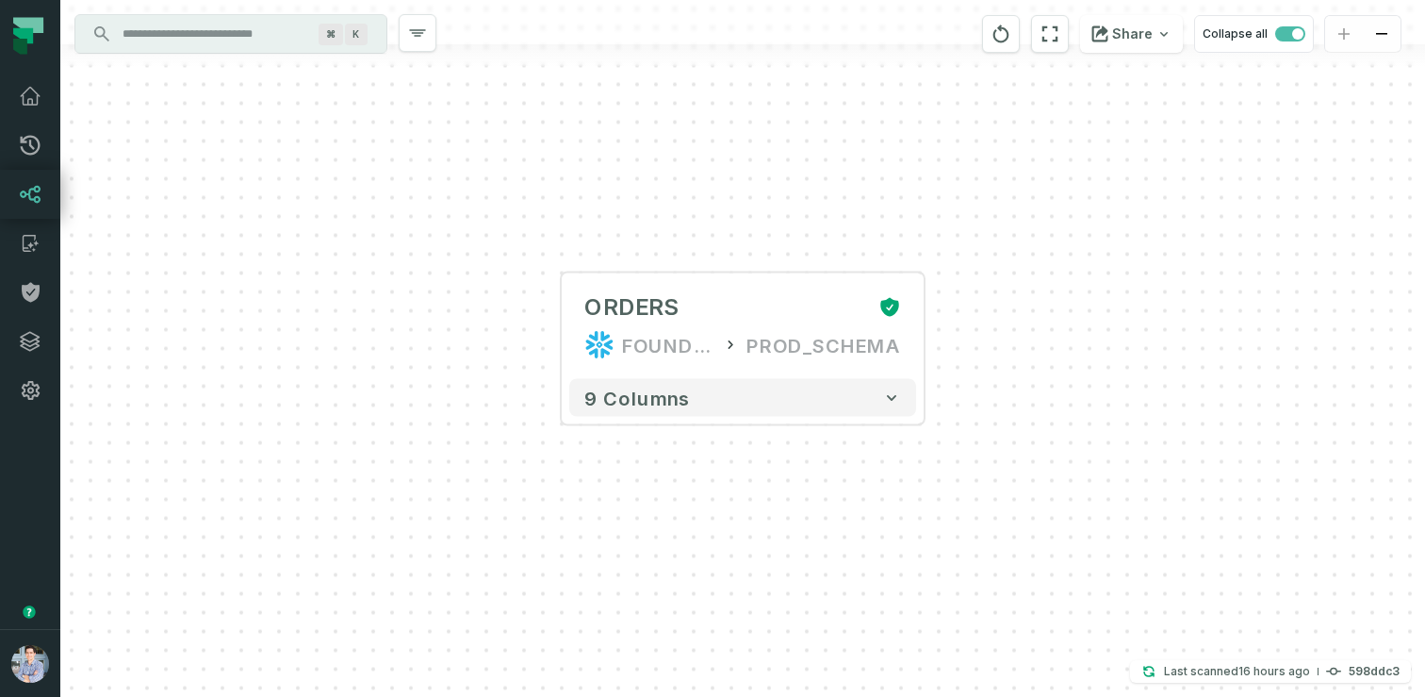
click at [926, 333] on div "+ ORDERS FOUNDATIONAL_DB PROD_SCHEMA + 9 columns" at bounding box center [742, 348] width 1365 height 697
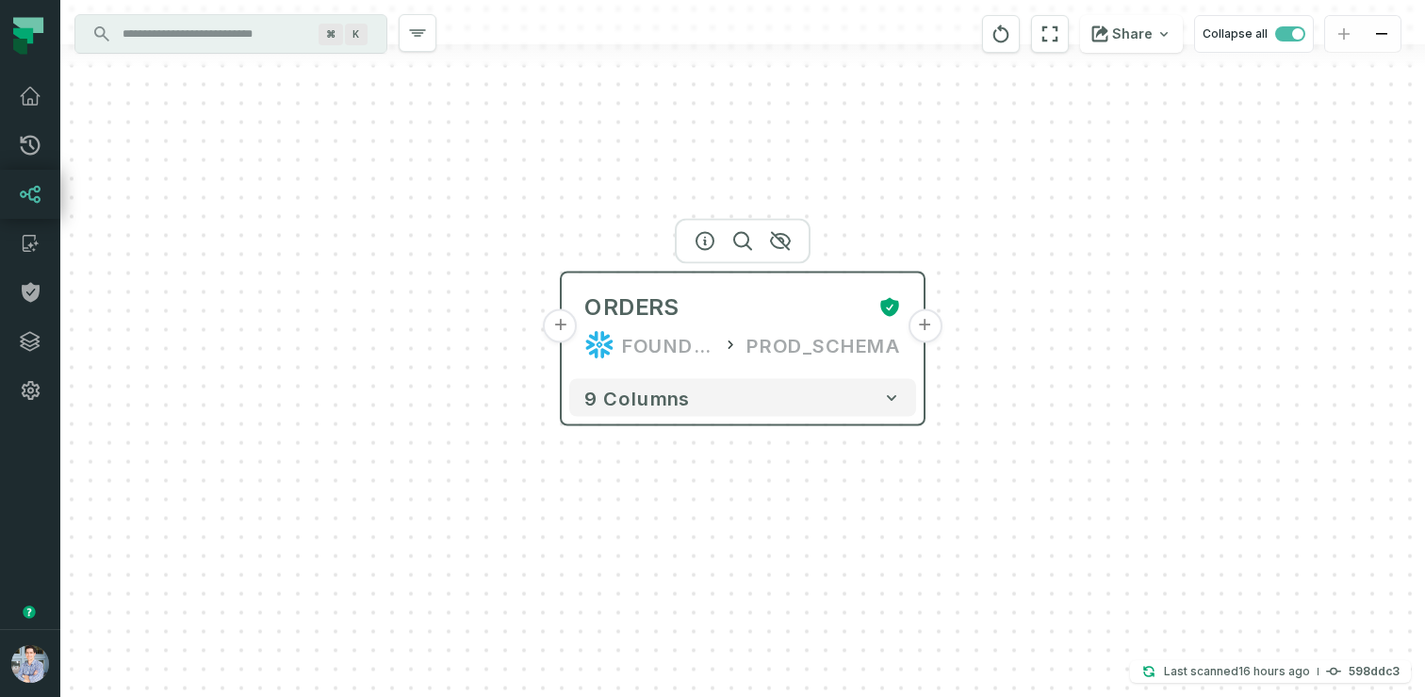
click at [924, 325] on button "+" at bounding box center [925, 326] width 34 height 34
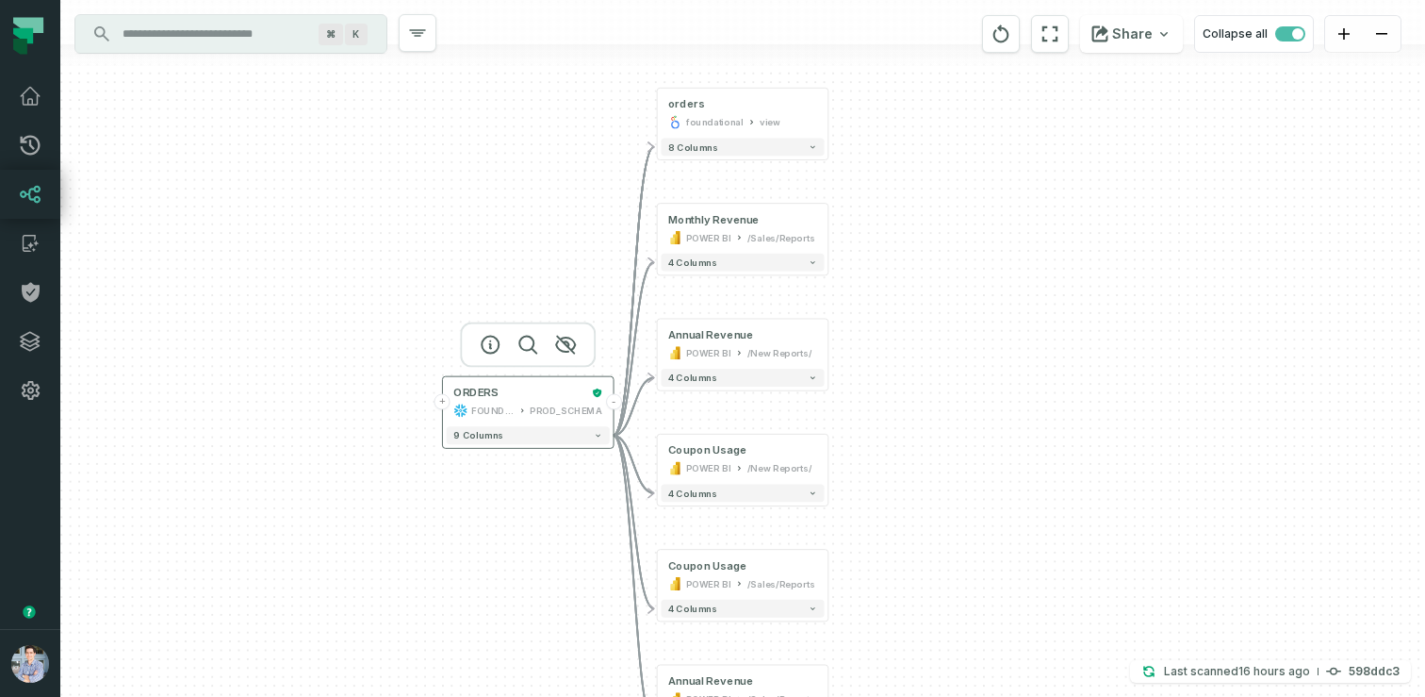
click at [446, 403] on button "+" at bounding box center [443, 401] width 16 height 16
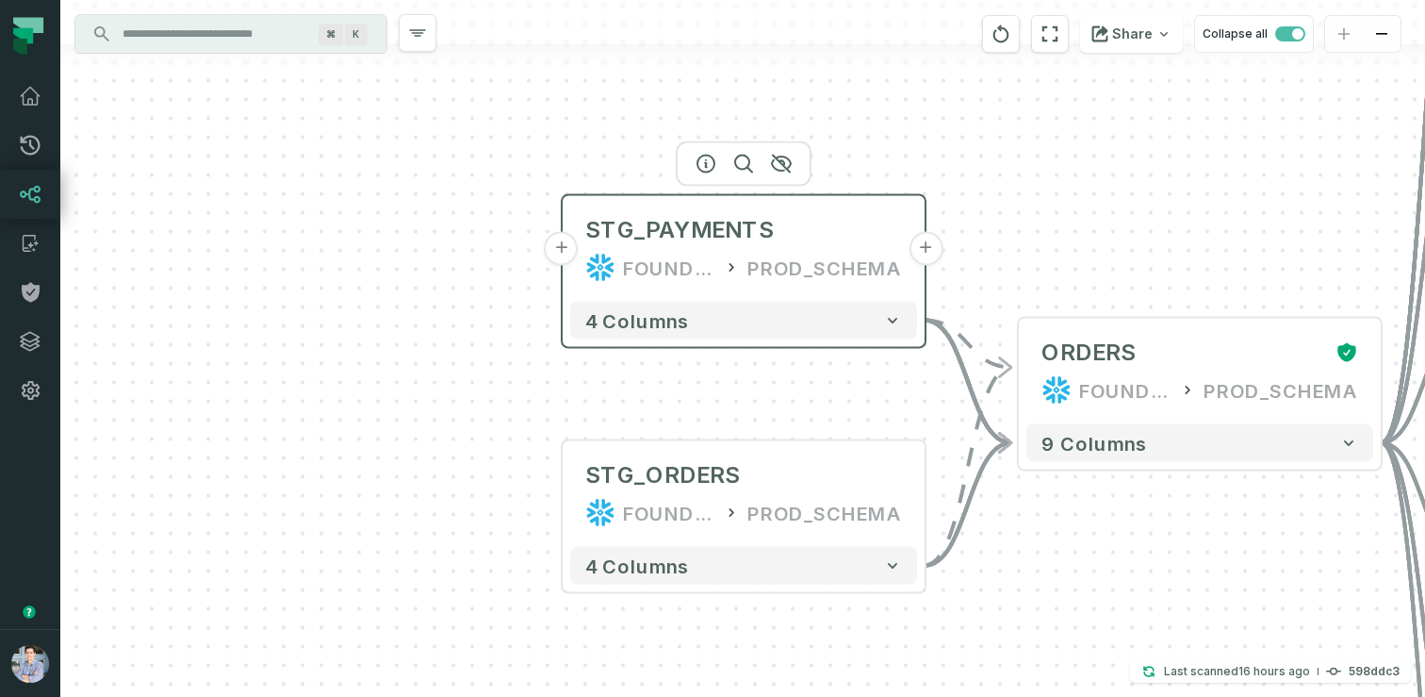
click at [557, 247] on button "+" at bounding box center [562, 249] width 34 height 34
click at [566, 247] on button "+" at bounding box center [562, 249] width 34 height 34
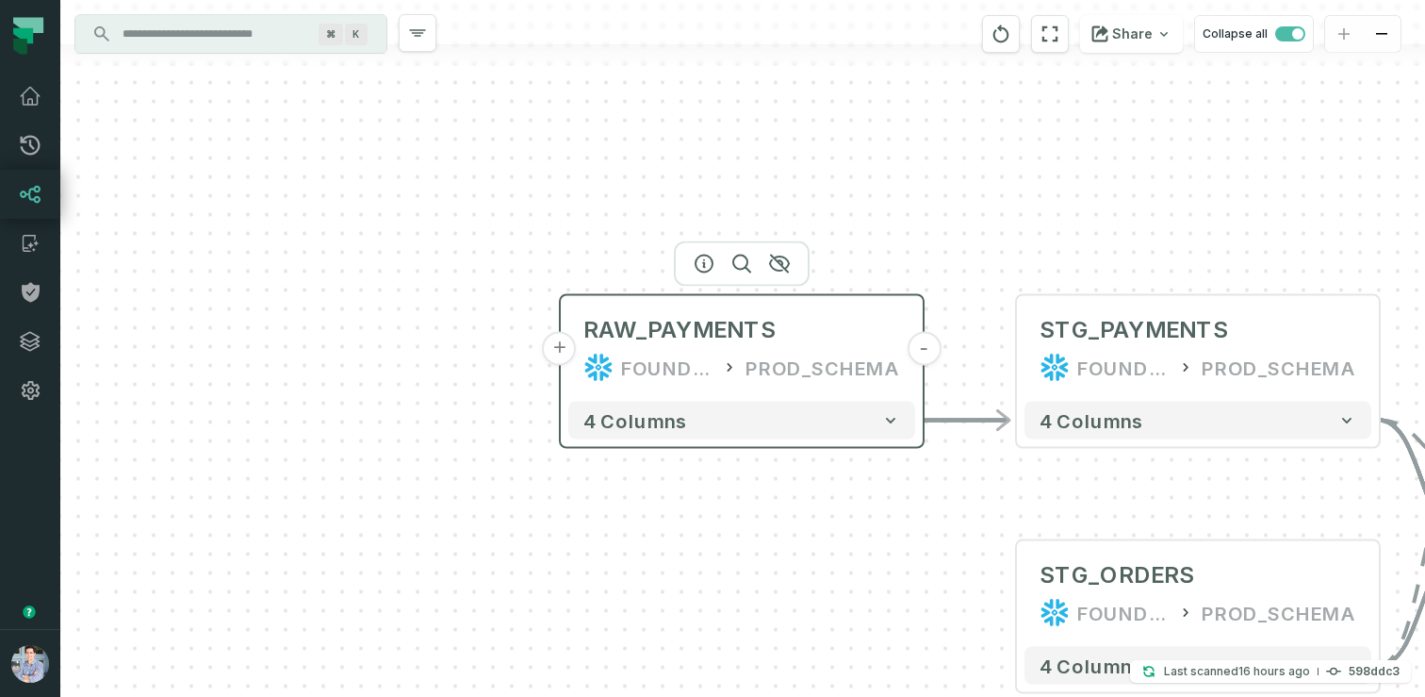
click at [564, 353] on button "+" at bounding box center [560, 349] width 34 height 34
click at [558, 343] on button "+" at bounding box center [560, 349] width 34 height 34
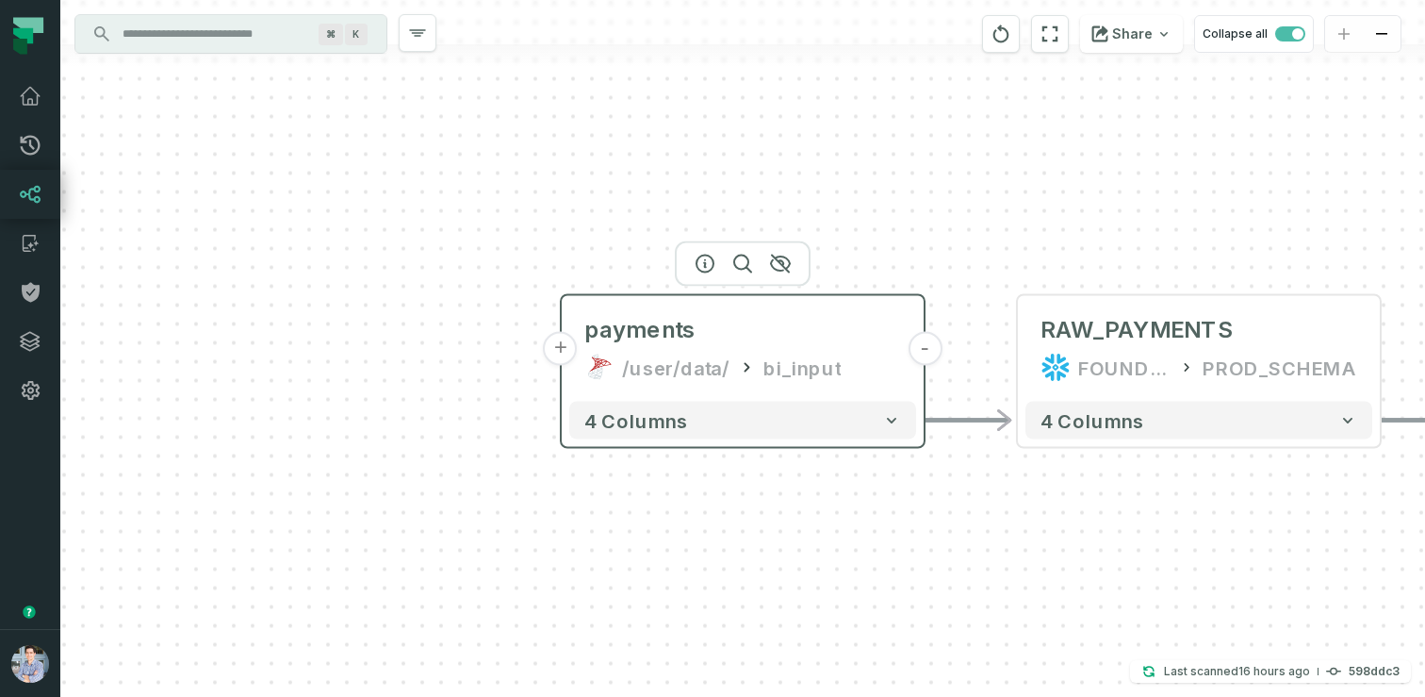
click at [559, 347] on button "+" at bounding box center [561, 349] width 34 height 34
click at [560, 349] on button "+" at bounding box center [561, 349] width 34 height 34
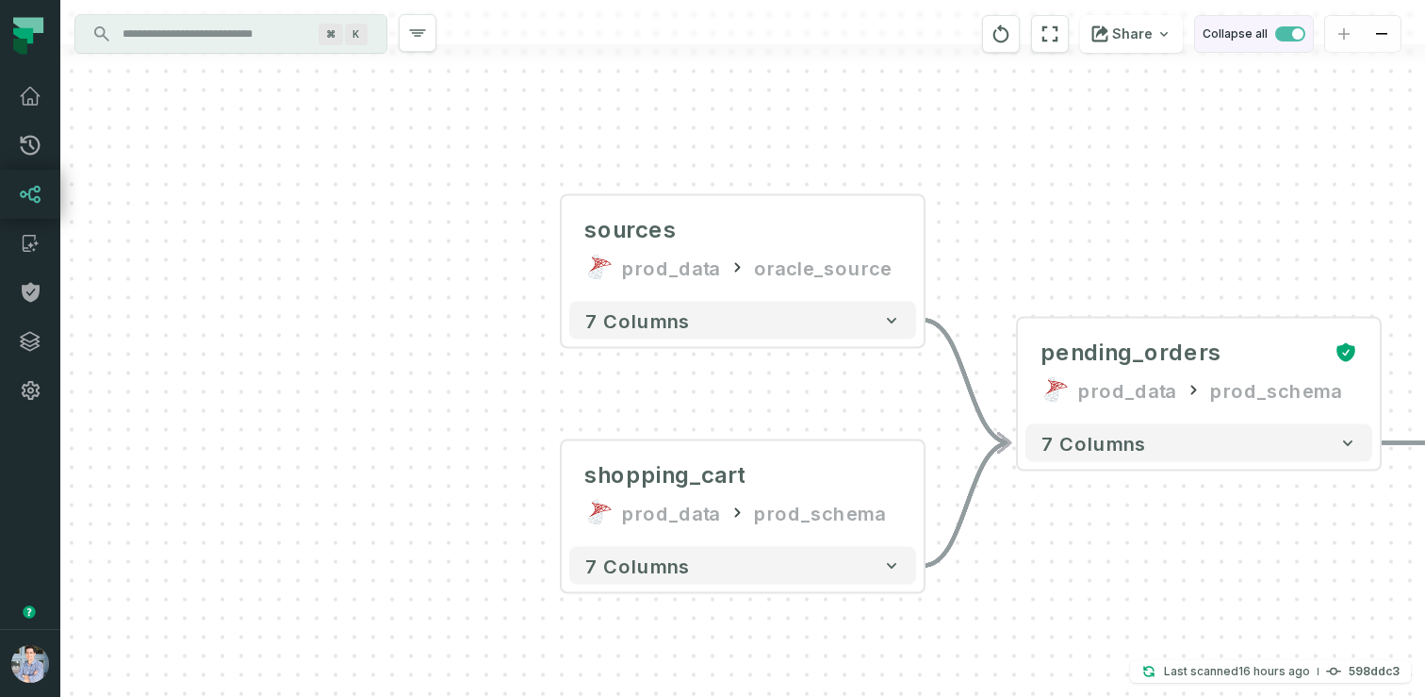
click at [1283, 33] on span "button" at bounding box center [1290, 33] width 30 height 15
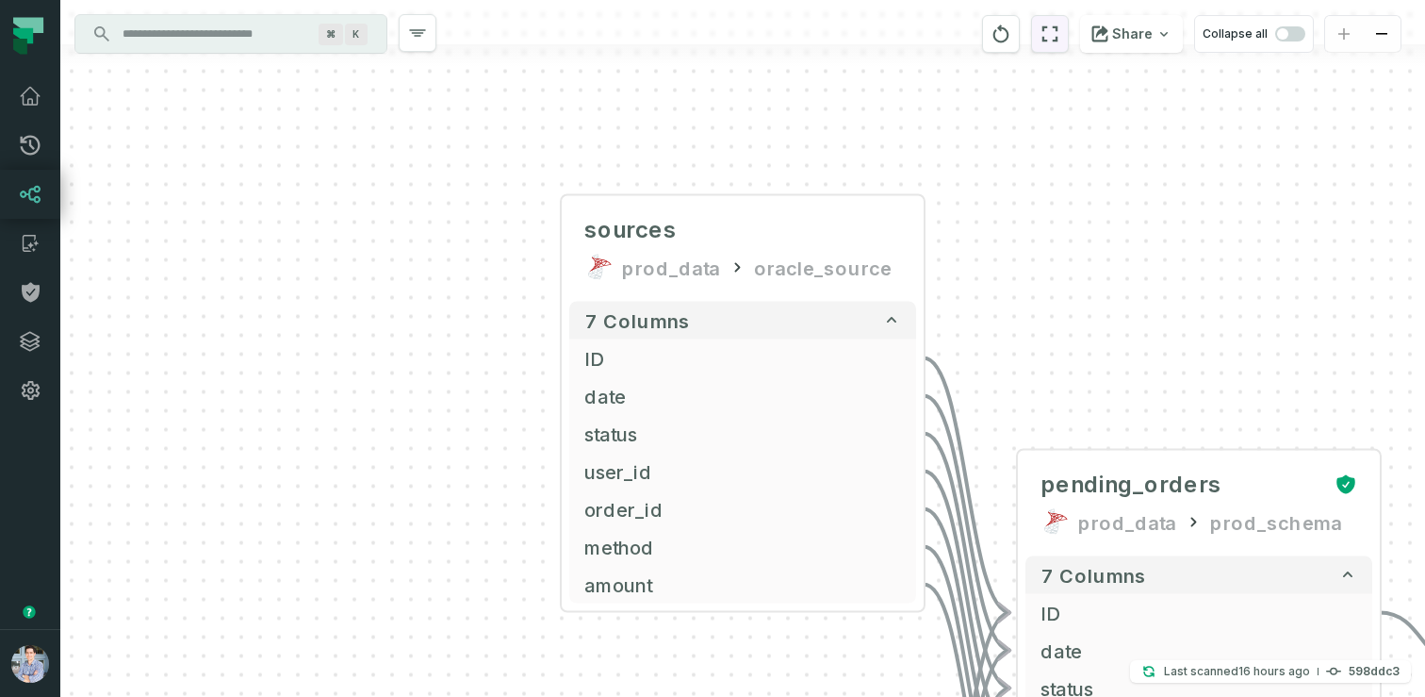
click at [1060, 30] on icon "reset" at bounding box center [1050, 34] width 21 height 23
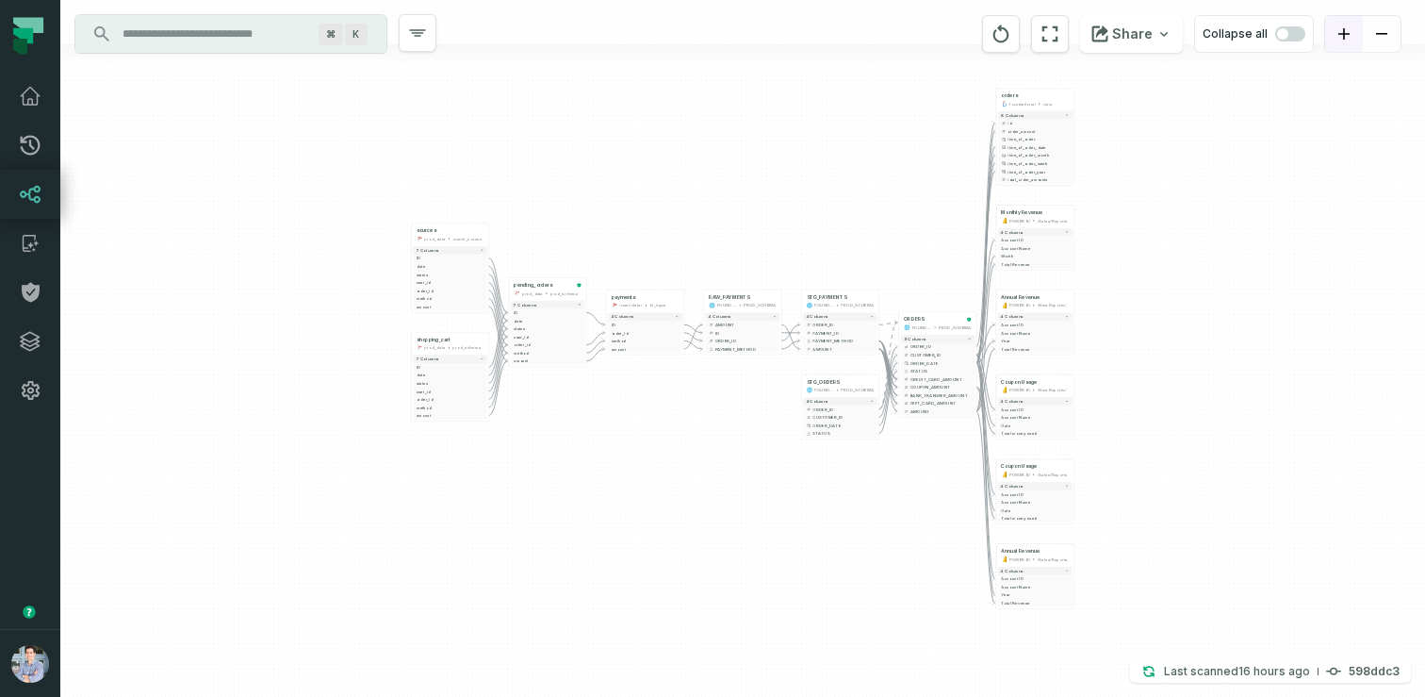
click at [1354, 40] on button "zoom in" at bounding box center [1344, 34] width 38 height 37
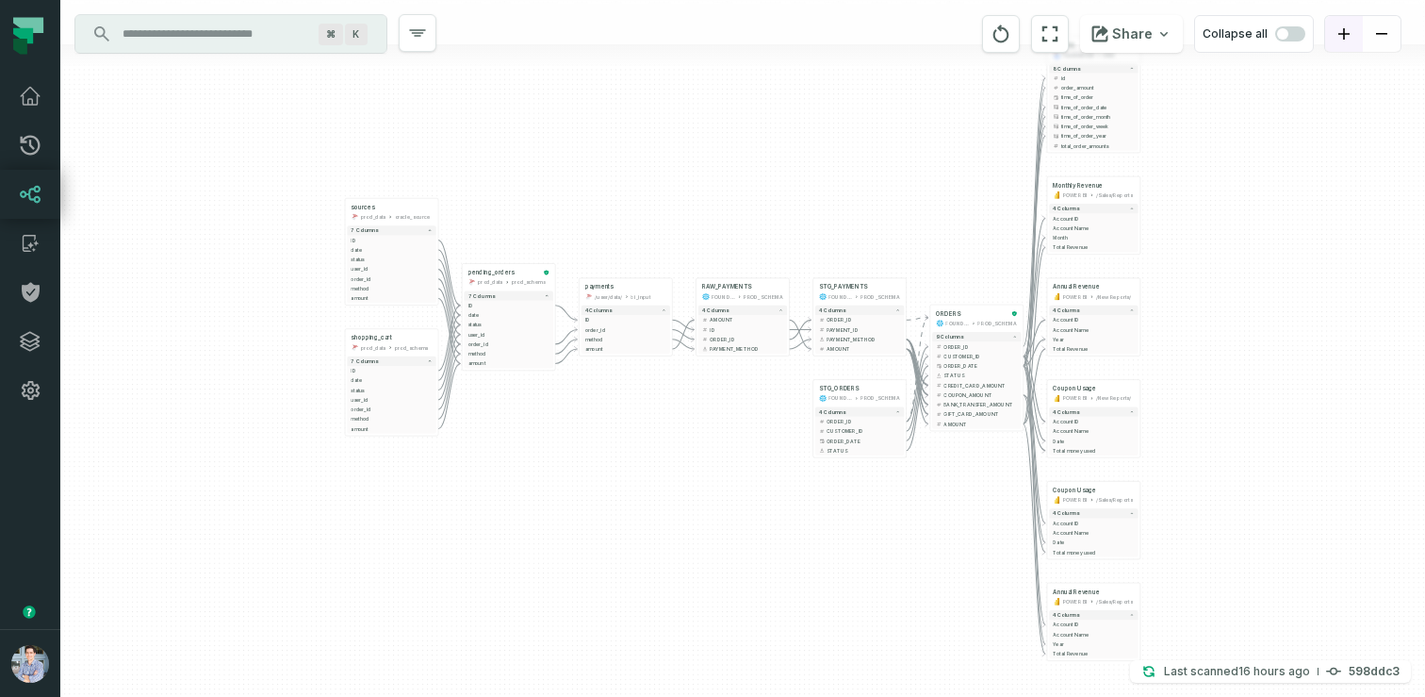
click at [1349, 40] on button "zoom in" at bounding box center [1344, 34] width 38 height 37
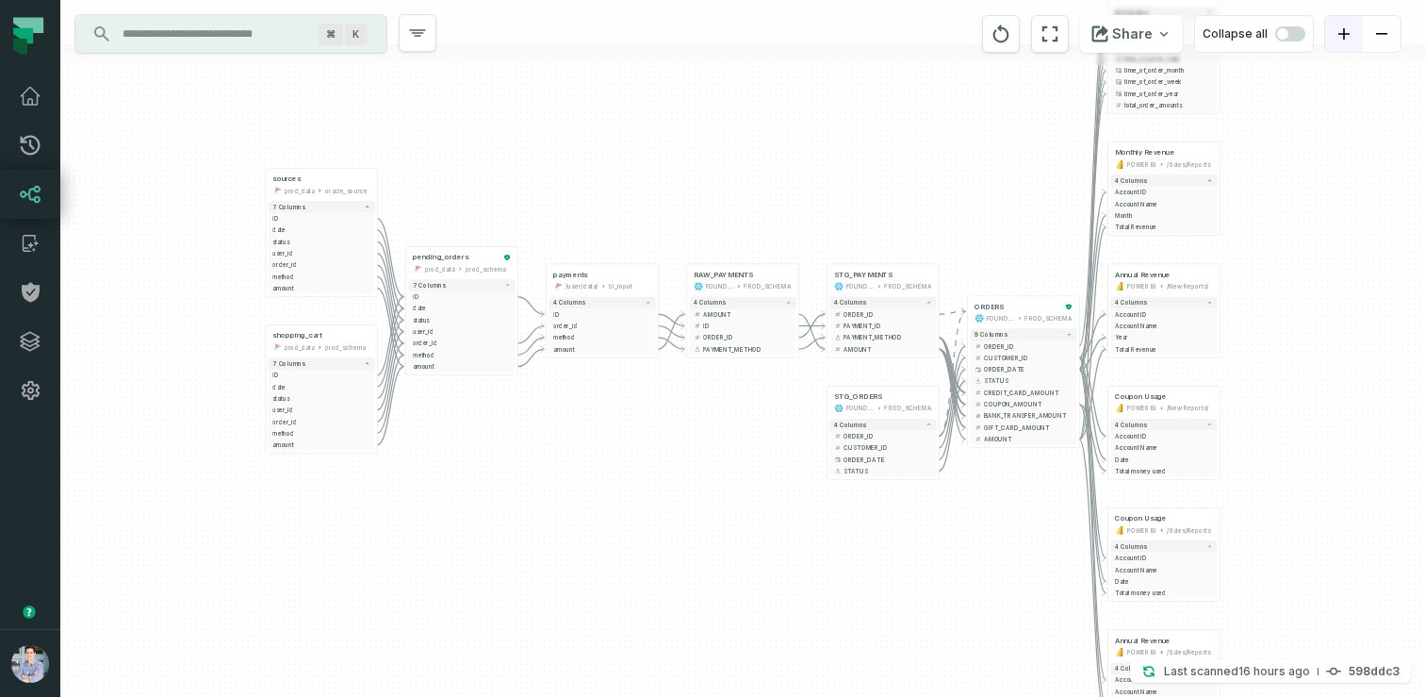
click at [1349, 40] on button "zoom in" at bounding box center [1344, 34] width 38 height 37
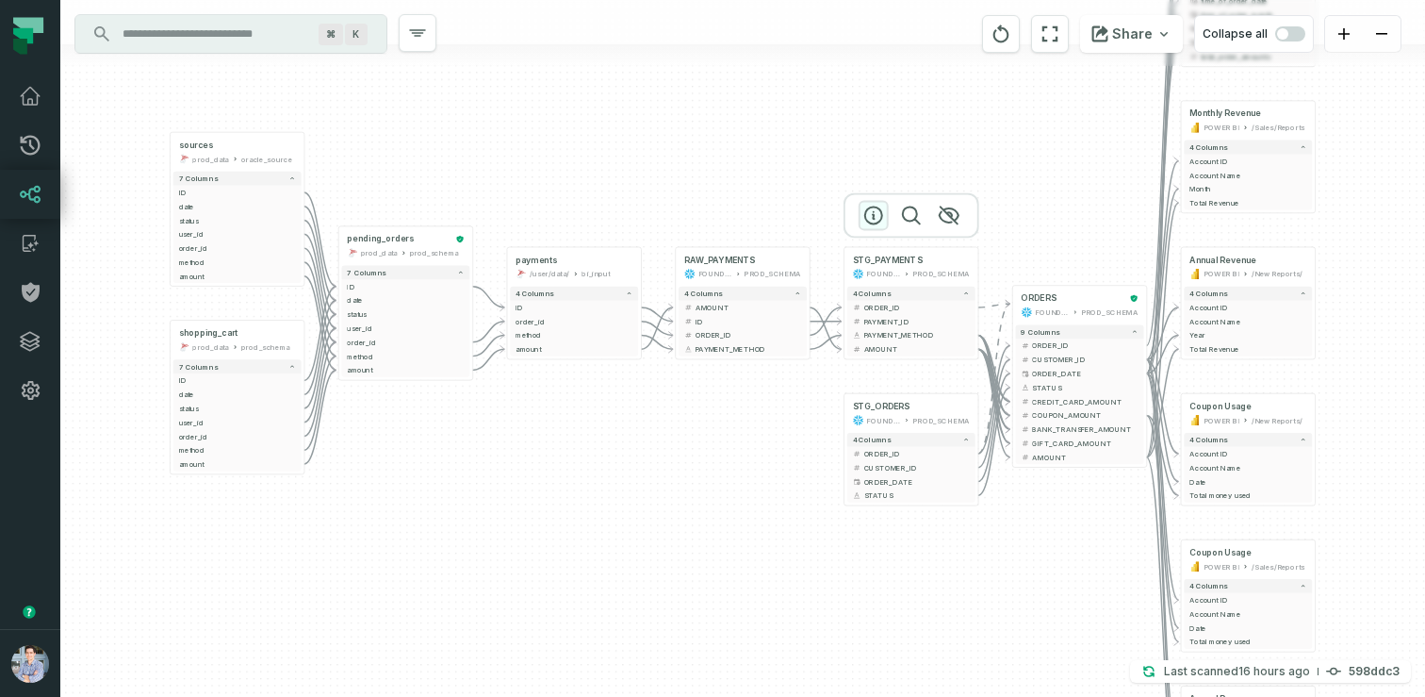
click at [875, 212] on icon "button" at bounding box center [873, 215] width 23 height 23
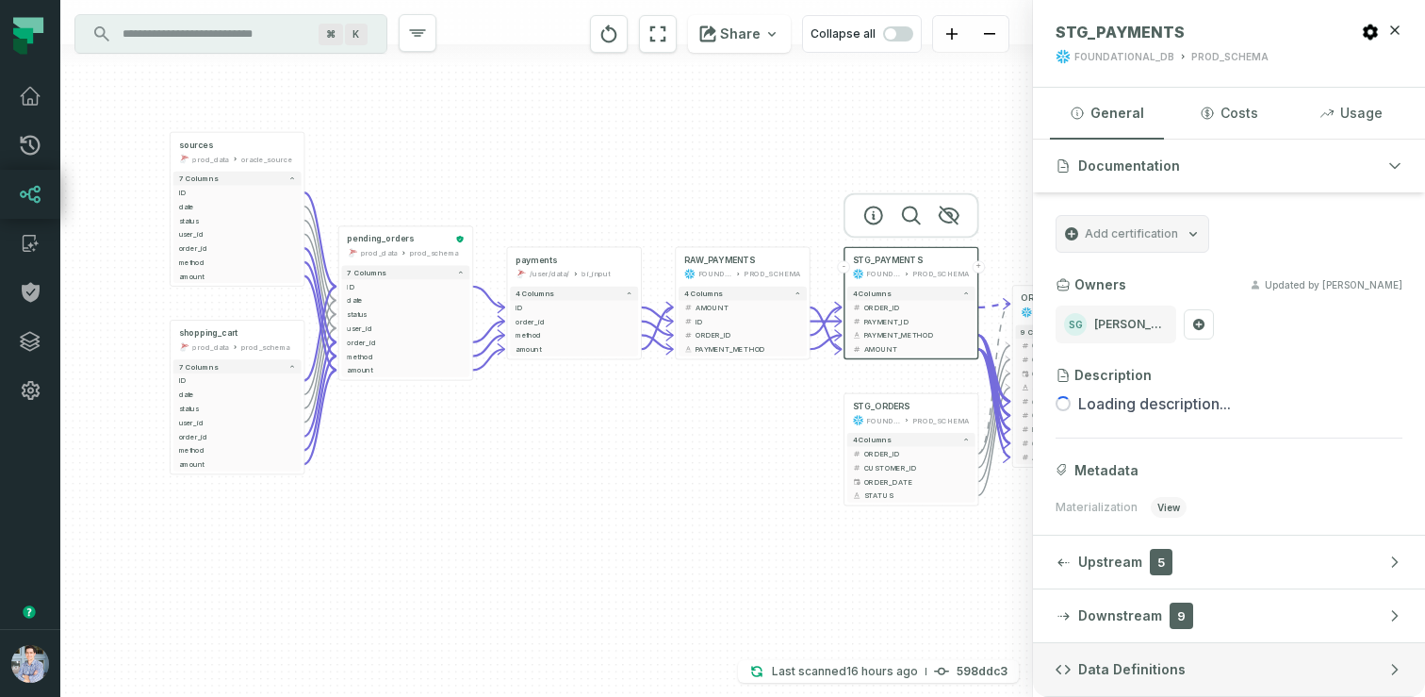
click at [1112, 669] on span "Data Definitions" at bounding box center [1131, 669] width 107 height 19
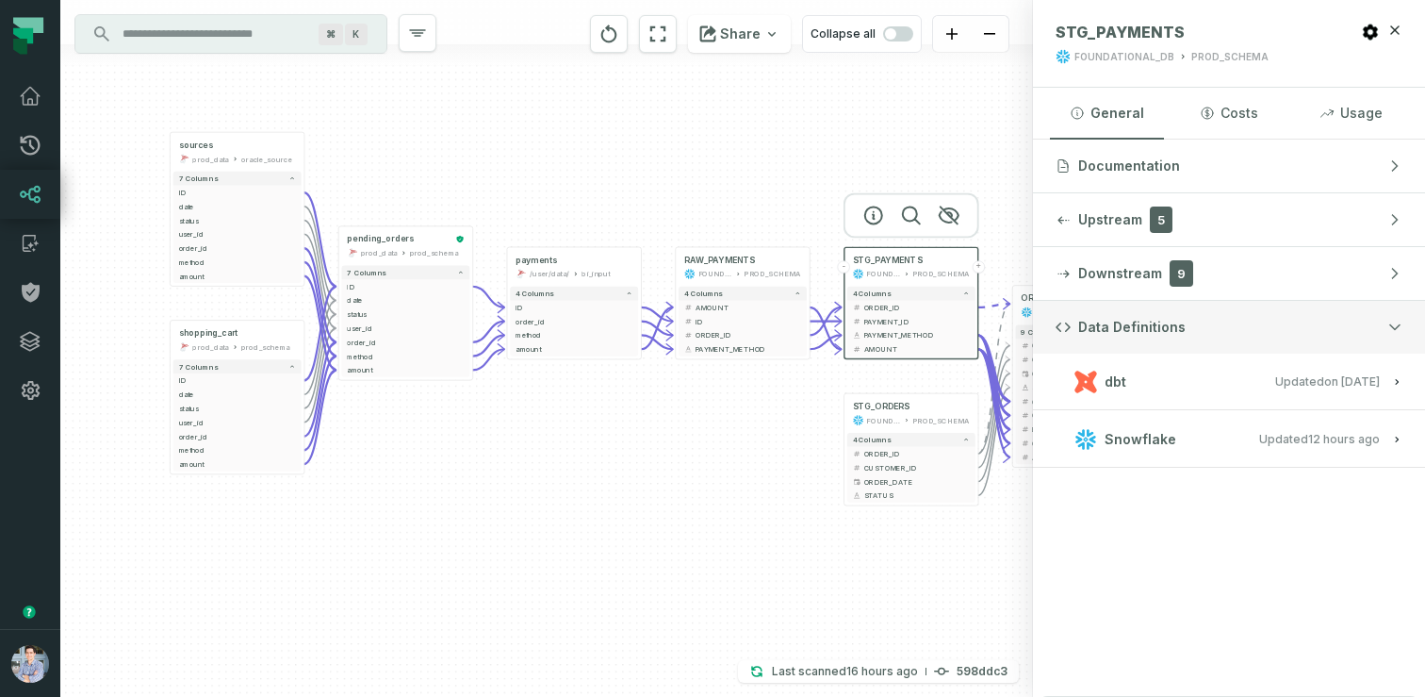
click at [1392, 334] on icon "button" at bounding box center [1394, 327] width 15 height 15
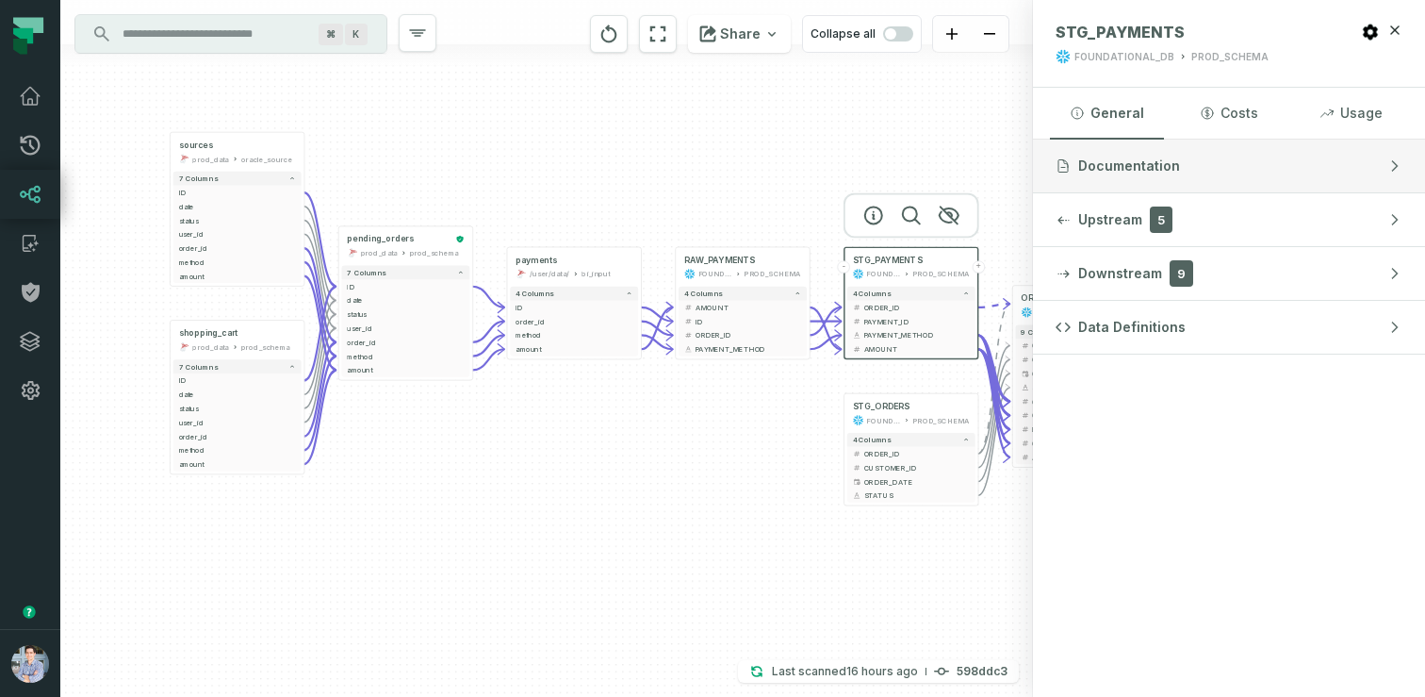
click at [1139, 176] on button "Documentation" at bounding box center [1229, 165] width 392 height 53
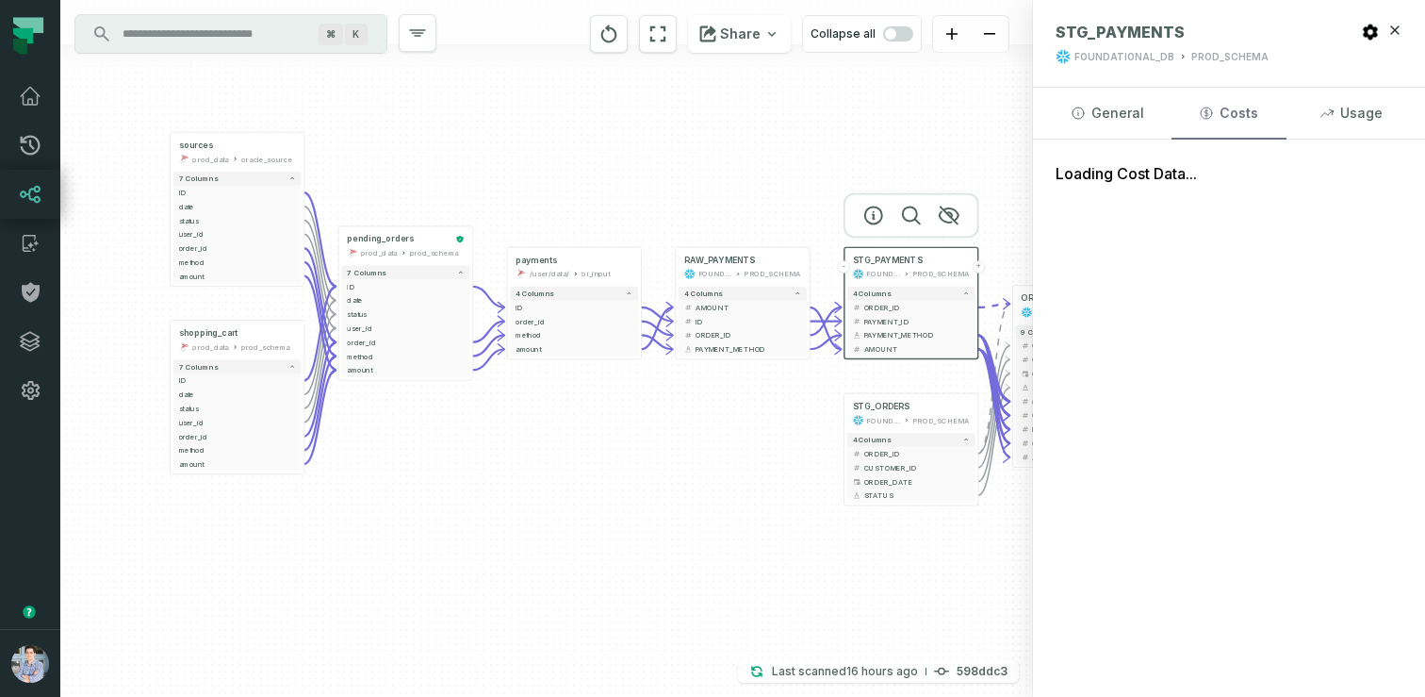
click at [1234, 106] on button "Costs" at bounding box center [1229, 113] width 114 height 51
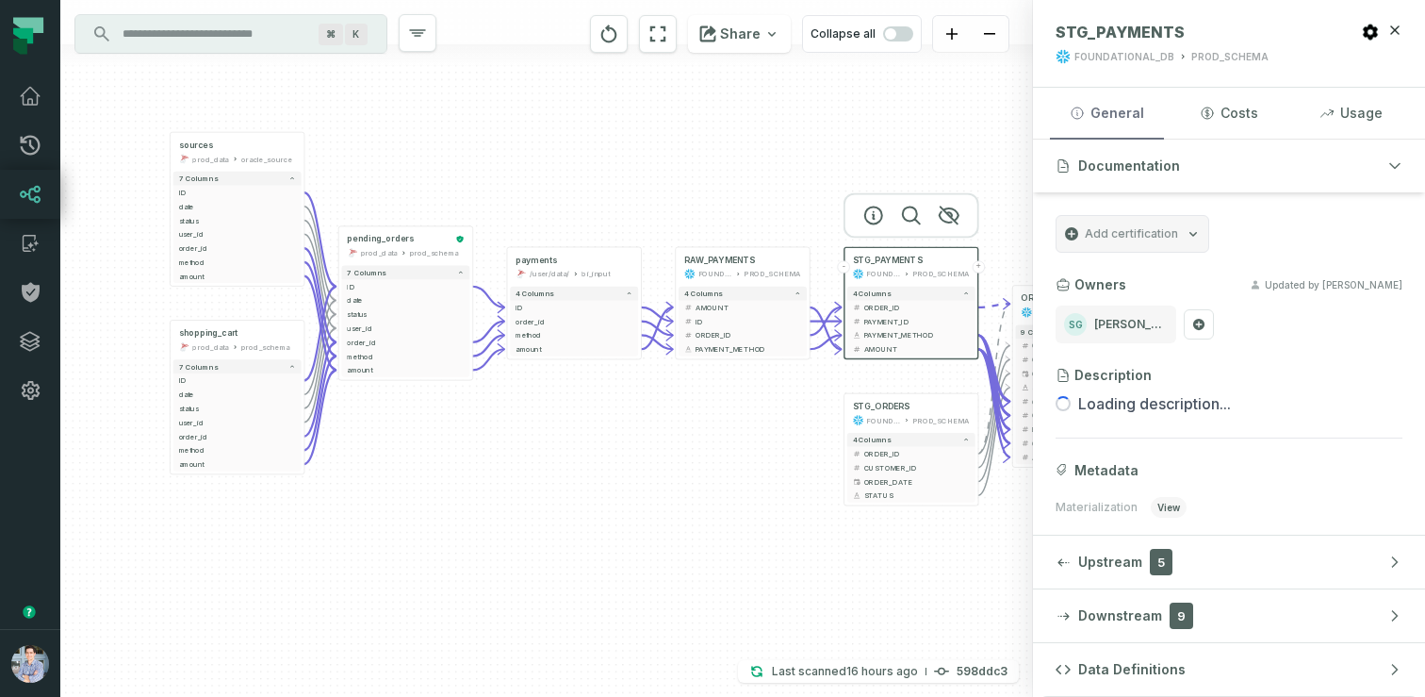
click at [1108, 101] on button "General" at bounding box center [1107, 113] width 114 height 51
click at [33, 238] on icon at bounding box center [30, 243] width 23 height 23
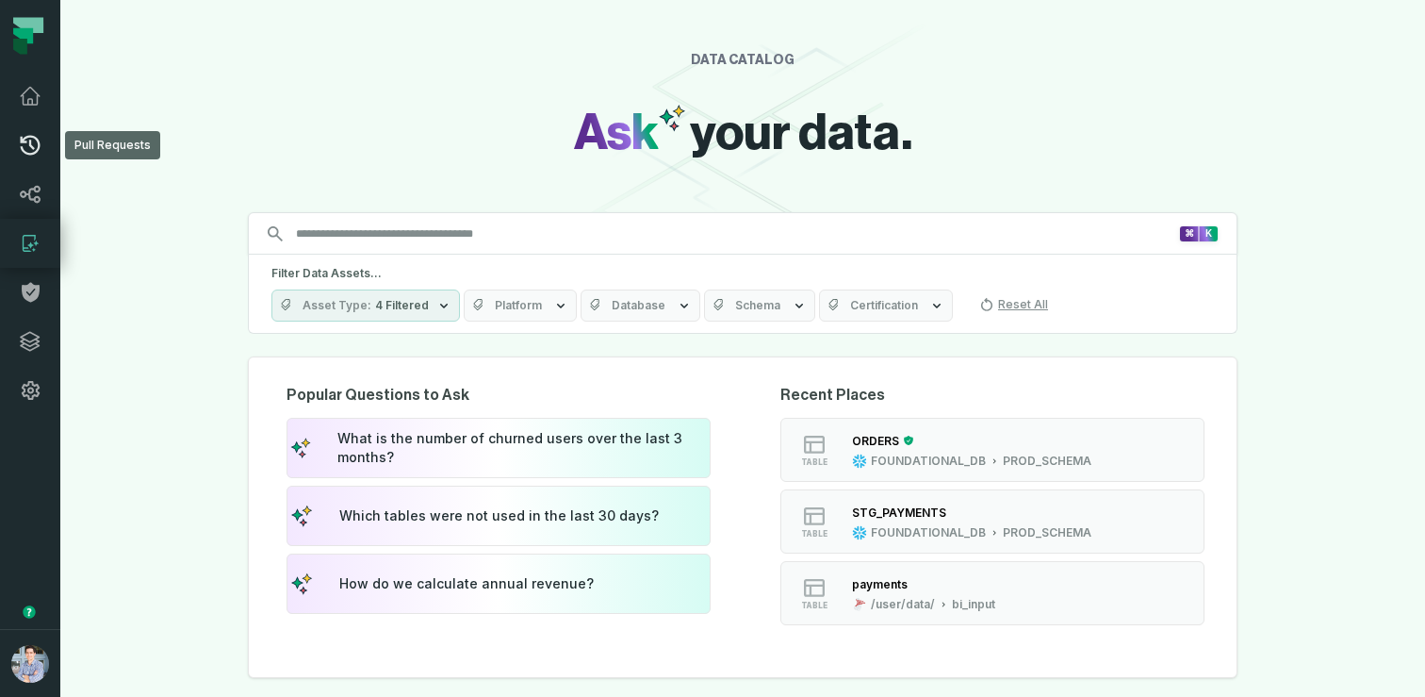
click at [25, 150] on icon at bounding box center [30, 145] width 23 height 23
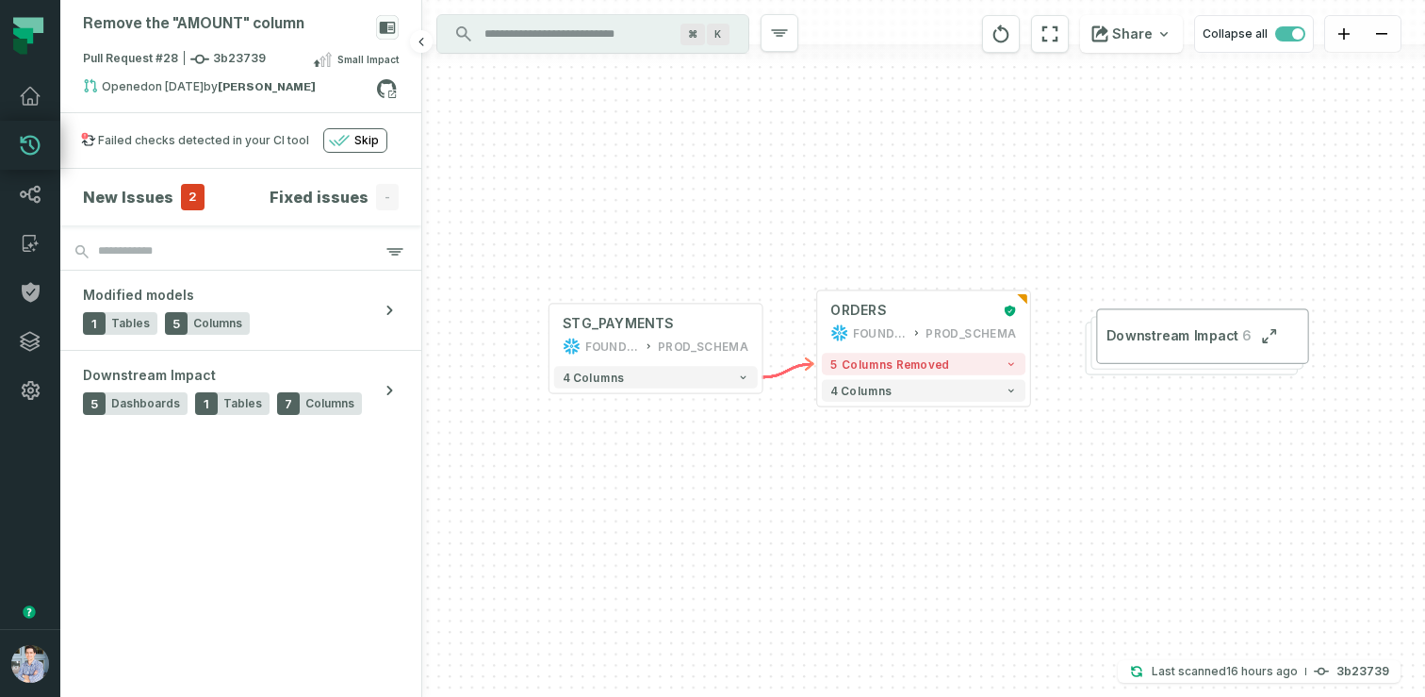
click at [230, 552] on section "New Issues 2 Fixed issues - Modified models 1 Tables 5 Columns Downstream Impac…" at bounding box center [240, 433] width 361 height 528
click at [618, 199] on div "+ STG_PAYMENTS FOUNDATIONAL_DB PROD_SCHEMA + 4 columns + ORDERS FOUNDATIONAL_DB…" at bounding box center [923, 348] width 1003 height 697
click at [35, 200] on icon at bounding box center [30, 195] width 21 height 18
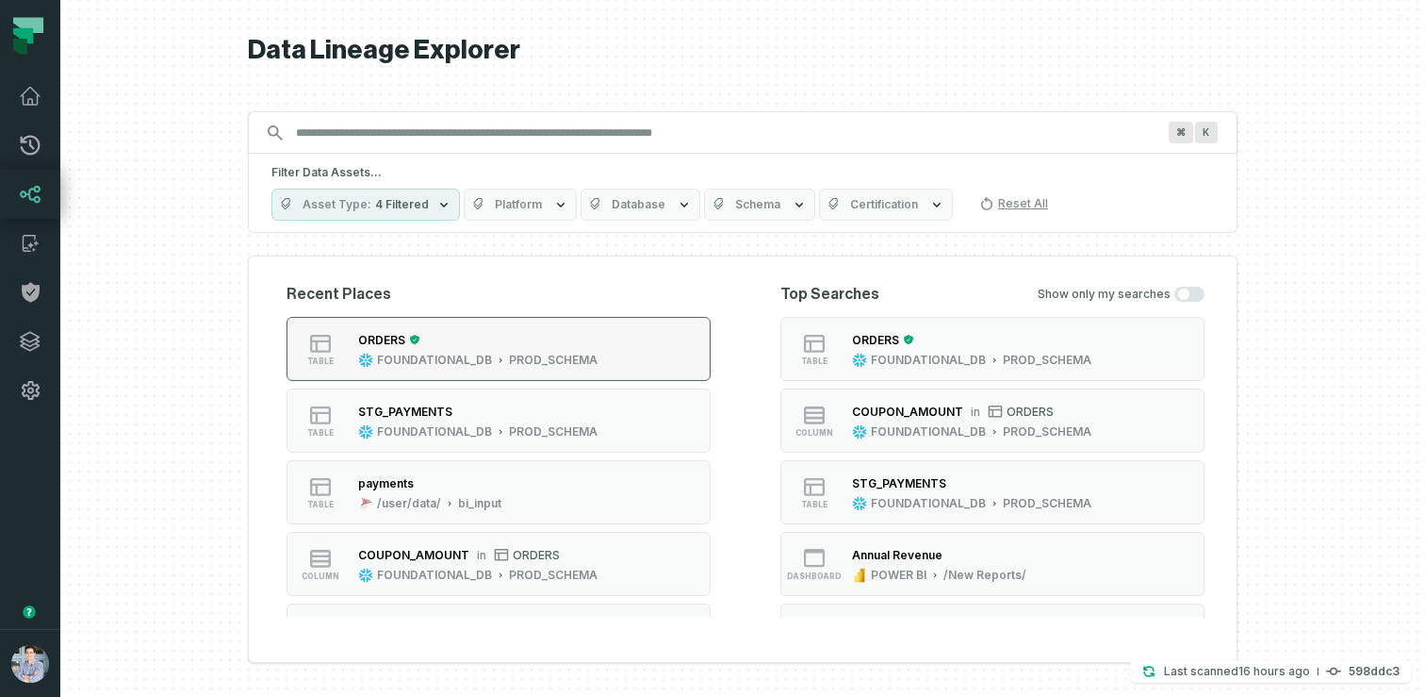
click at [463, 358] on div "FOUNDATIONAL_DB" at bounding box center [434, 360] width 115 height 15
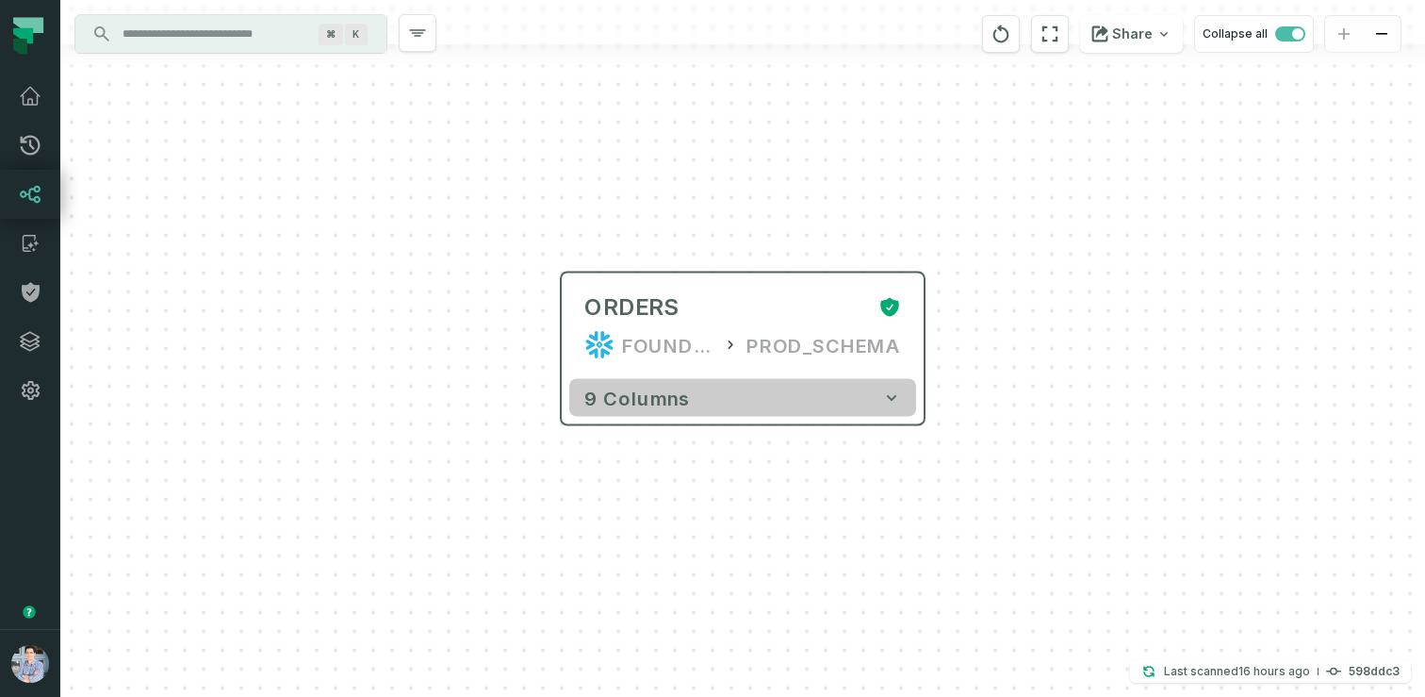
click at [754, 409] on button "9 columns" at bounding box center [742, 398] width 347 height 38
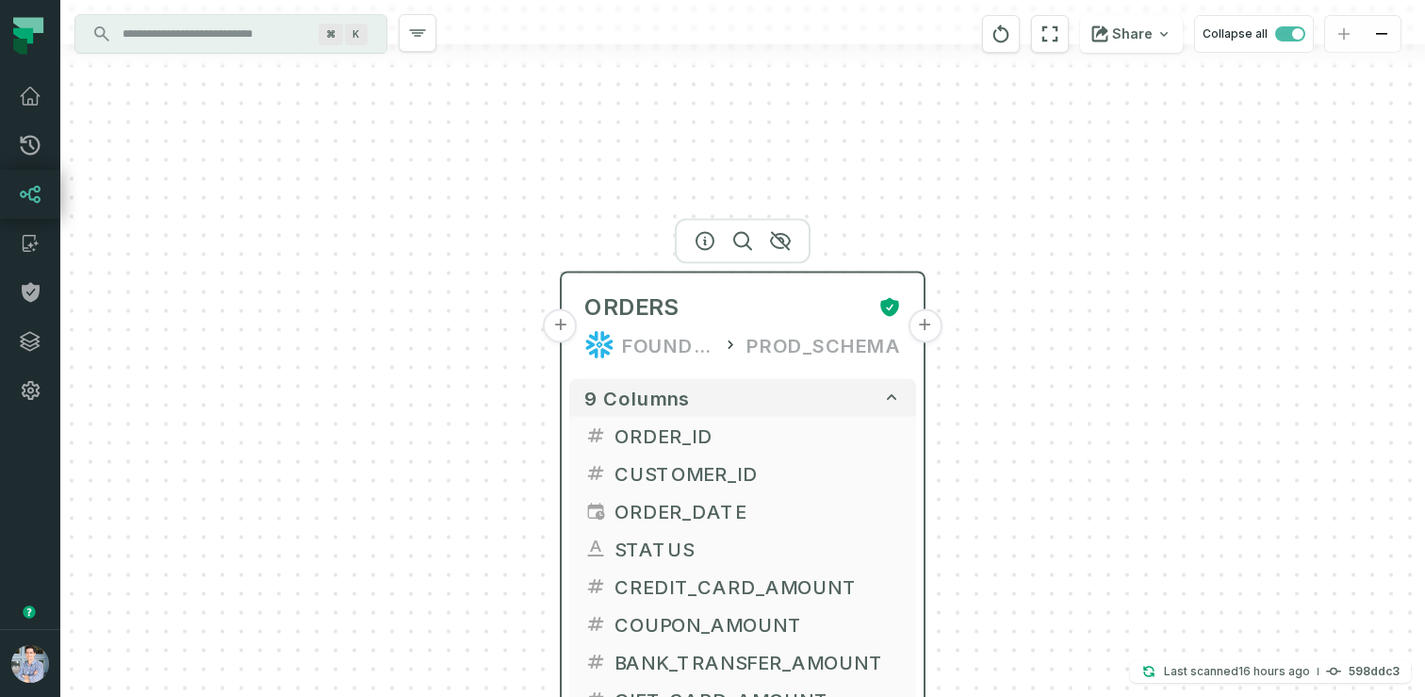
click at [568, 328] on button "+" at bounding box center [561, 326] width 34 height 34
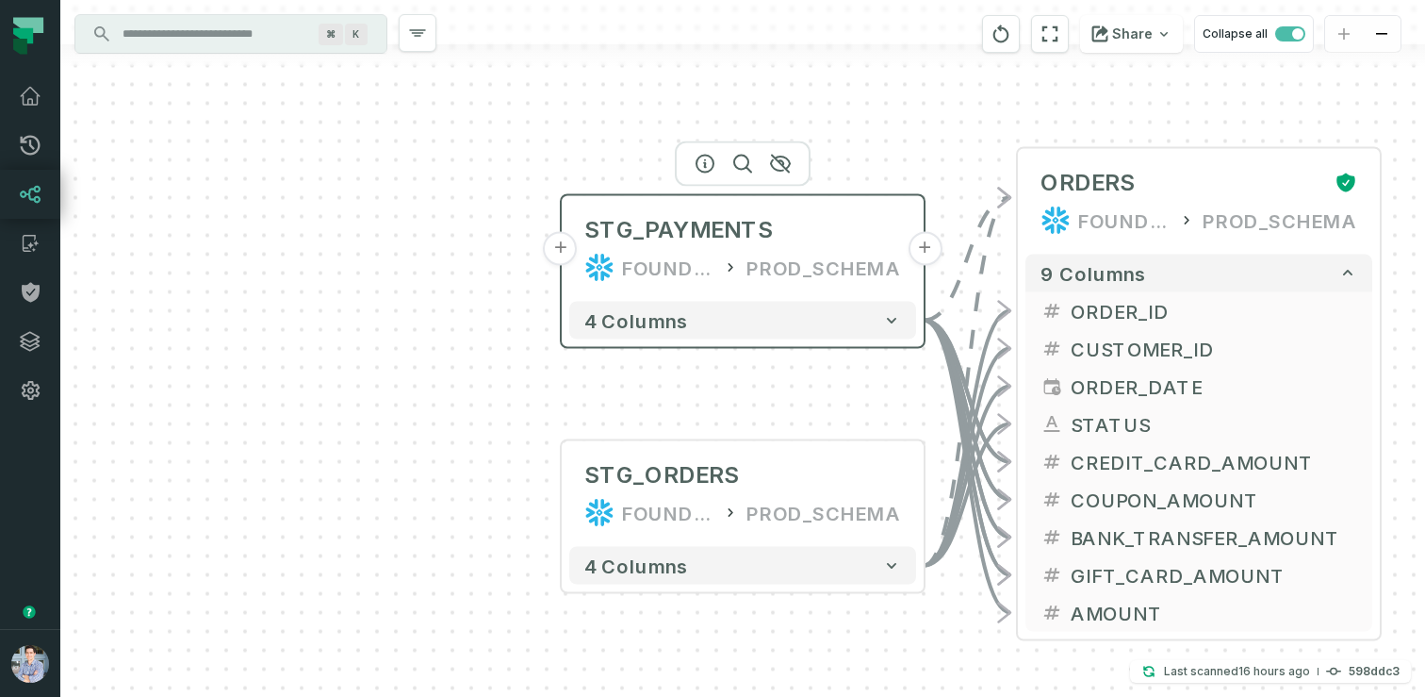
click at [558, 253] on button "+" at bounding box center [561, 249] width 34 height 34
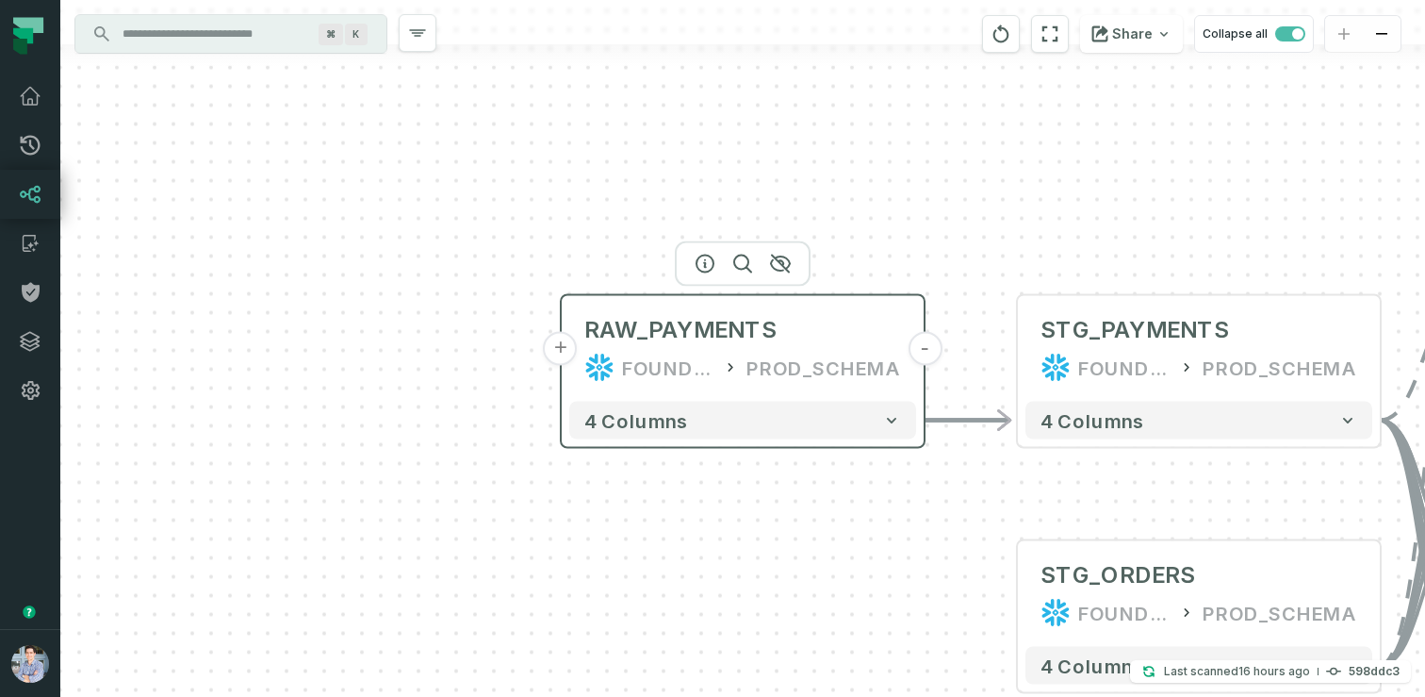
click at [566, 362] on button "+" at bounding box center [561, 349] width 34 height 34
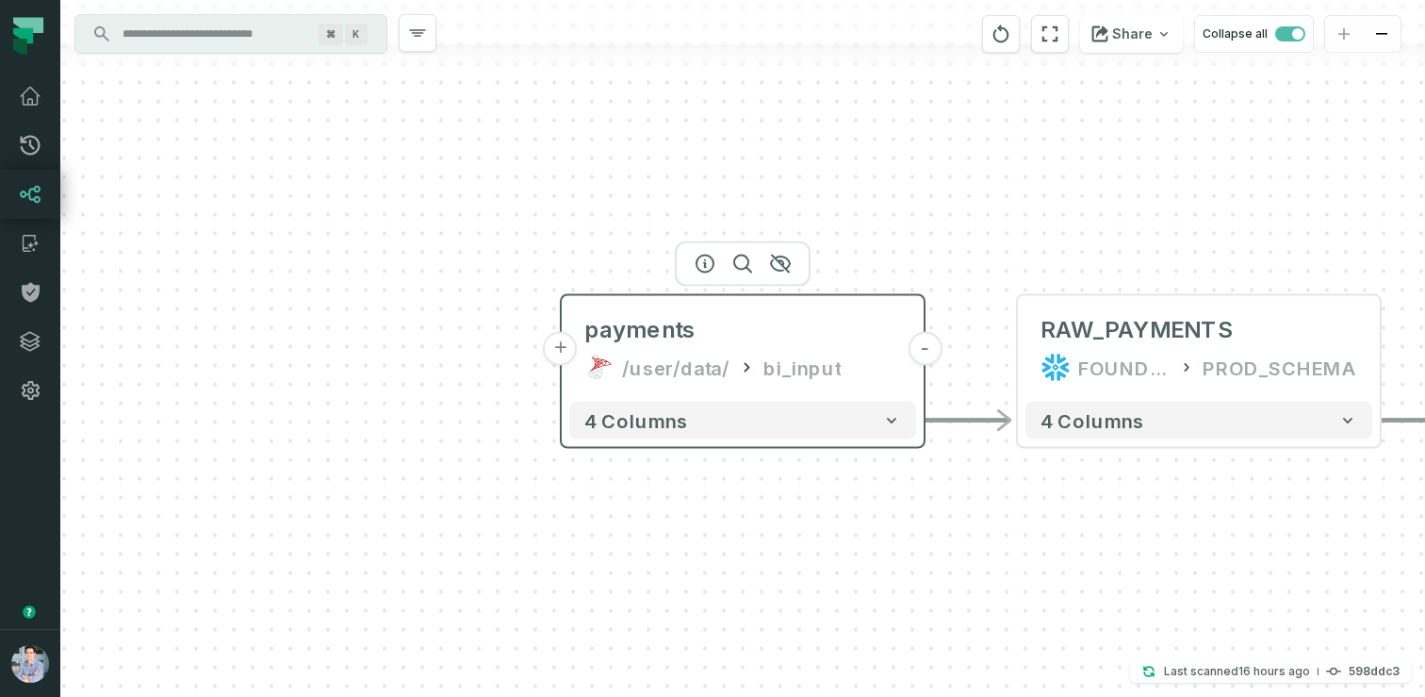
click at [564, 339] on button "+" at bounding box center [561, 349] width 34 height 34
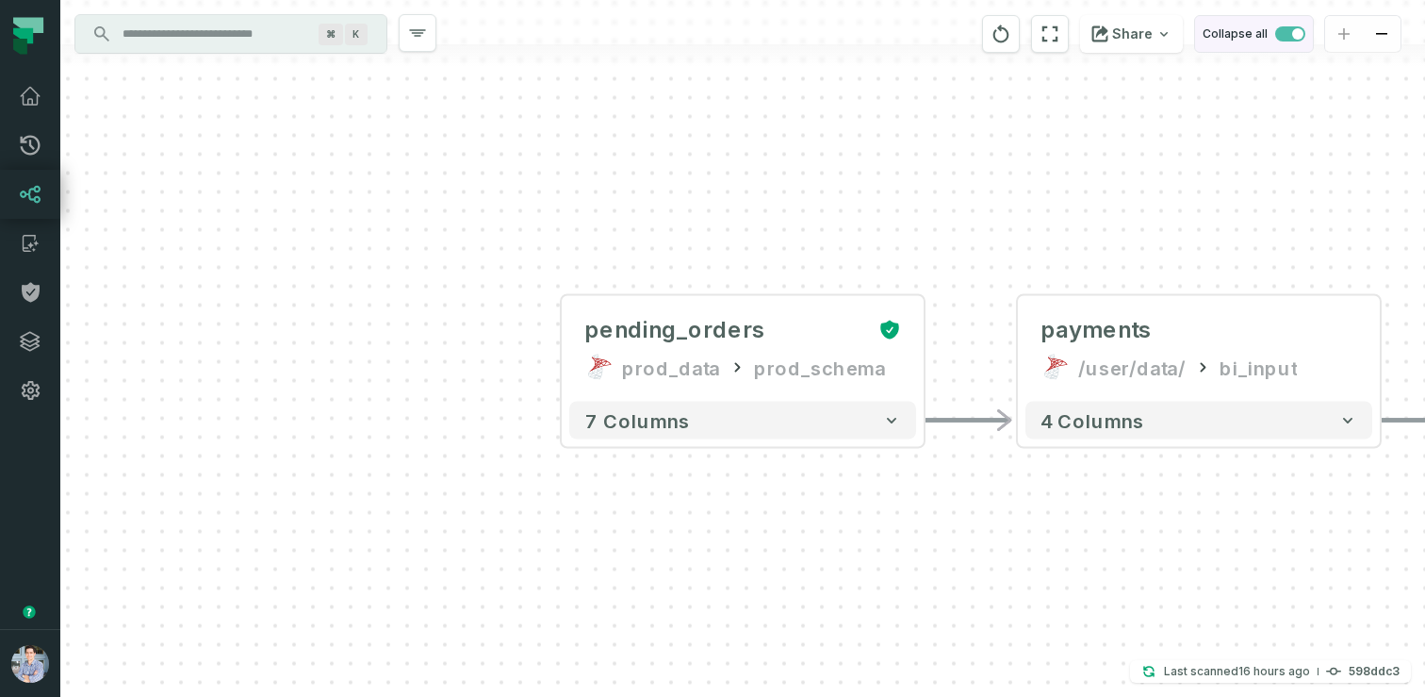
click at [1286, 32] on span "button" at bounding box center [1290, 33] width 30 height 15
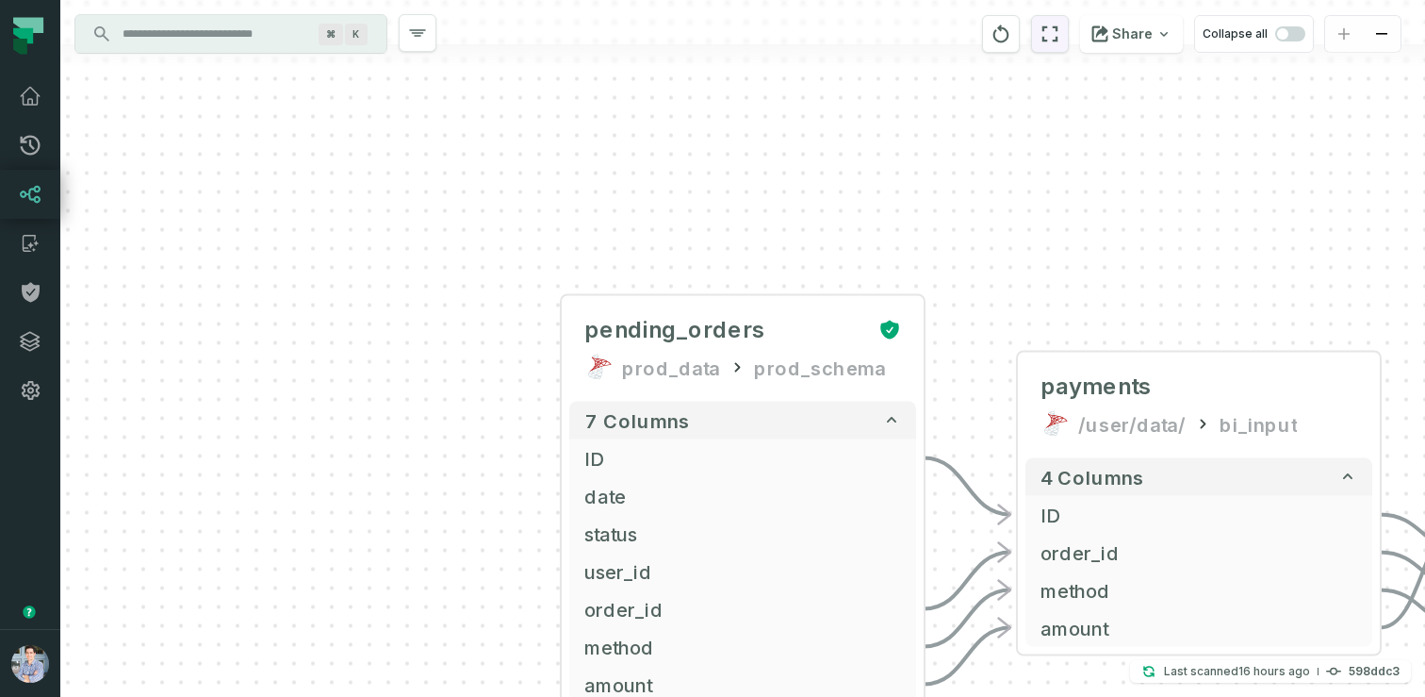
click at [1041, 33] on button "reset" at bounding box center [1050, 34] width 38 height 38
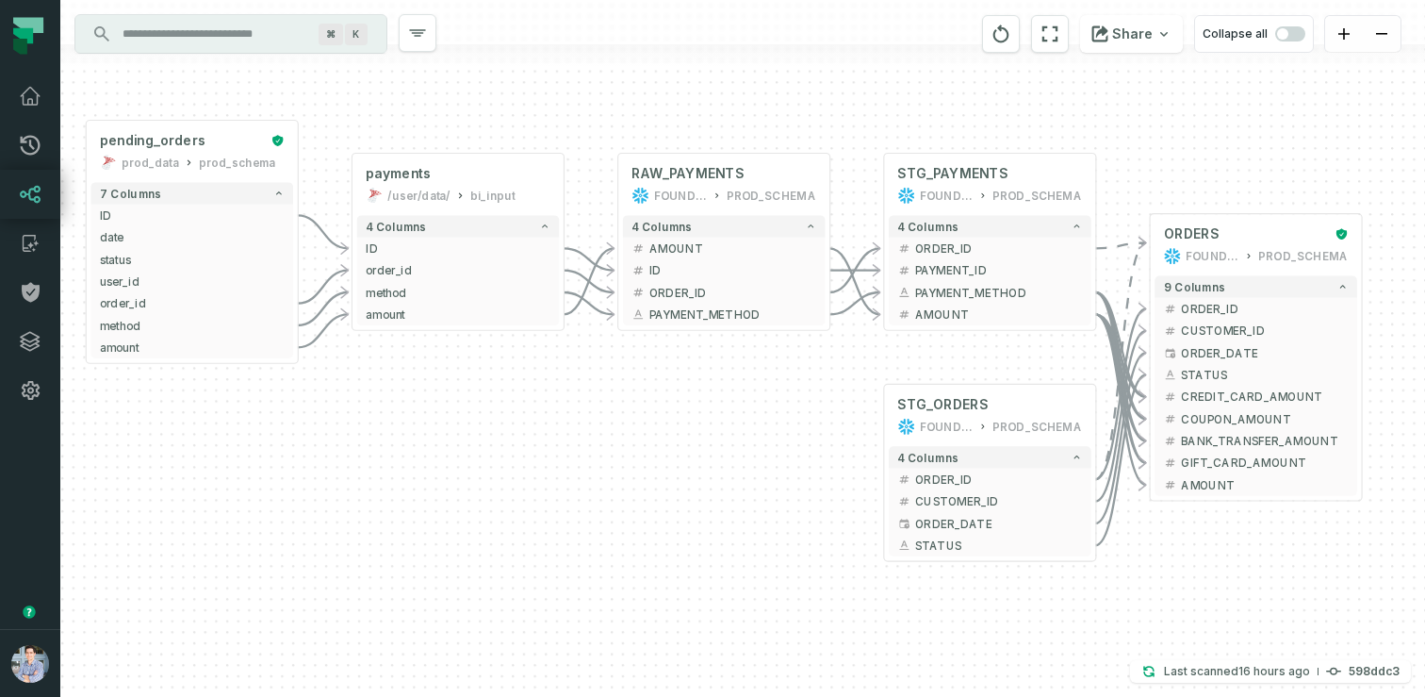
drag, startPoint x: 684, startPoint y: 422, endPoint x: 709, endPoint y: 454, distance: 40.3
click at [709, 454] on div "+ pending_orders prod_data prod_schema + 7 columns + ID + + date + + status + +…" at bounding box center [742, 348] width 1365 height 697
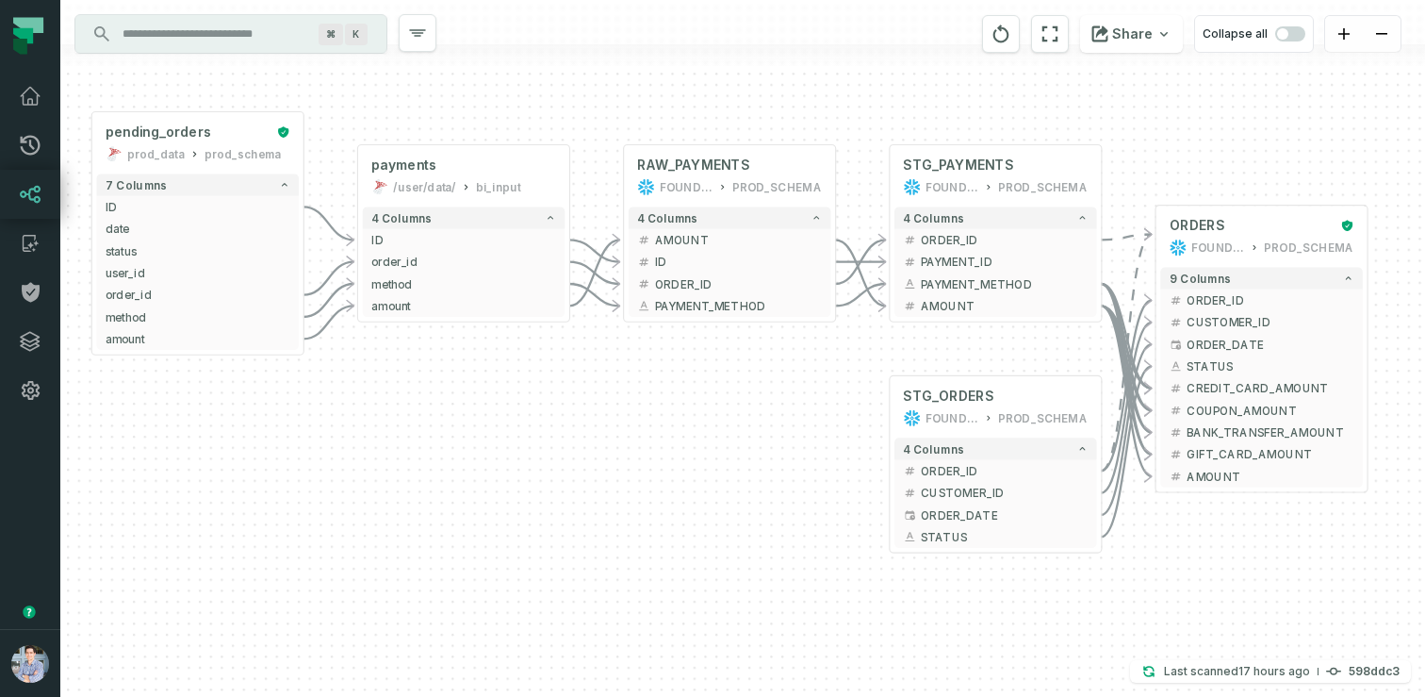
drag, startPoint x: 491, startPoint y: 479, endPoint x: 497, endPoint y: 470, distance: 10.2
click at [497, 470] on div "+ pending_orders prod_data prod_schema + 7 columns + ID + + date + + status + +…" at bounding box center [742, 348] width 1365 height 697
